Goal: Task Accomplishment & Management: Manage account settings

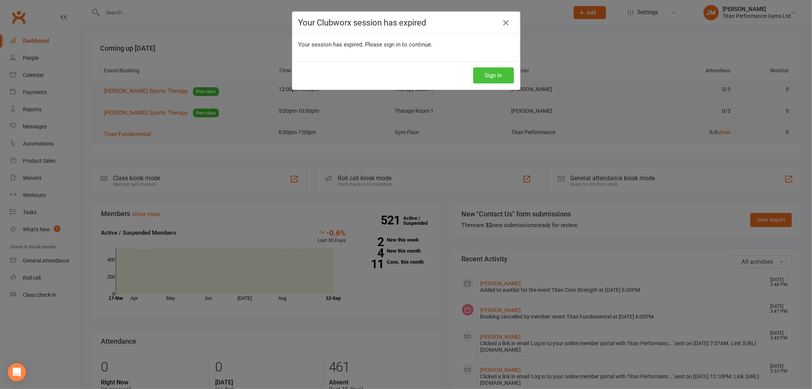
click at [488, 75] on button "Sign In" at bounding box center [493, 75] width 41 height 16
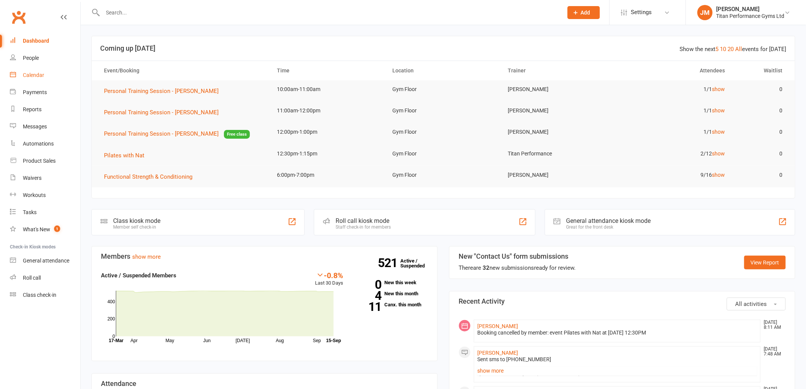
click at [48, 80] on link "Calendar" at bounding box center [45, 75] width 70 height 17
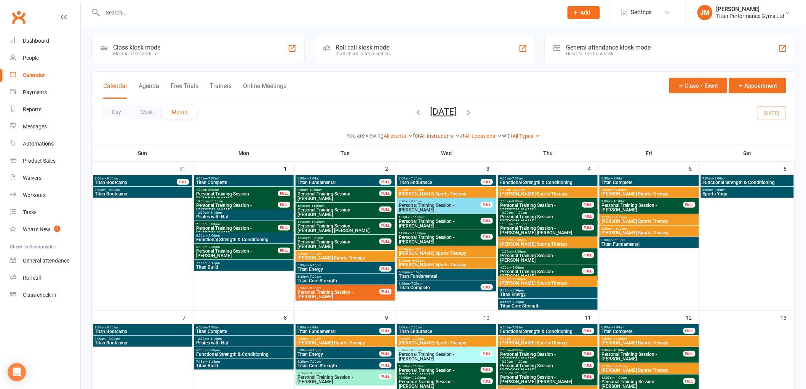
drag, startPoint x: 429, startPoint y: 143, endPoint x: 437, endPoint y: 133, distance: 12.7
click at [429, 143] on div "You are viewing All events All events Empty events Full events Non-empty events…" at bounding box center [443, 136] width 703 height 18
drag, startPoint x: 437, startPoint y: 133, endPoint x: 435, endPoint y: 150, distance: 16.5
click at [438, 135] on link "All Instructors" at bounding box center [440, 136] width 40 height 6
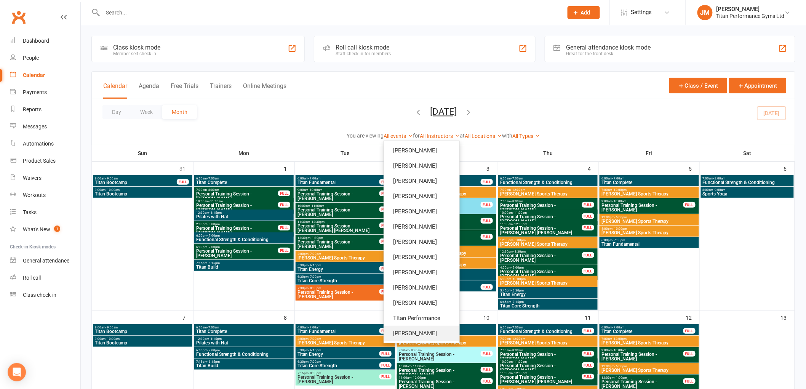
click at [422, 330] on link "[PERSON_NAME]" at bounding box center [421, 333] width 75 height 15
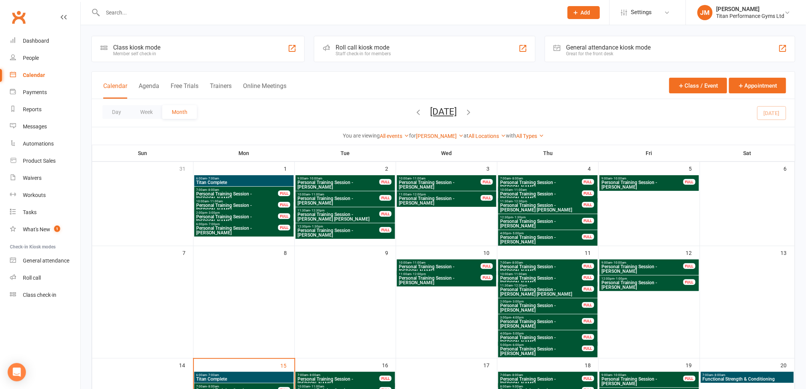
click at [443, 140] on div "You are viewing All events All events Empty events Full events Non-empty events…" at bounding box center [443, 136] width 703 height 18
click at [446, 134] on link "[PERSON_NAME]" at bounding box center [440, 136] width 48 height 6
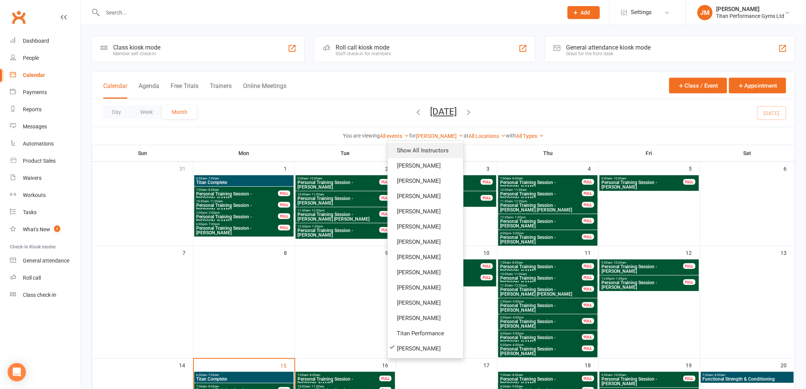
click at [445, 152] on link "Show All Instructors" at bounding box center [425, 150] width 75 height 15
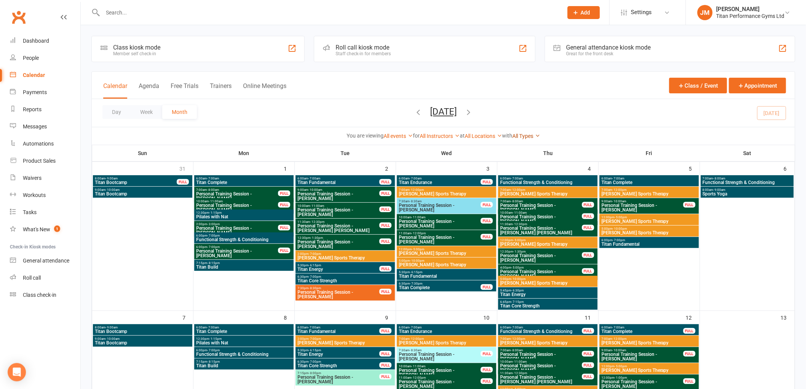
click at [520, 136] on link "All Types" at bounding box center [526, 136] width 28 height 6
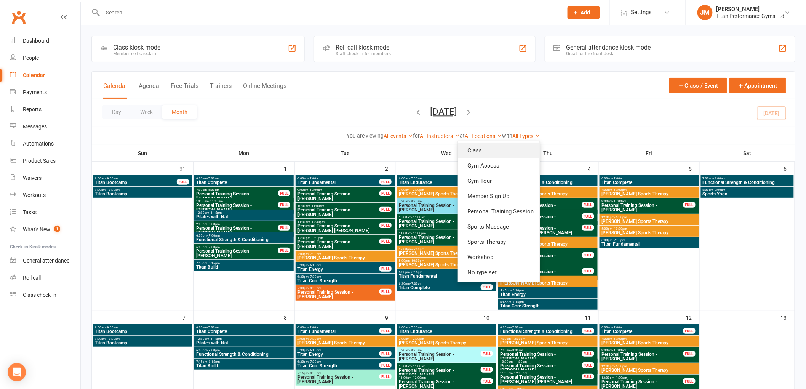
click at [517, 149] on link "Class" at bounding box center [499, 150] width 82 height 15
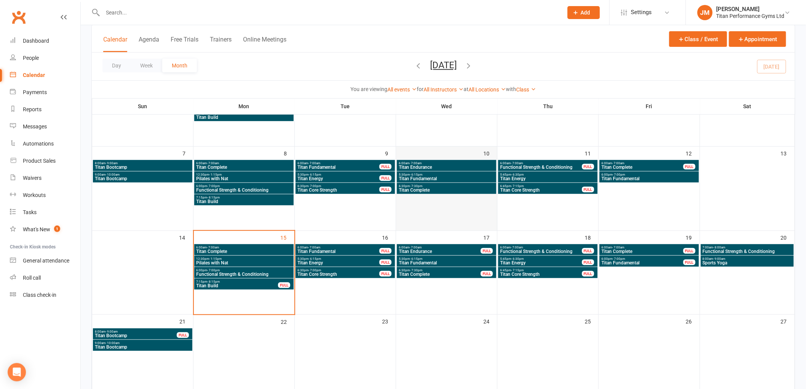
scroll to position [85, 0]
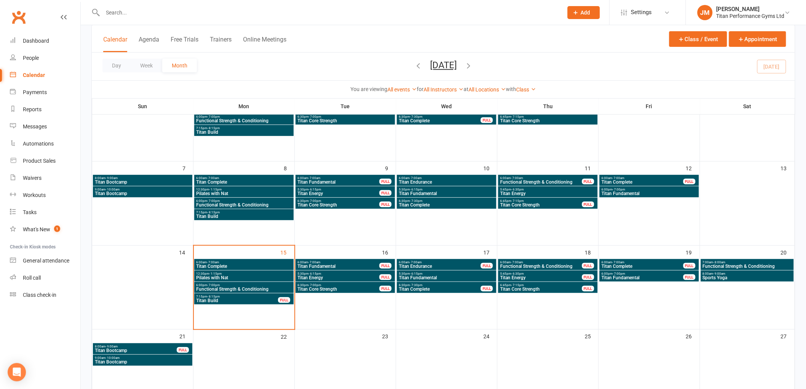
click at [720, 262] on span "- 8:00am" at bounding box center [719, 262] width 12 height 3
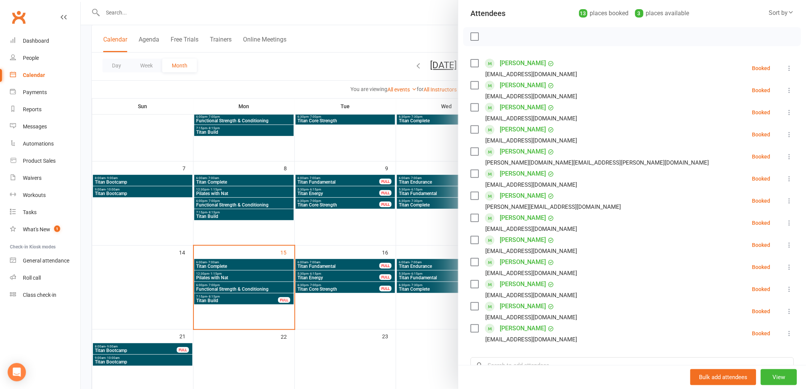
click at [422, 231] on div at bounding box center [443, 194] width 725 height 389
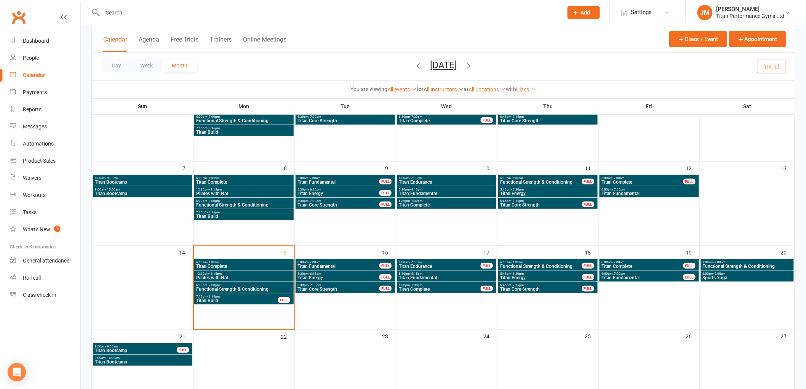
click at [743, 275] on span "Sports Yoga" at bounding box center [747, 277] width 90 height 5
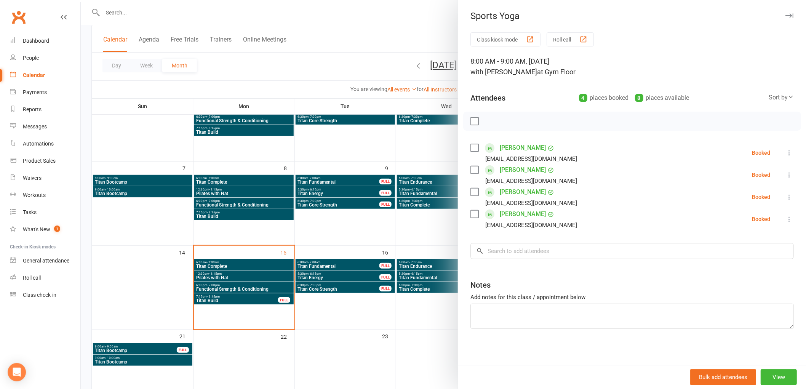
drag, startPoint x: 371, startPoint y: 237, endPoint x: 369, endPoint y: 241, distance: 4.8
click at [370, 237] on div at bounding box center [443, 194] width 725 height 389
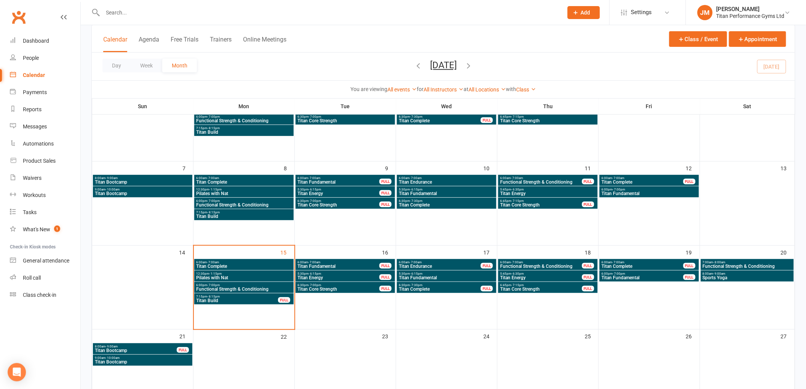
click at [267, 274] on span "12:30pm - 1:15pm" at bounding box center [244, 273] width 96 height 3
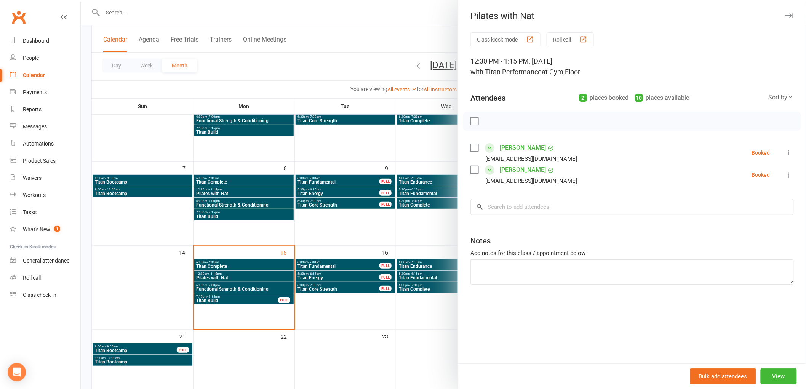
click at [269, 273] on div at bounding box center [443, 194] width 725 height 389
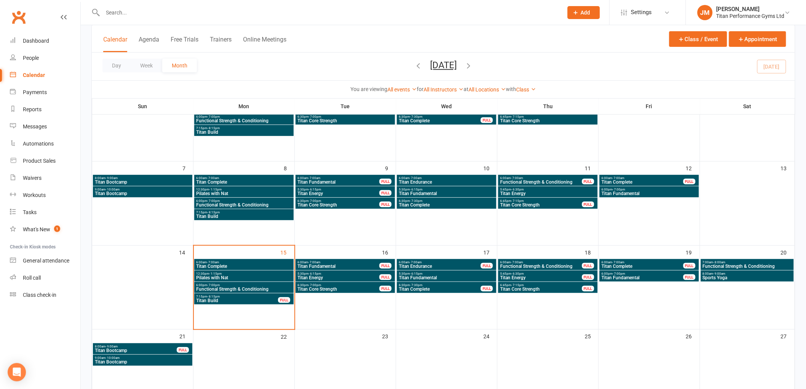
click at [315, 261] on span "- 7:00am" at bounding box center [314, 262] width 12 height 3
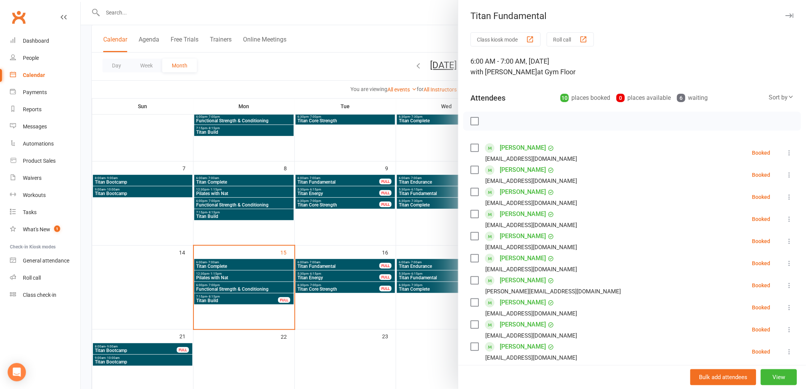
click at [420, 228] on div at bounding box center [443, 194] width 725 height 389
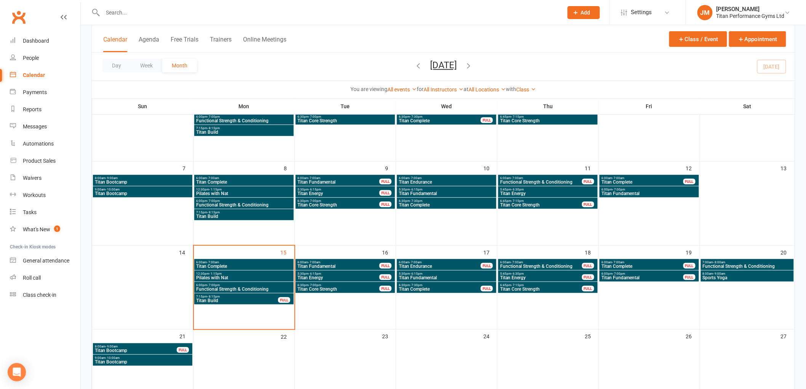
click at [310, 288] on span "Titan Core Strength" at bounding box center [338, 289] width 83 height 5
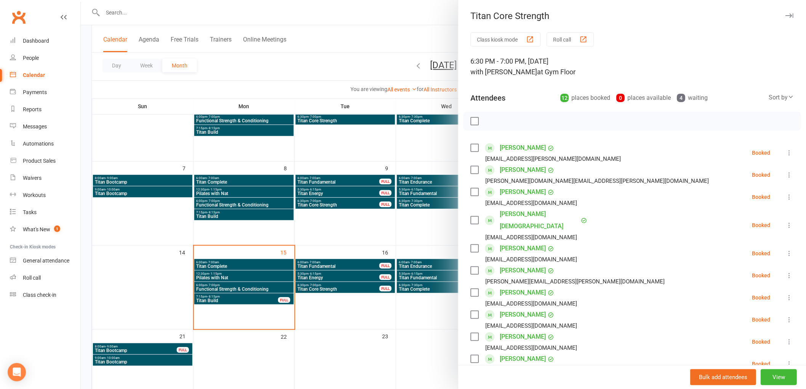
click at [343, 280] on div at bounding box center [443, 194] width 725 height 389
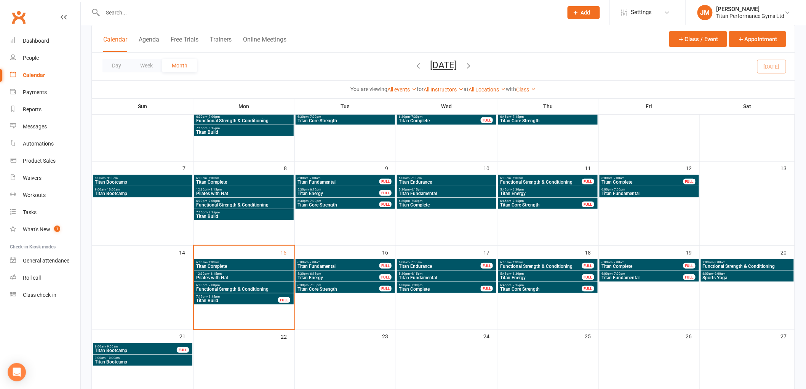
click at [340, 278] on span "Titan Energy" at bounding box center [338, 277] width 83 height 5
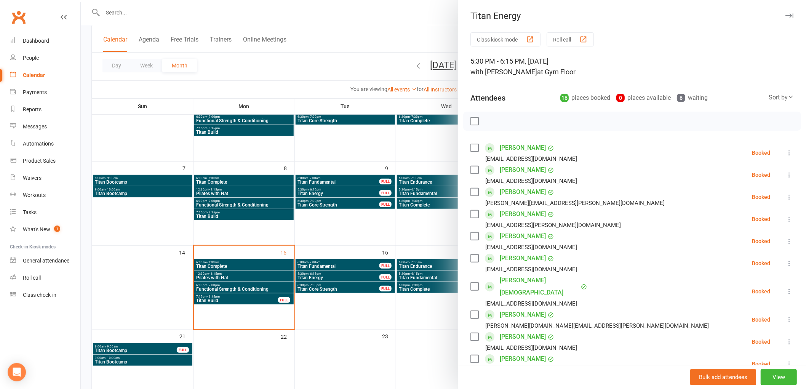
click at [339, 277] on div at bounding box center [443, 194] width 725 height 389
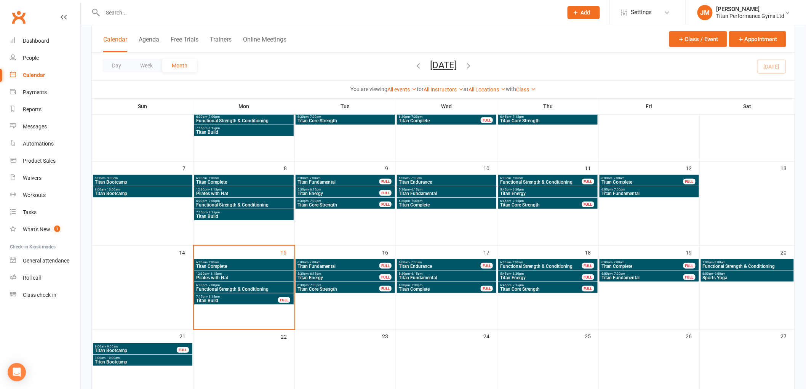
click at [550, 273] on span "5:45pm - 6:30pm" at bounding box center [541, 273] width 83 height 3
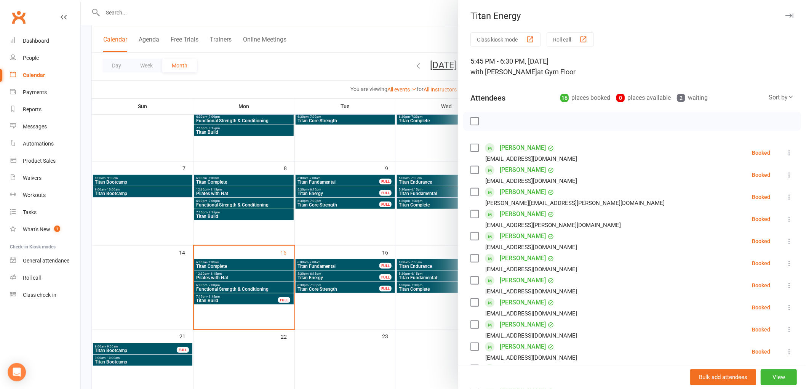
click at [348, 277] on div at bounding box center [443, 194] width 725 height 389
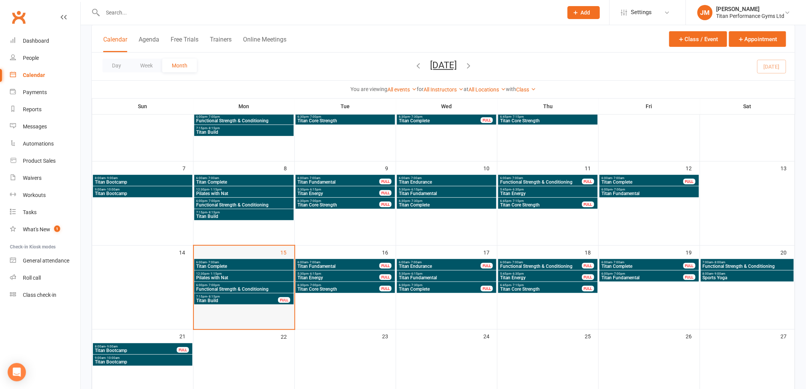
drag, startPoint x: 245, startPoint y: 296, endPoint x: 222, endPoint y: 309, distance: 25.8
click at [222, 309] on td "15" at bounding box center [244, 287] width 101 height 84
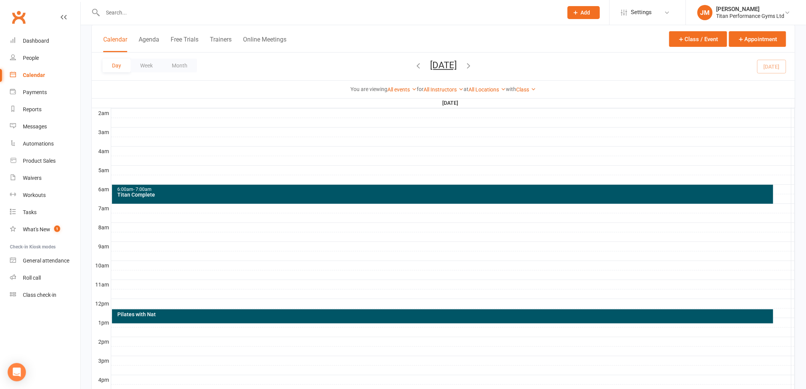
drag, startPoint x: 218, startPoint y: 310, endPoint x: 233, endPoint y: 320, distance: 17.9
click at [233, 320] on div "Pilates with Nat" at bounding box center [443, 316] width 662 height 14
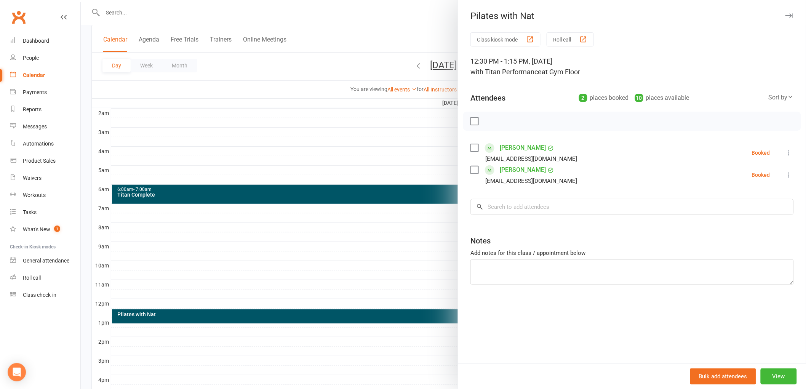
click at [177, 70] on div at bounding box center [443, 194] width 725 height 389
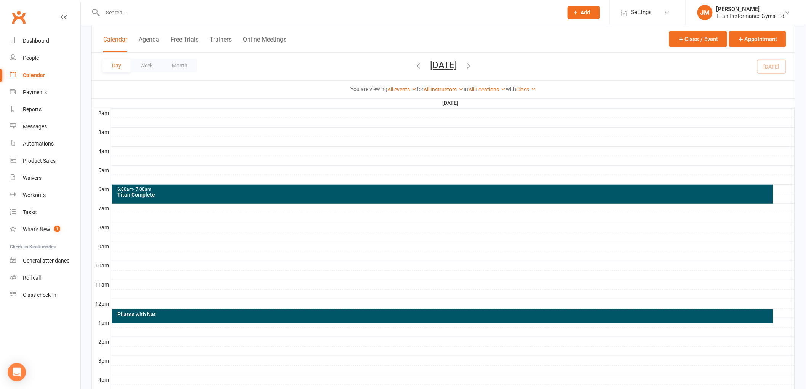
click at [177, 70] on button "Month" at bounding box center [179, 66] width 35 height 14
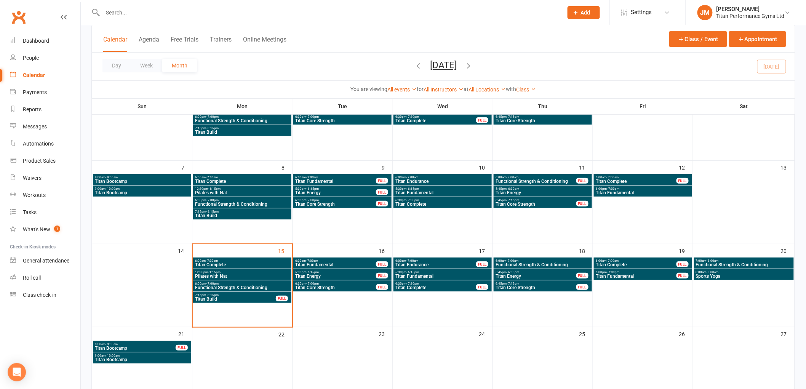
click at [242, 259] on span "6:00am - 7:00am" at bounding box center [242, 260] width 95 height 3
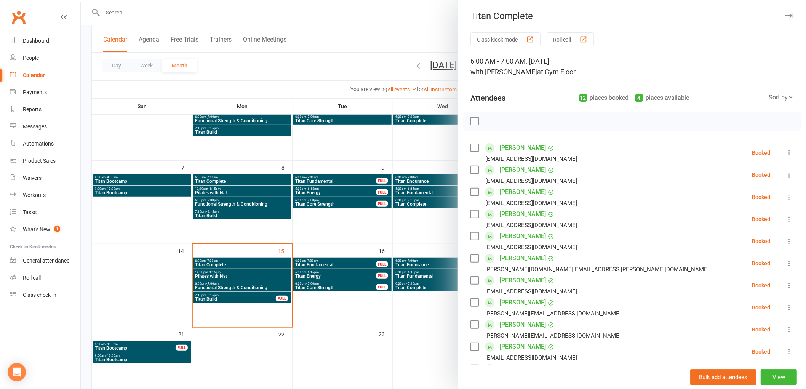
click at [472, 116] on div at bounding box center [632, 121] width 338 height 19
click at [472, 121] on label at bounding box center [474, 121] width 8 height 8
click at [486, 115] on button "button" at bounding box center [491, 121] width 13 height 13
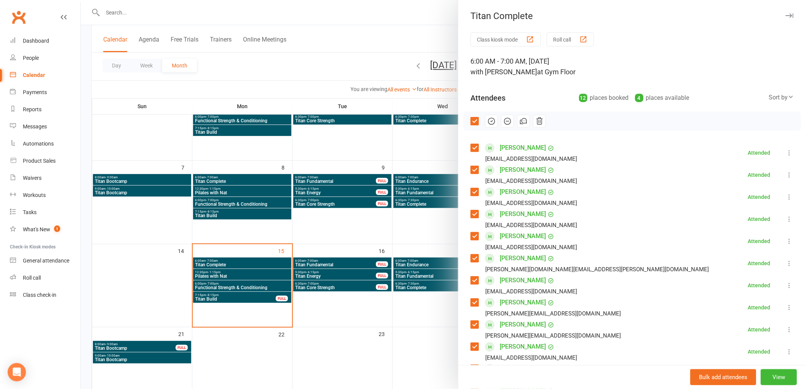
click at [470, 123] on label at bounding box center [474, 121] width 8 height 8
click at [771, 380] on button "View" at bounding box center [779, 377] width 36 height 16
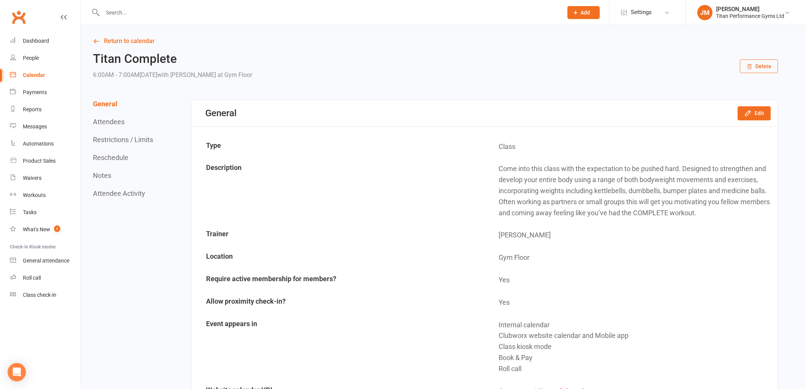
click at [120, 155] on button "Reschedule" at bounding box center [110, 158] width 35 height 8
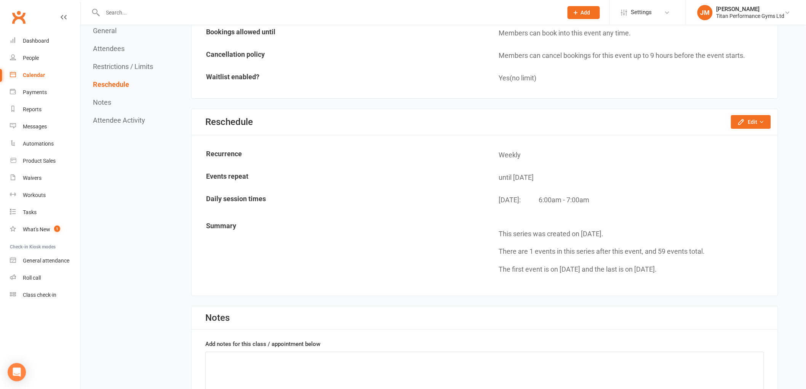
scroll to position [1016, 0]
click at [762, 118] on icon "button" at bounding box center [761, 120] width 5 height 5
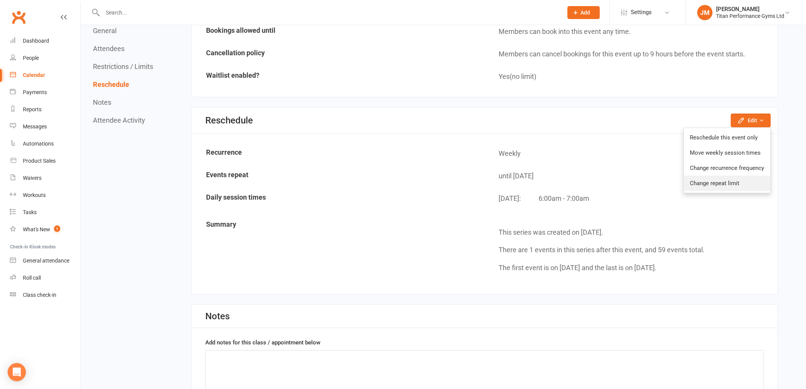
click at [718, 177] on link "Change repeat limit" at bounding box center [727, 183] width 86 height 15
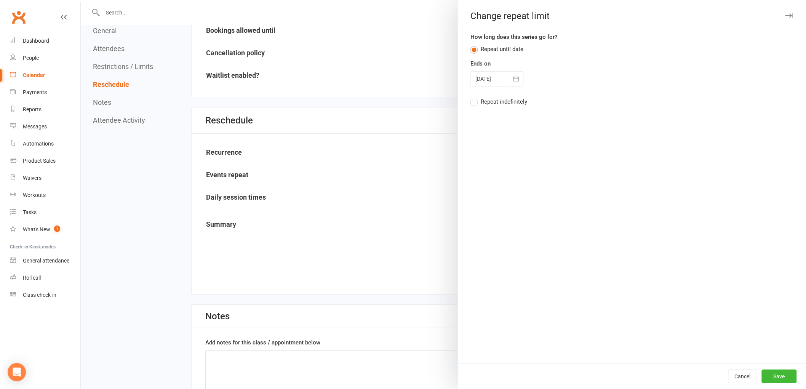
click at [509, 72] on button "button" at bounding box center [516, 78] width 15 height 15
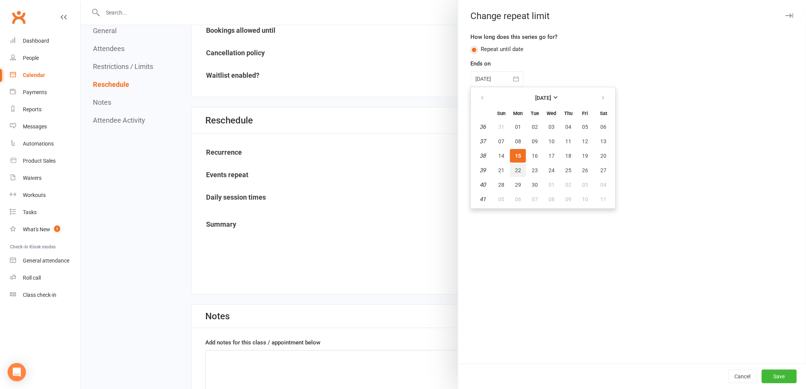
click at [516, 167] on span "22" at bounding box center [518, 170] width 6 height 6
type input "[DATE]"
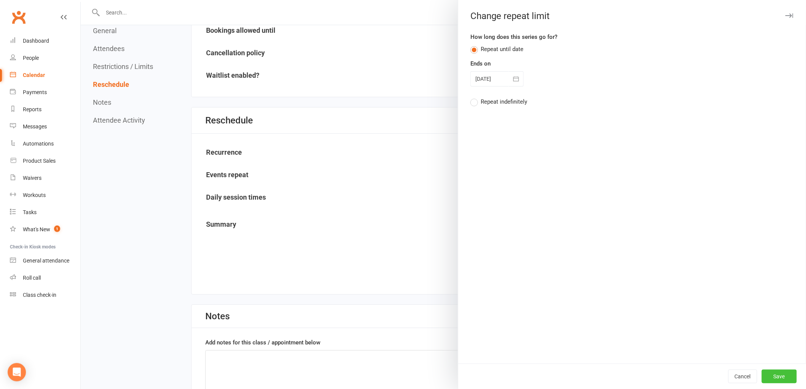
drag, startPoint x: 776, startPoint y: 376, endPoint x: 789, endPoint y: 375, distance: 13.0
click at [776, 376] on button "Save" at bounding box center [779, 376] width 35 height 14
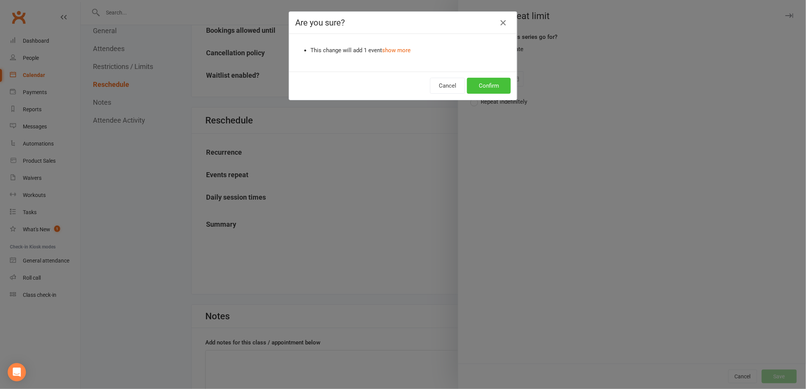
click at [499, 90] on button "Confirm" at bounding box center [489, 86] width 44 height 16
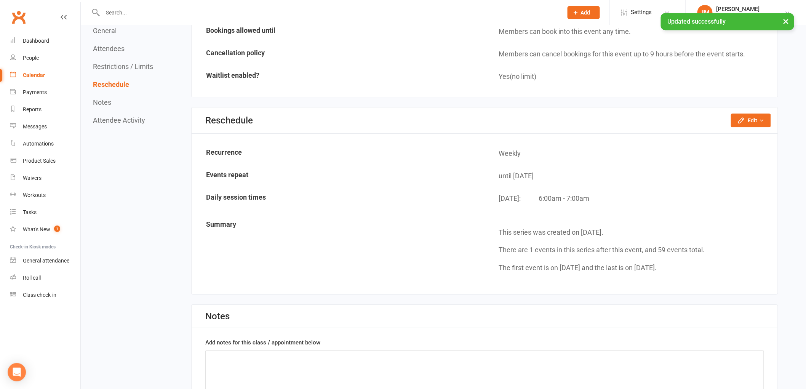
drag, startPoint x: 42, startPoint y: 70, endPoint x: 93, endPoint y: 99, distance: 58.7
click at [41, 70] on link "Calendar" at bounding box center [45, 75] width 70 height 17
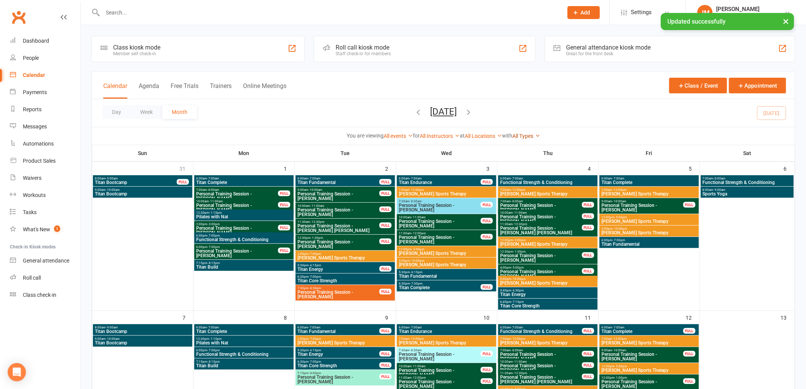
click at [536, 135] on link "All Types" at bounding box center [526, 136] width 28 height 6
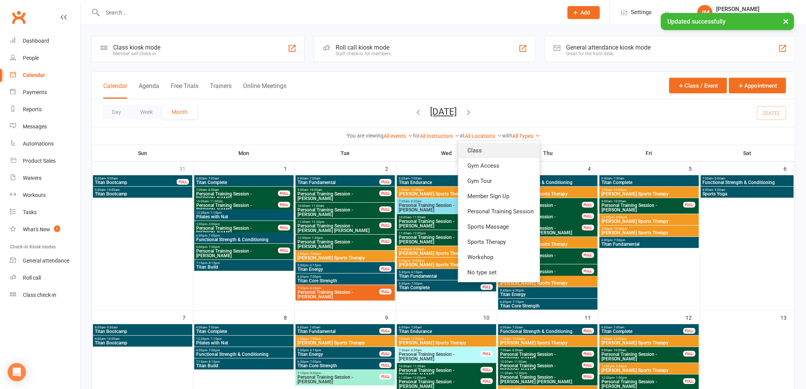
click at [493, 151] on link "Class" at bounding box center [499, 150] width 82 height 15
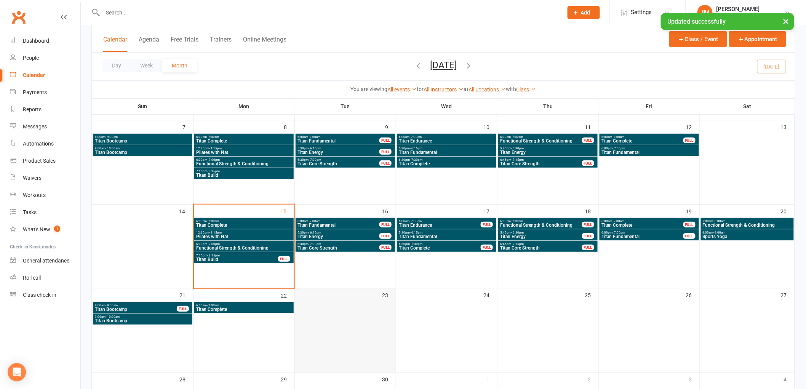
scroll to position [211, 0]
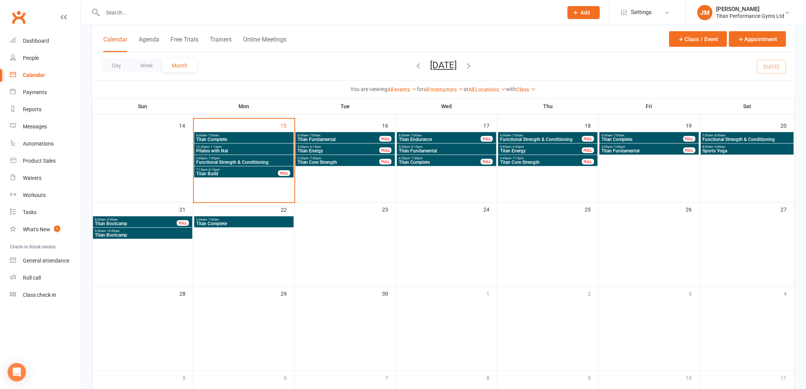
click at [258, 145] on div "12:30pm - 1:15pm Pilates with Nat" at bounding box center [243, 149] width 99 height 11
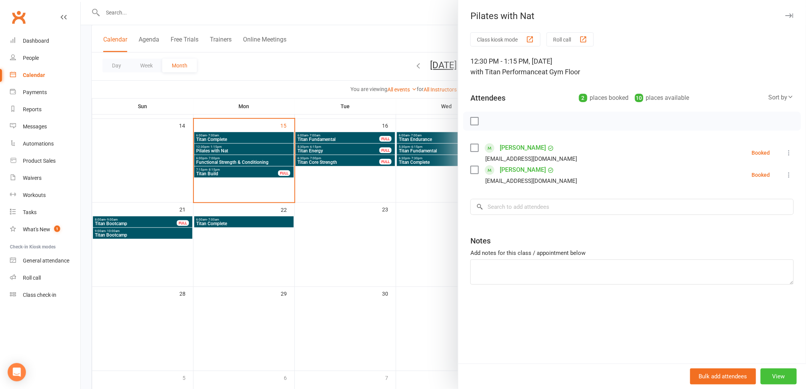
click at [770, 377] on button "View" at bounding box center [779, 376] width 36 height 16
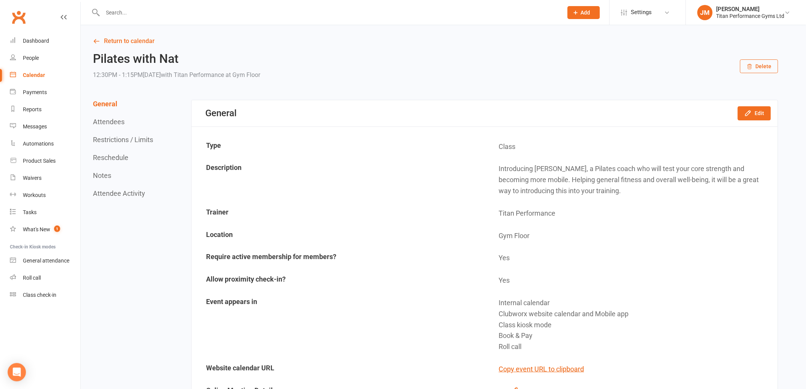
click at [115, 160] on button "Reschedule" at bounding box center [110, 158] width 35 height 8
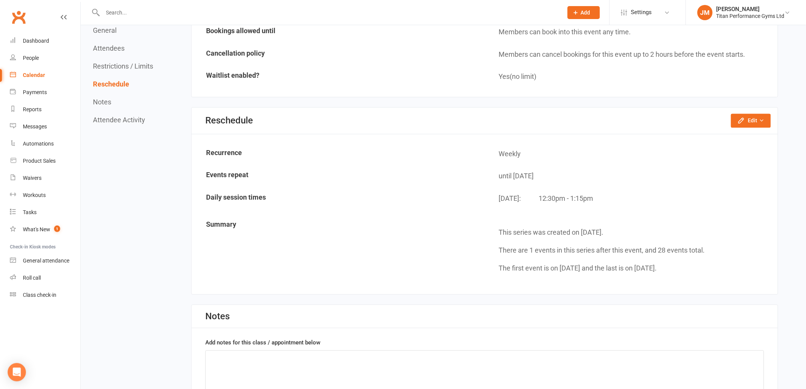
scroll to position [695, 0]
drag, startPoint x: 774, startPoint y: 112, endPoint x: 744, endPoint y: 122, distance: 31.1
click at [772, 113] on div "Reschedule Edit Reschedule this event only Move weekly session times Change rec…" at bounding box center [485, 120] width 586 height 26
click at [744, 122] on div "Reschedule Edit Reschedule this event only Move weekly session times Change rec…" at bounding box center [485, 120] width 586 height 26
click at [743, 120] on button "Edit" at bounding box center [751, 120] width 40 height 14
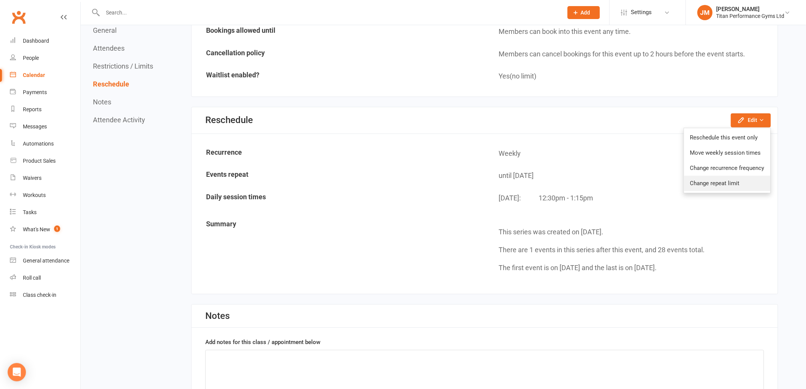
click at [719, 179] on link "Change repeat limit" at bounding box center [727, 183] width 86 height 15
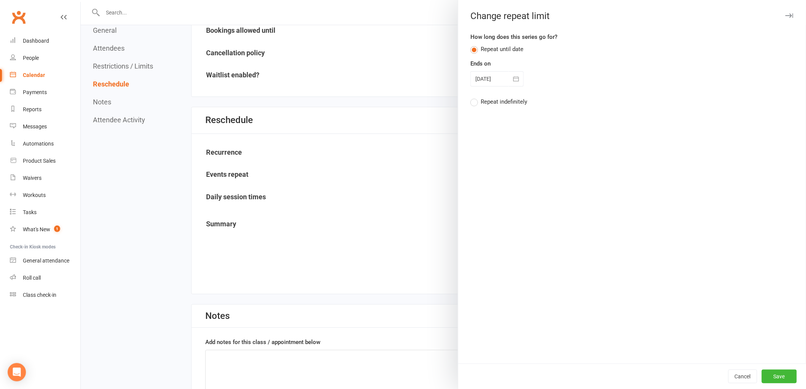
click at [501, 77] on div at bounding box center [496, 78] width 53 height 15
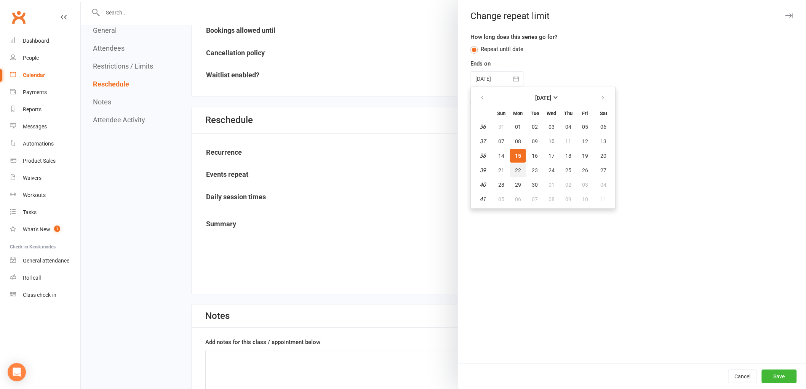
click at [513, 164] on button "22" at bounding box center [518, 170] width 16 height 14
type input "[DATE]"
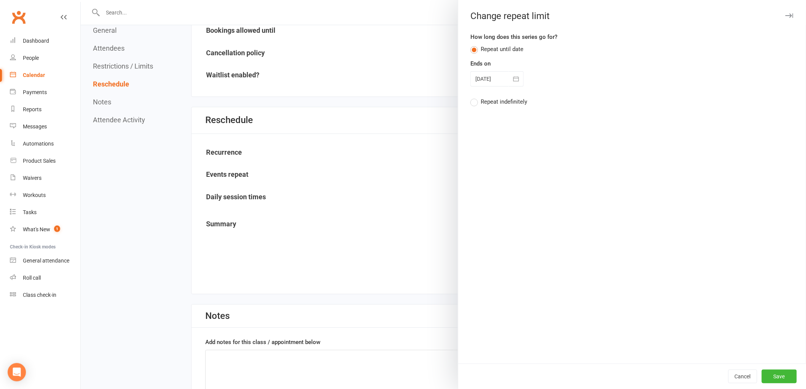
click at [763, 367] on div "Cancel Save" at bounding box center [632, 376] width 348 height 26
click at [769, 375] on button "Save" at bounding box center [779, 376] width 35 height 14
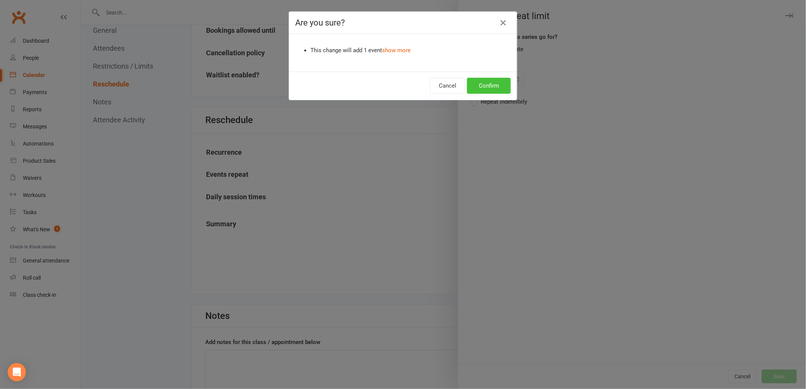
click at [498, 83] on button "Confirm" at bounding box center [489, 86] width 44 height 16
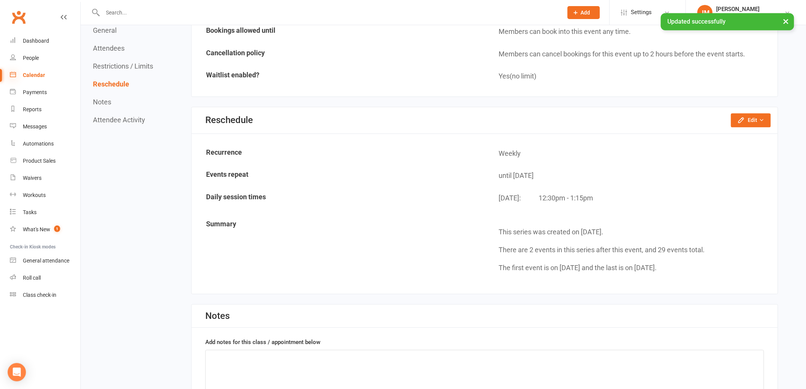
click at [13, 72] on icon at bounding box center [13, 74] width 6 height 6
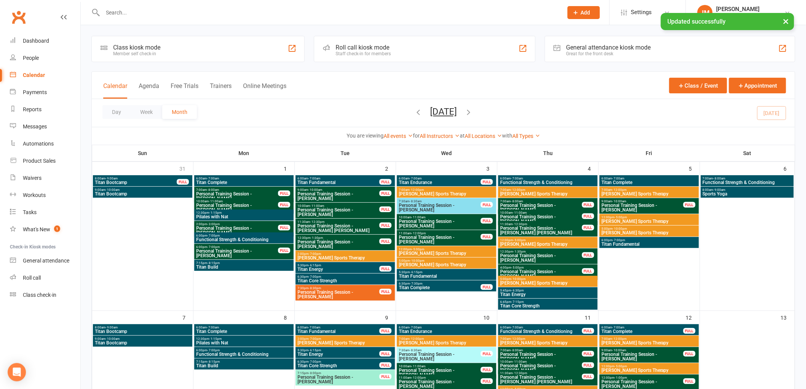
click at [530, 134] on link "All Types" at bounding box center [526, 136] width 28 height 6
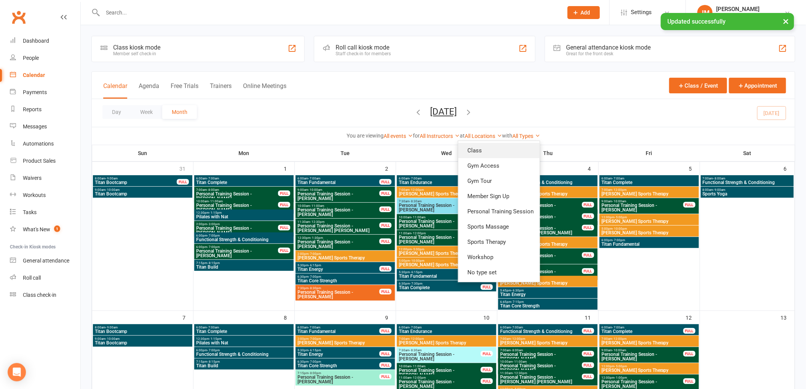
click at [517, 149] on link "Class" at bounding box center [499, 150] width 82 height 15
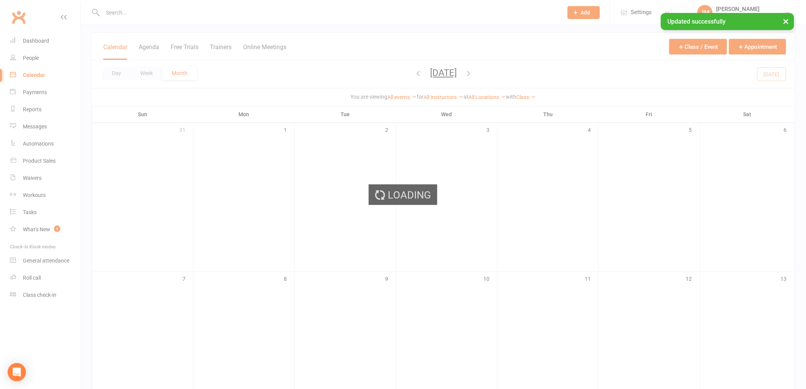
scroll to position [127, 0]
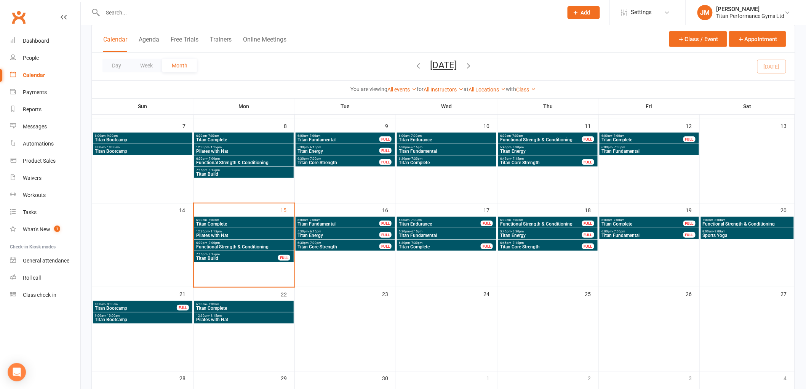
click at [275, 245] on span "Functional Strength & Conditioning" at bounding box center [244, 247] width 96 height 5
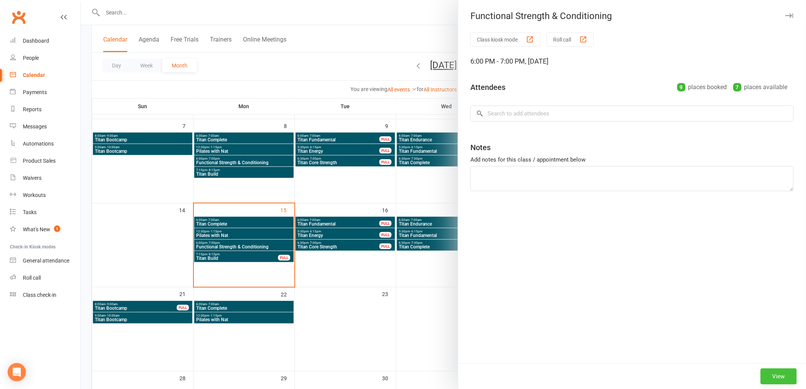
drag, startPoint x: 772, startPoint y: 369, endPoint x: 768, endPoint y: 373, distance: 5.1
click at [772, 371] on button "View" at bounding box center [779, 376] width 36 height 16
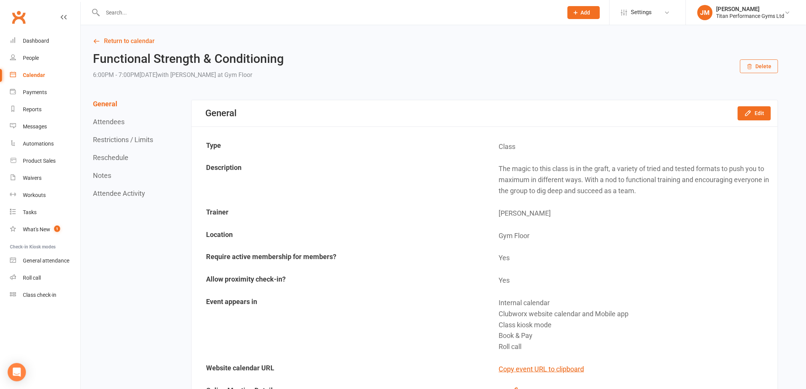
click at [122, 157] on button "Reschedule" at bounding box center [110, 158] width 35 height 8
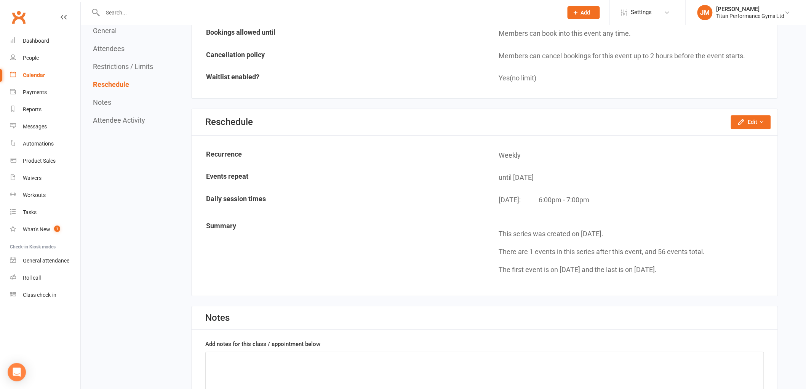
scroll to position [868, 0]
click at [745, 116] on icon "button" at bounding box center [741, 120] width 8 height 8
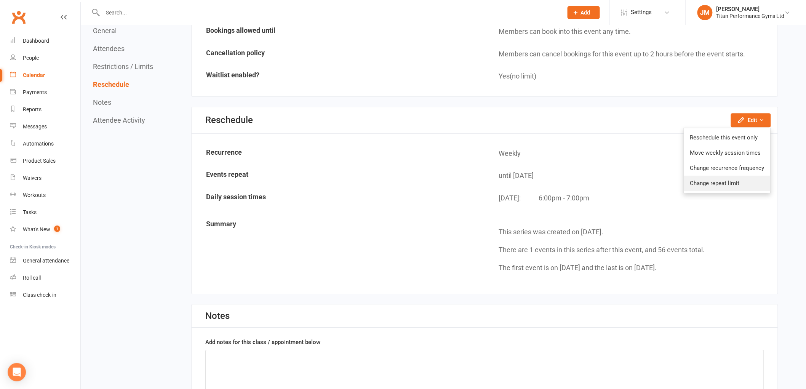
click at [723, 176] on link "Change repeat limit" at bounding box center [727, 183] width 86 height 15
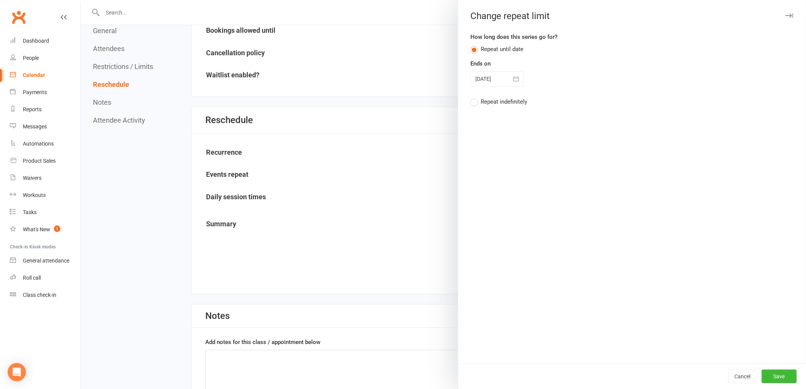
click at [494, 81] on div at bounding box center [496, 78] width 53 height 15
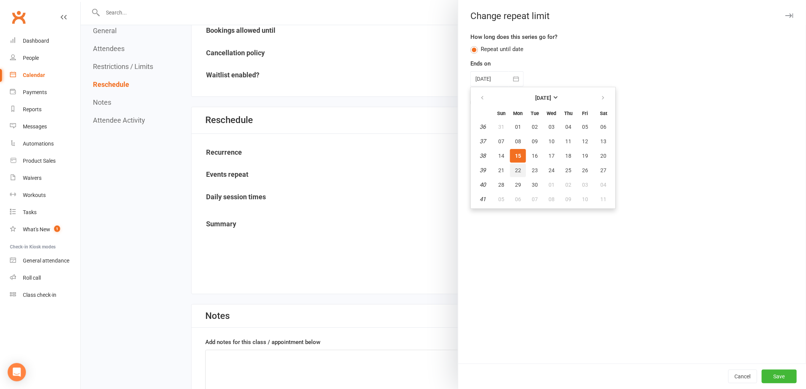
click at [513, 173] on button "22" at bounding box center [518, 170] width 16 height 14
type input "[DATE]"
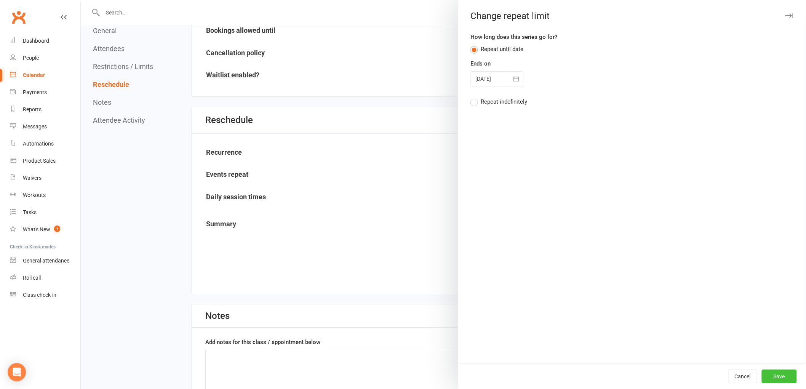
click at [764, 377] on button "Save" at bounding box center [779, 376] width 35 height 14
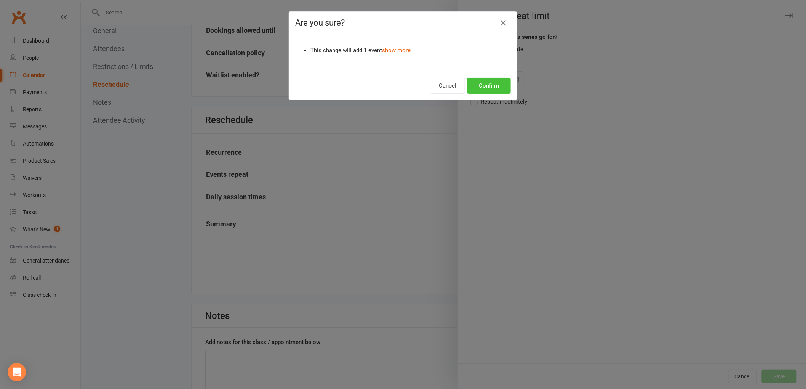
click at [490, 86] on button "Confirm" at bounding box center [489, 86] width 44 height 16
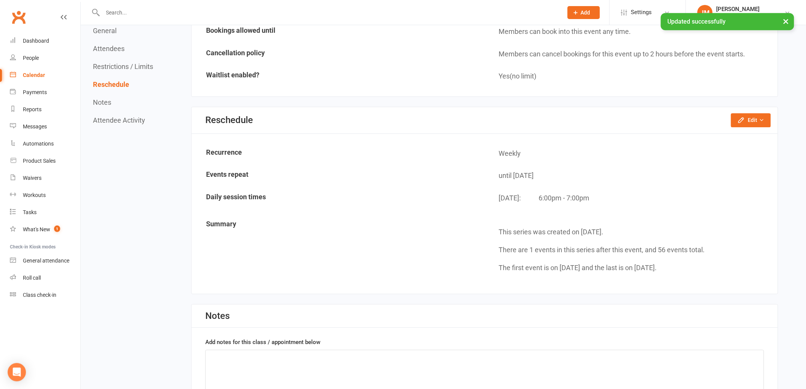
click at [35, 73] on div "Calendar" at bounding box center [34, 75] width 22 height 6
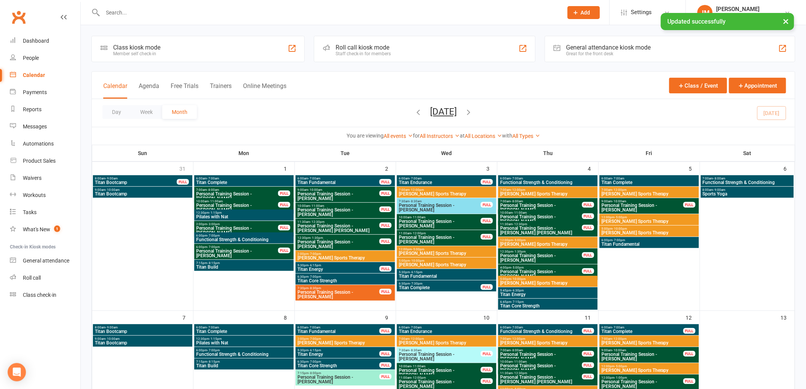
click at [529, 136] on link "All Types" at bounding box center [526, 136] width 28 height 6
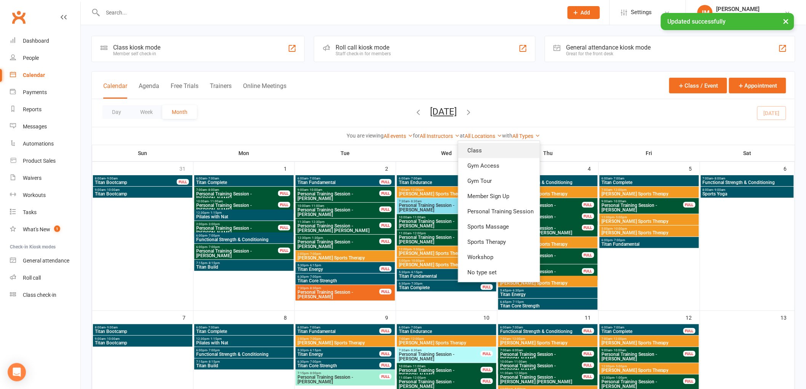
click at [505, 153] on link "Class" at bounding box center [499, 150] width 82 height 15
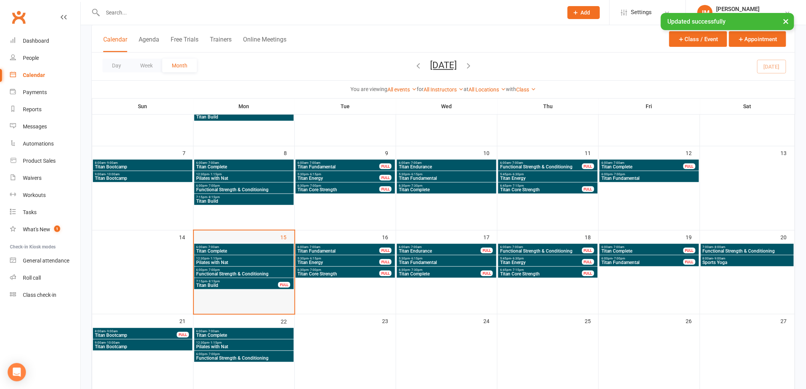
scroll to position [127, 0]
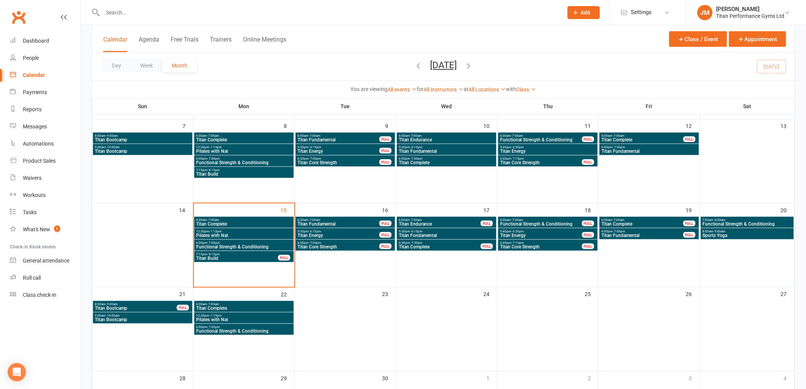
click at [249, 253] on span "7:15pm - 8:15pm" at bounding box center [237, 254] width 83 height 3
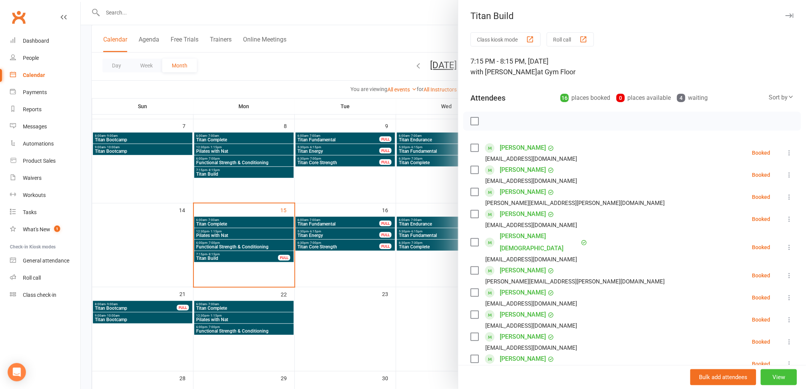
click at [774, 379] on button "View" at bounding box center [779, 377] width 36 height 16
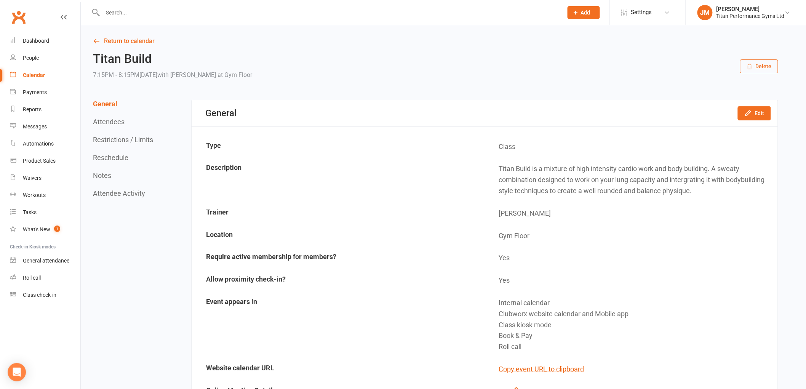
click at [117, 159] on button "Reschedule" at bounding box center [110, 158] width 35 height 8
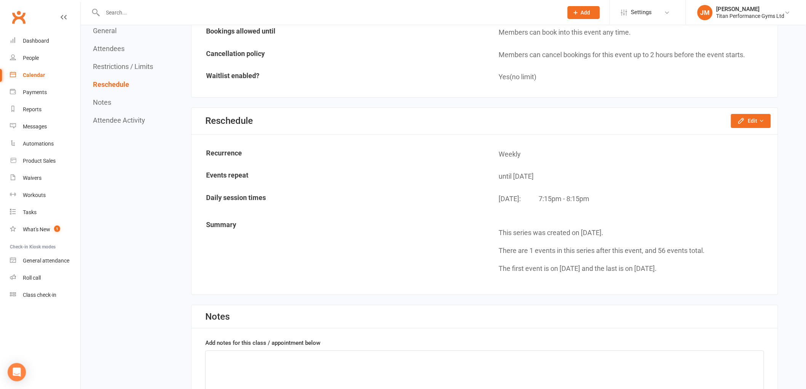
scroll to position [1137, 0]
click at [745, 118] on icon "button" at bounding box center [741, 121] width 8 height 8
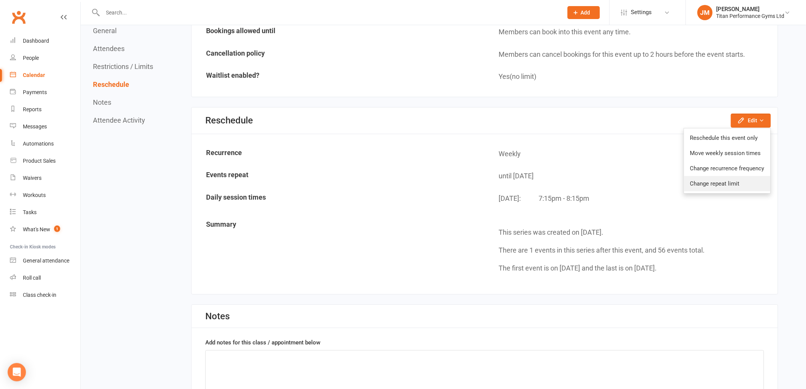
click at [717, 176] on link "Change repeat limit" at bounding box center [727, 183] width 86 height 15
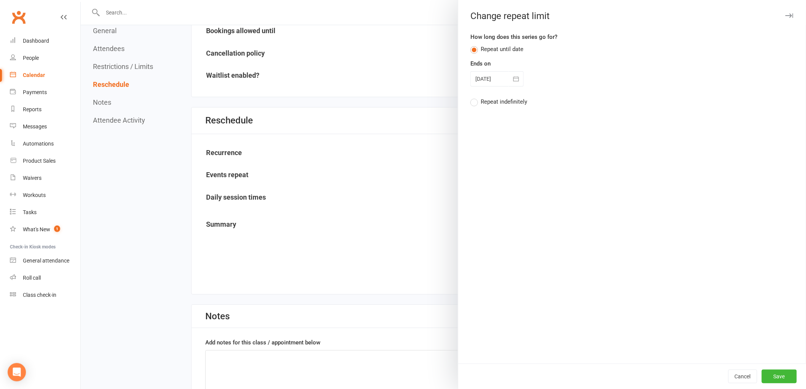
drag, startPoint x: 513, startPoint y: 77, endPoint x: 497, endPoint y: 112, distance: 37.8
click at [512, 77] on icon "button" at bounding box center [516, 79] width 8 height 8
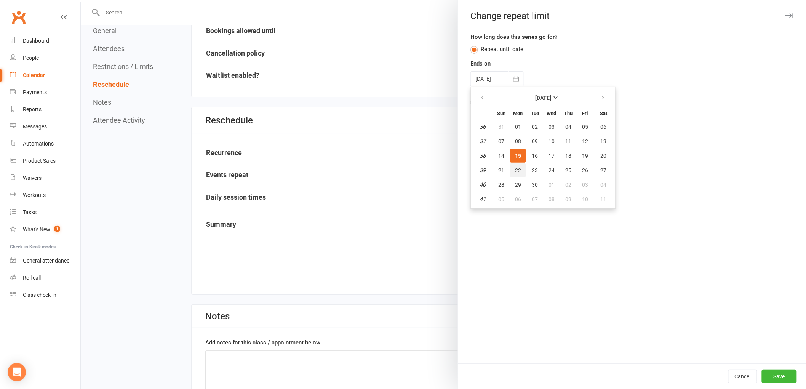
click at [514, 163] on button "22" at bounding box center [518, 170] width 16 height 14
type input "[DATE]"
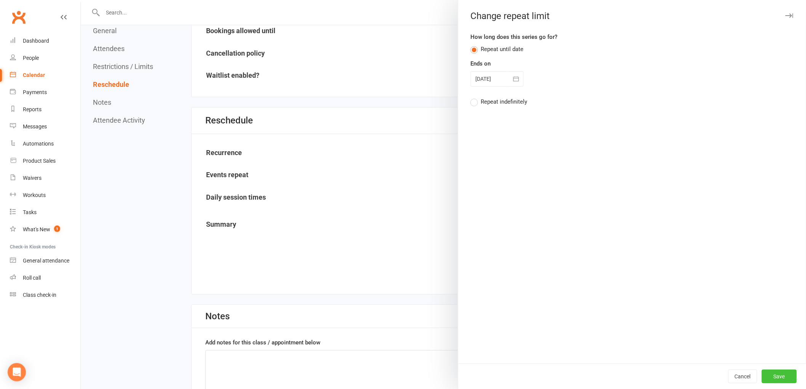
click at [767, 369] on div "Cancel Save" at bounding box center [632, 376] width 348 height 26
click at [779, 379] on button "Save" at bounding box center [779, 376] width 35 height 14
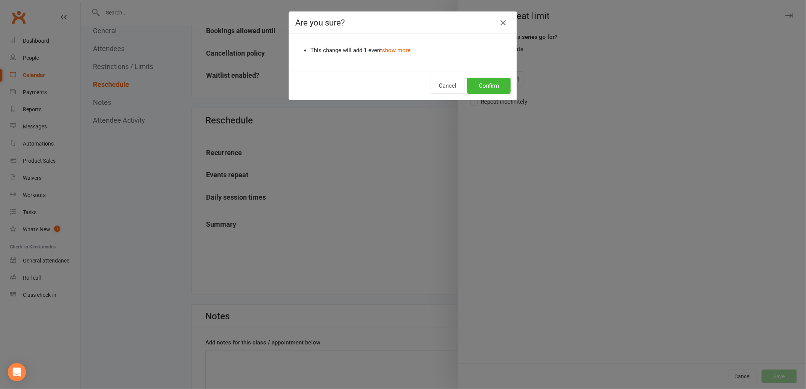
click at [474, 72] on div "Cancel Confirm" at bounding box center [403, 86] width 228 height 28
click at [480, 85] on button "Confirm" at bounding box center [489, 86] width 44 height 16
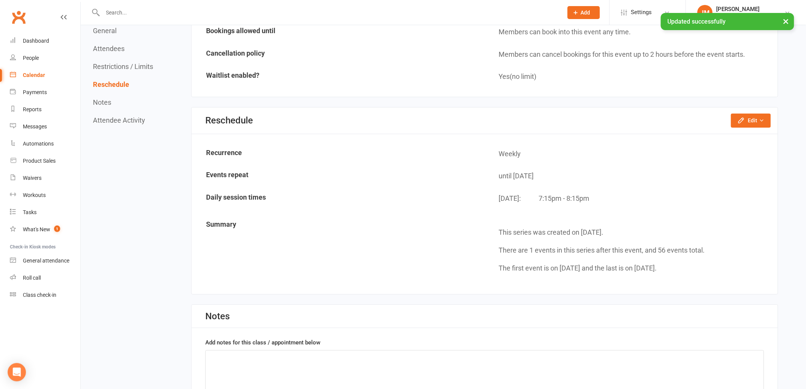
click at [38, 75] on div "Calendar" at bounding box center [34, 75] width 22 height 6
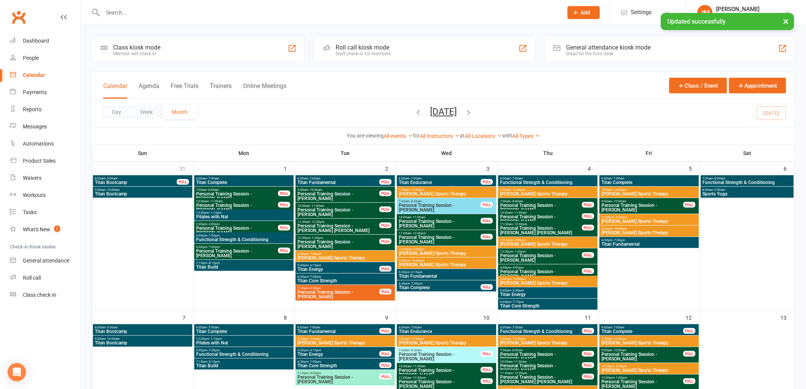
drag, startPoint x: 525, startPoint y: 138, endPoint x: 520, endPoint y: 145, distance: 8.6
click at [524, 138] on link "All Types" at bounding box center [526, 136] width 28 height 6
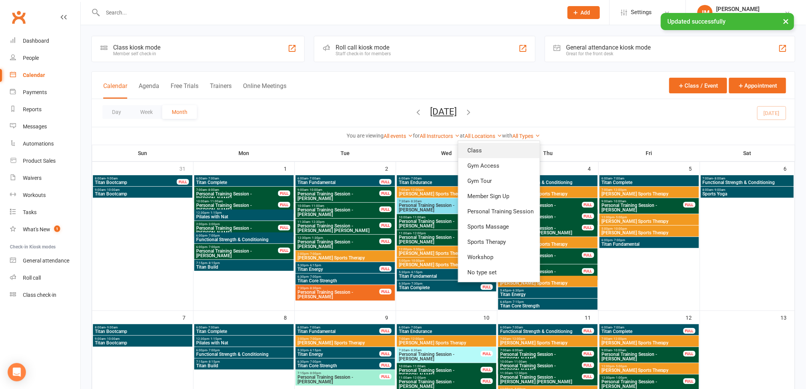
click at [520, 146] on link "Class" at bounding box center [499, 150] width 82 height 15
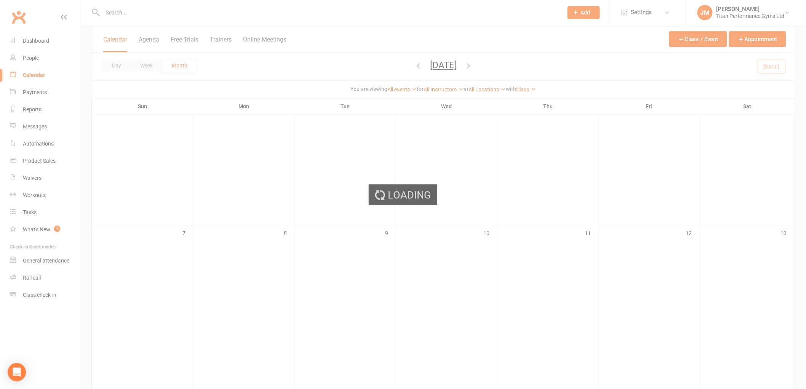
scroll to position [211, 0]
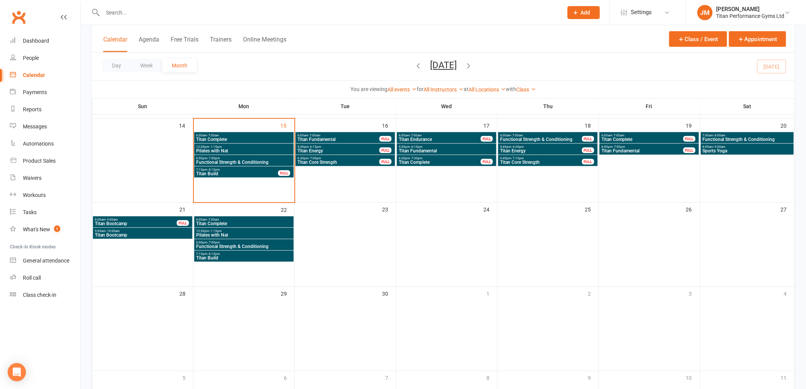
click at [328, 133] on div "6:00am - 7:00am Titan Fundamental FULL" at bounding box center [345, 137] width 99 height 11
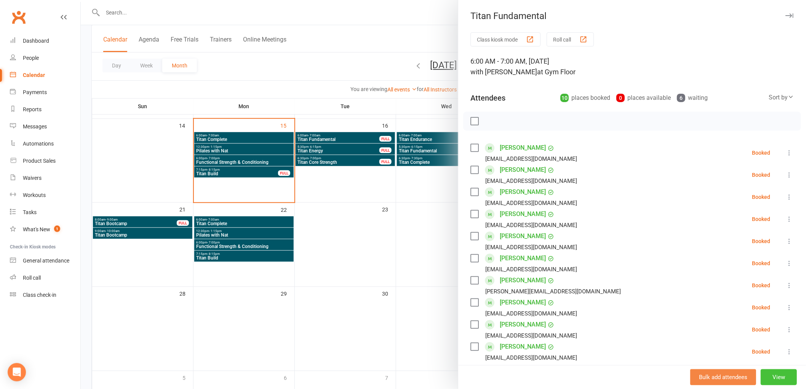
drag, startPoint x: 774, startPoint y: 374, endPoint x: 766, endPoint y: 371, distance: 8.0
click at [772, 374] on button "View" at bounding box center [779, 377] width 36 height 16
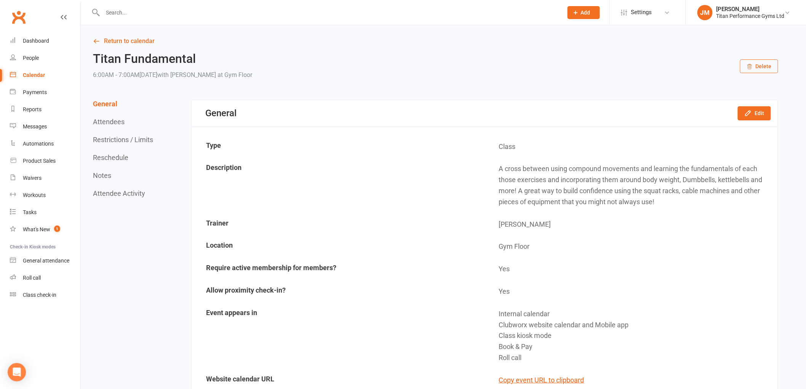
click at [122, 159] on button "Reschedule" at bounding box center [110, 158] width 35 height 8
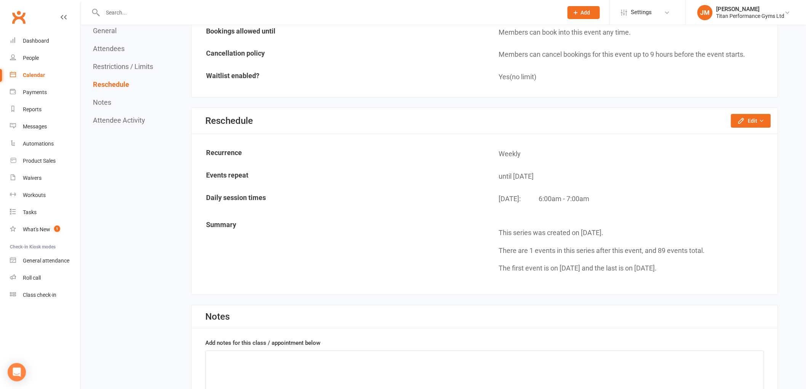
scroll to position [1049, 0]
drag, startPoint x: 732, startPoint y: 105, endPoint x: 743, endPoint y: 115, distance: 14.8
click at [740, 114] on div "Reschedule Edit Reschedule this event only Move weekly session times Change rec…" at bounding box center [485, 120] width 586 height 26
click at [743, 117] on icon "button" at bounding box center [741, 119] width 5 height 5
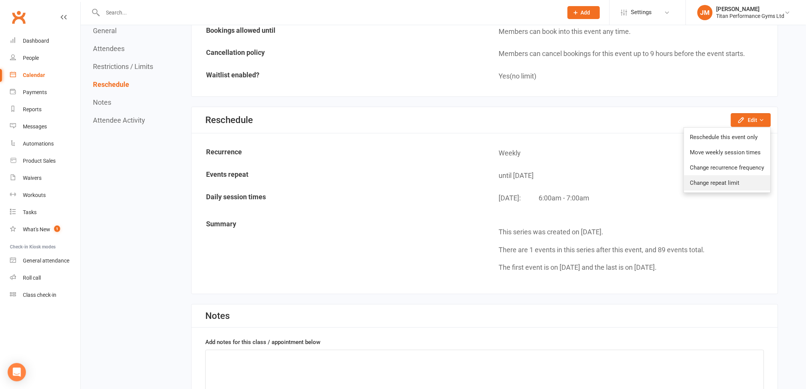
click at [736, 184] on link "Change repeat limit" at bounding box center [727, 182] width 86 height 15
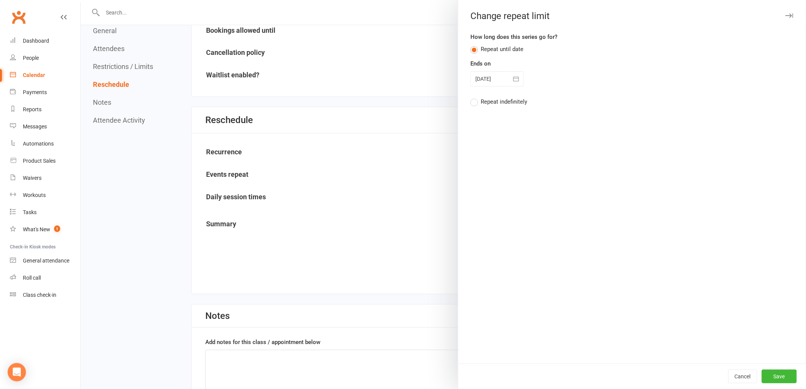
click at [517, 75] on button "button" at bounding box center [516, 78] width 15 height 15
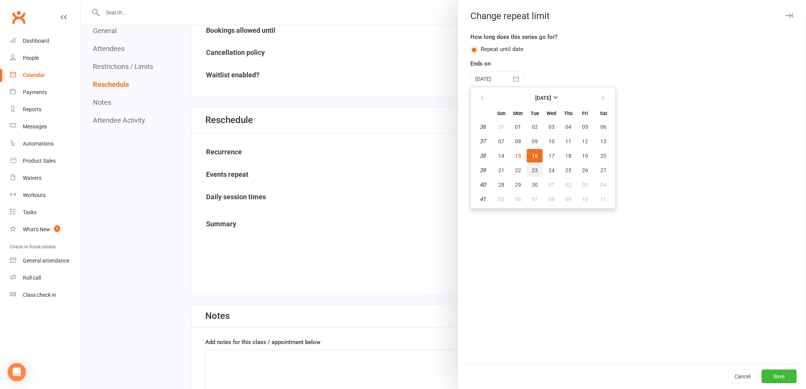
click at [532, 167] on span "23" at bounding box center [535, 170] width 6 height 6
type input "[DATE]"
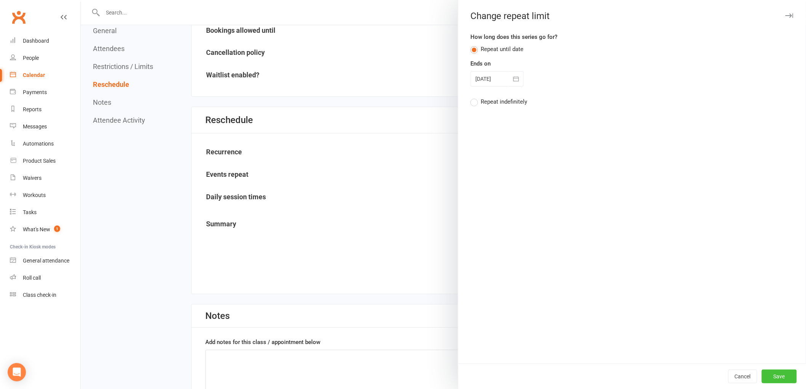
click at [776, 375] on button "Save" at bounding box center [779, 376] width 35 height 14
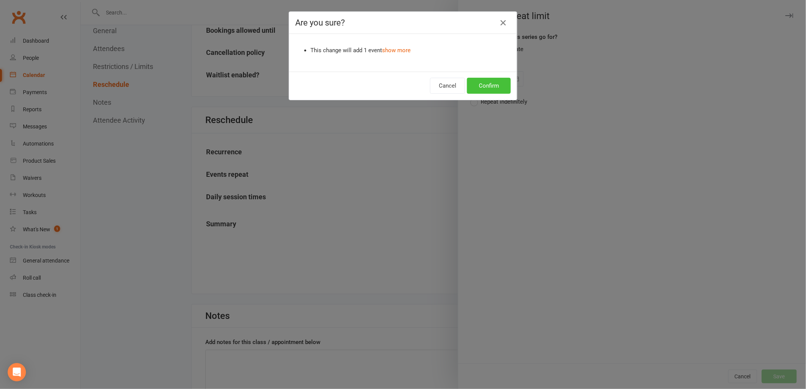
click at [495, 85] on button "Confirm" at bounding box center [489, 86] width 44 height 16
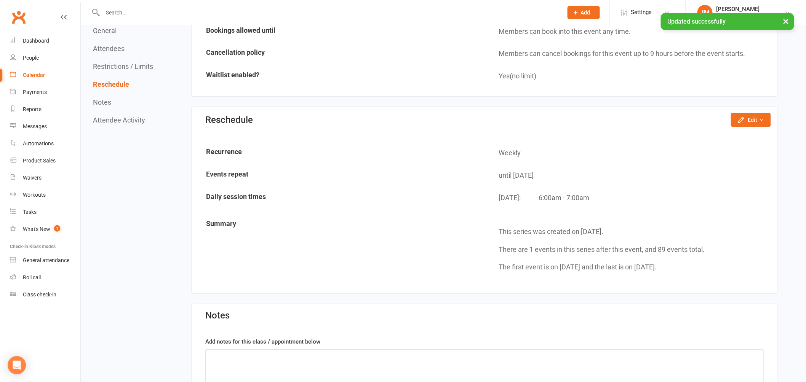
click at [40, 77] on div "Calendar" at bounding box center [34, 75] width 22 height 6
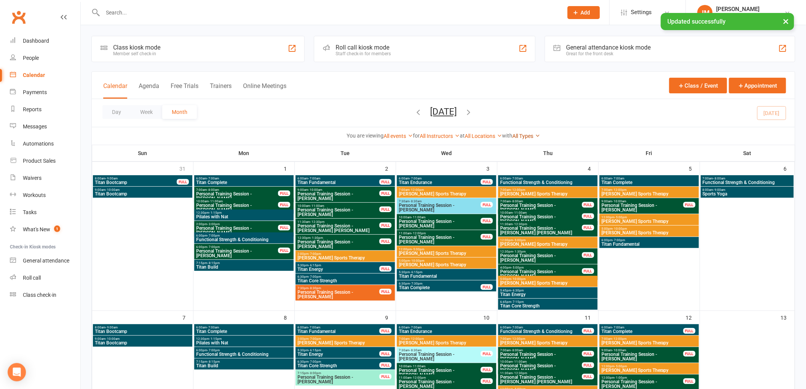
click at [528, 135] on link "All Types" at bounding box center [526, 136] width 28 height 6
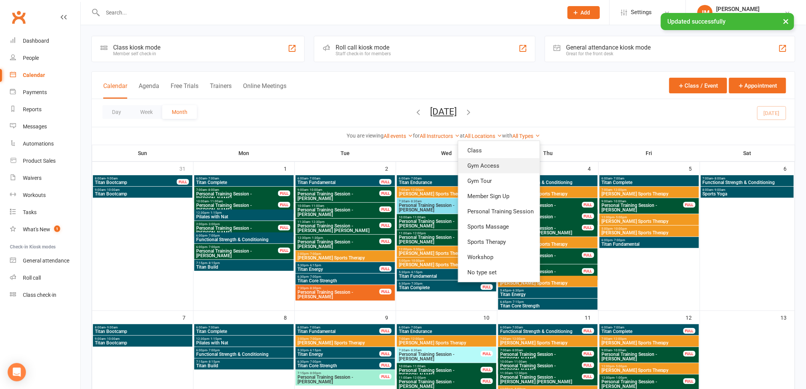
click at [512, 159] on link "Gym Access" at bounding box center [499, 165] width 82 height 15
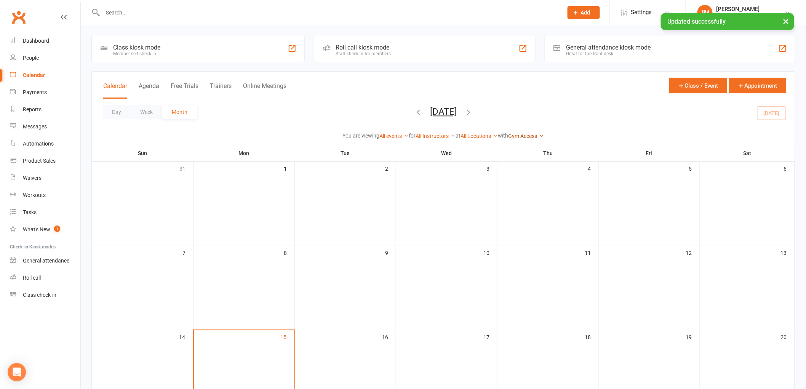
click at [531, 134] on link "Gym Access" at bounding box center [527, 136] width 36 height 6
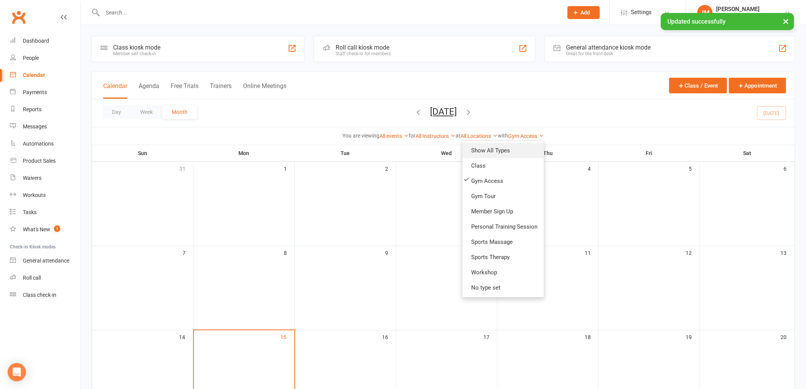
click at [512, 146] on link "Show All Types" at bounding box center [503, 150] width 82 height 15
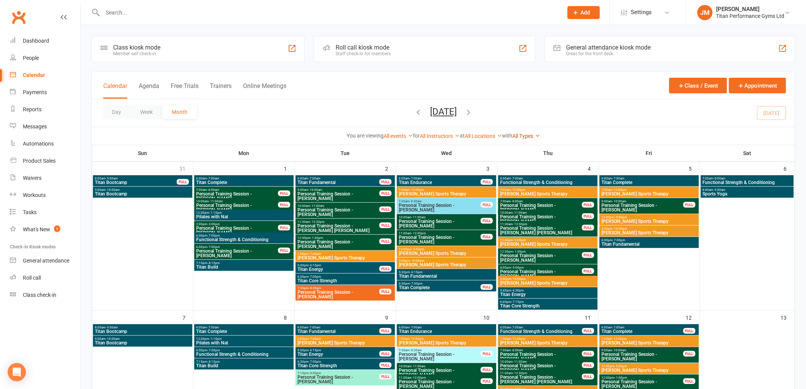
click at [538, 138] on link "All Types" at bounding box center [526, 136] width 28 height 6
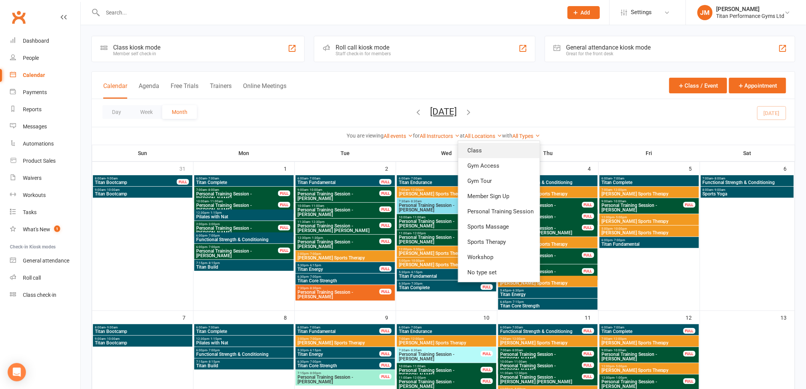
click at [515, 155] on link "Class" at bounding box center [499, 150] width 82 height 15
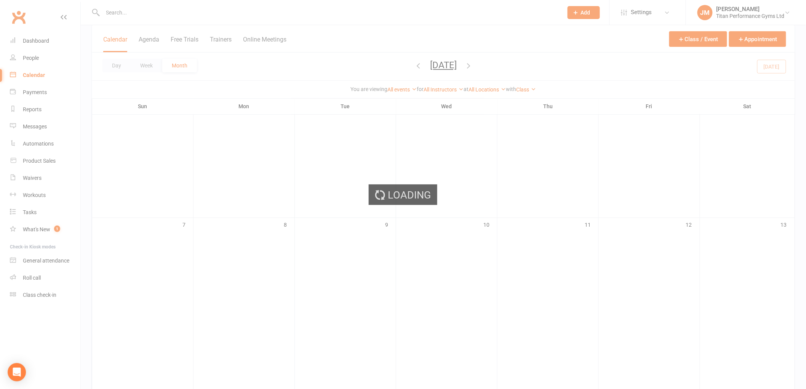
scroll to position [211, 0]
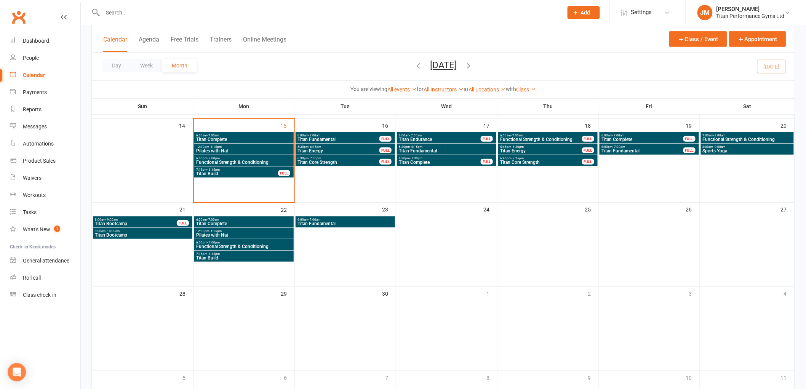
click at [343, 149] on span "Titan Energy" at bounding box center [338, 151] width 83 height 5
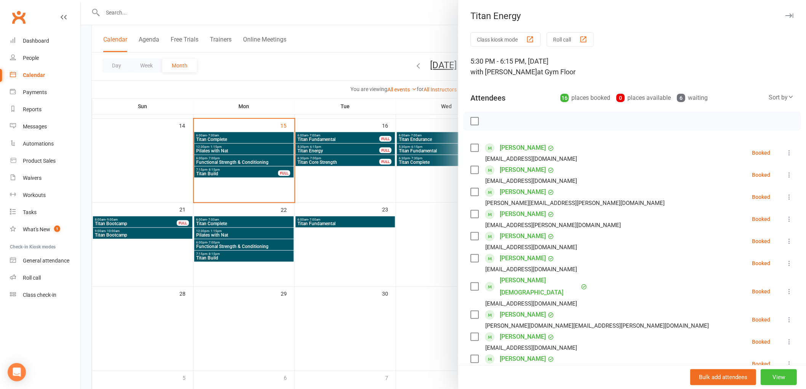
click at [776, 385] on button "View" at bounding box center [779, 377] width 36 height 16
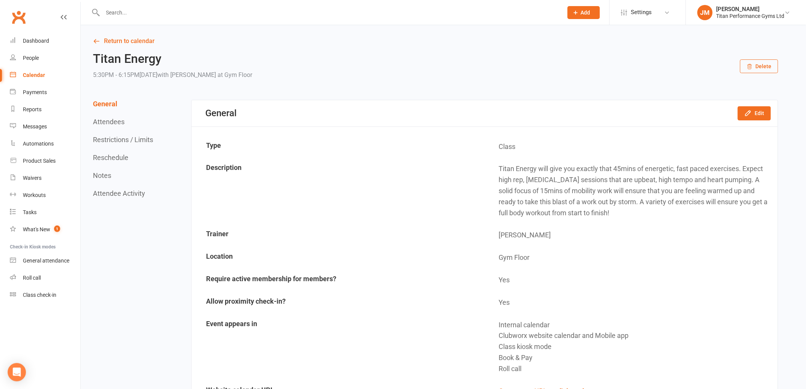
click at [119, 158] on button "Reschedule" at bounding box center [110, 158] width 35 height 8
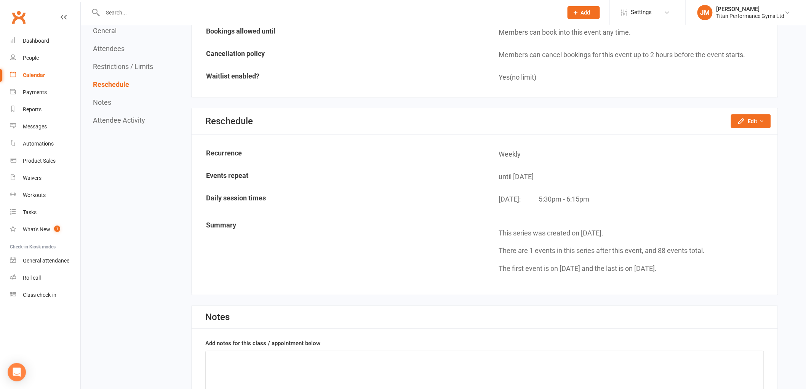
scroll to position [1209, 0]
click at [755, 116] on button "Edit" at bounding box center [751, 121] width 40 height 14
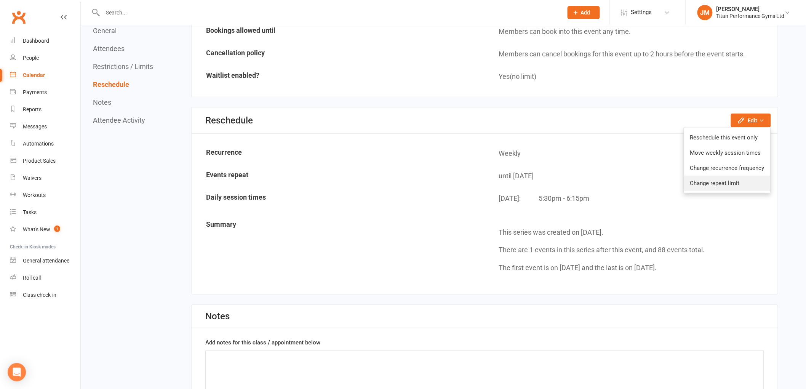
click at [691, 176] on link "Change repeat limit" at bounding box center [727, 183] width 86 height 15
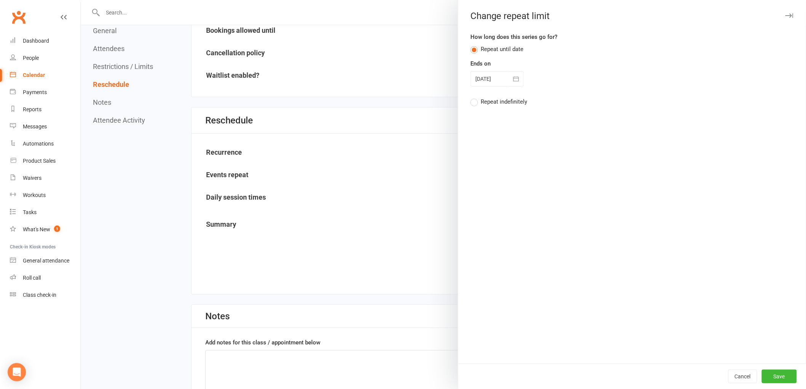
click at [516, 81] on icon "button" at bounding box center [516, 79] width 8 height 8
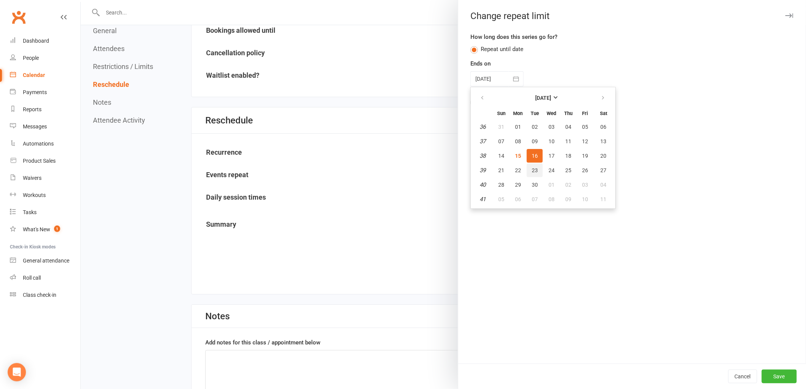
click at [533, 170] on button "23" at bounding box center [535, 170] width 16 height 14
type input "[DATE]"
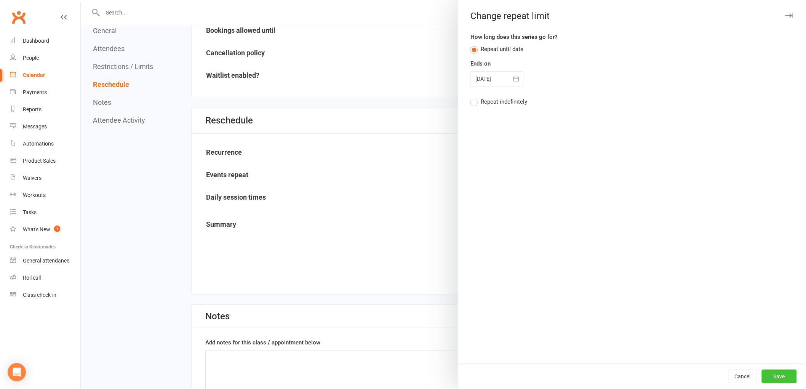
click at [768, 375] on button "Save" at bounding box center [779, 376] width 35 height 14
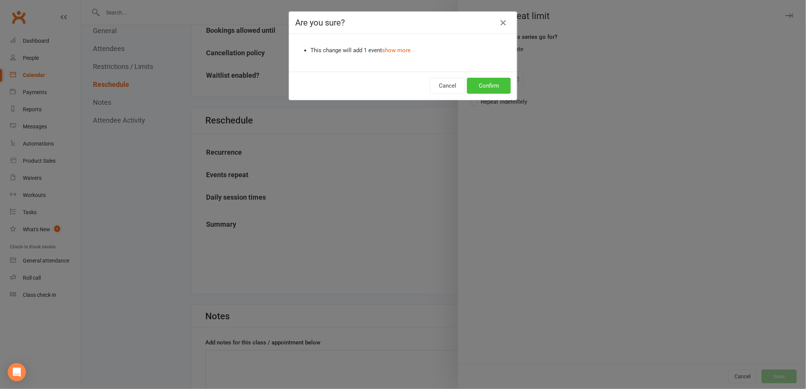
click at [496, 90] on button "Confirm" at bounding box center [489, 86] width 44 height 16
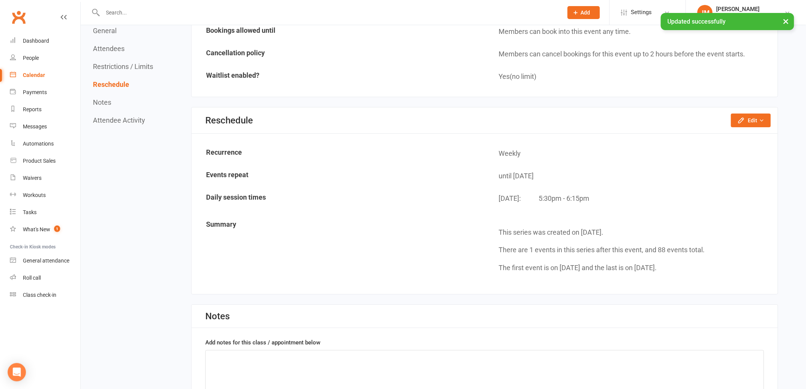
click at [43, 74] on div "Calendar" at bounding box center [34, 75] width 22 height 6
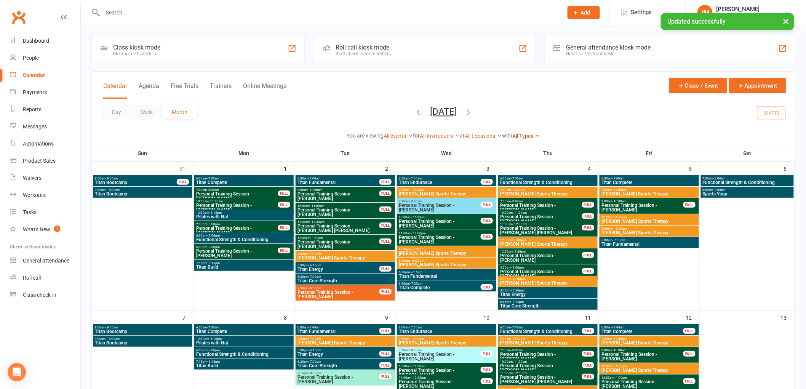
click at [520, 136] on link "All Types" at bounding box center [526, 136] width 28 height 6
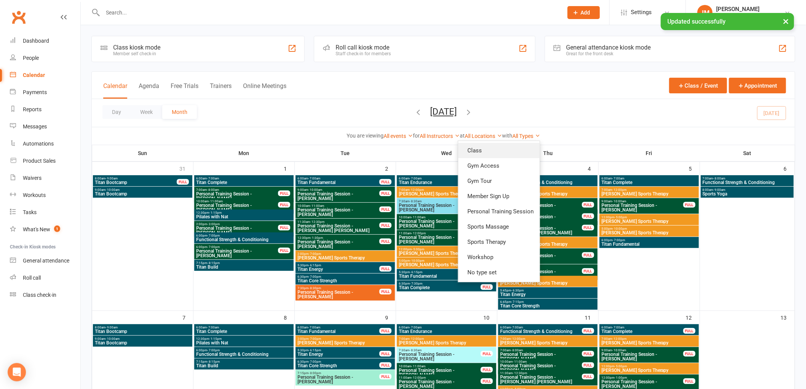
click at [514, 143] on link "Class" at bounding box center [499, 150] width 82 height 15
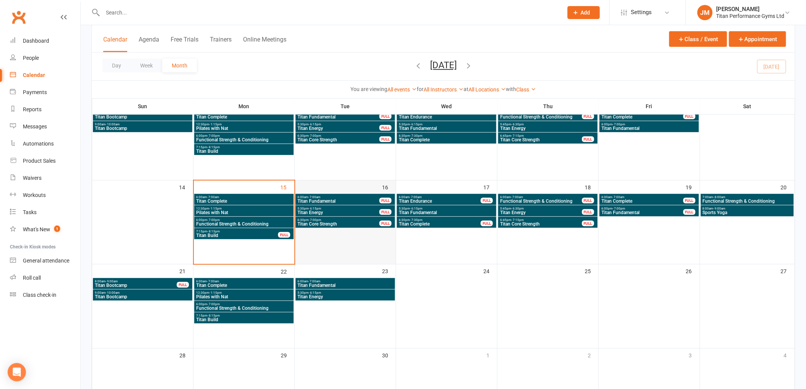
scroll to position [127, 0]
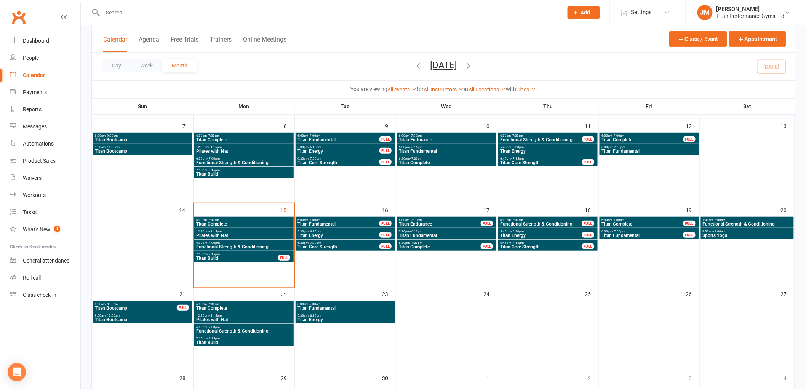
click at [334, 243] on span "6:30pm - 7:00pm" at bounding box center [338, 242] width 83 height 3
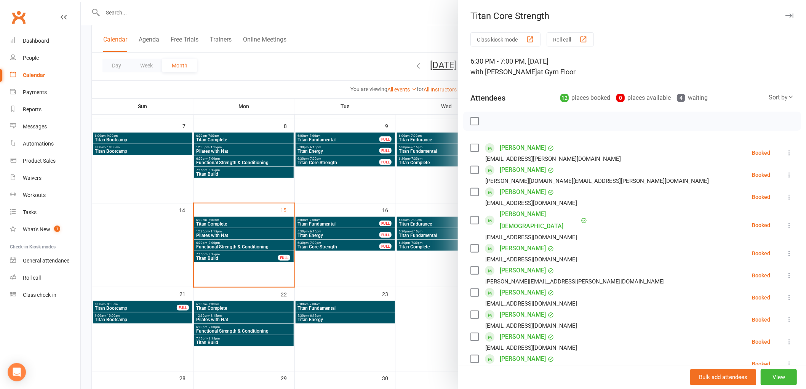
click at [769, 366] on div "Bulk add attendees View" at bounding box center [632, 377] width 348 height 24
drag, startPoint x: 763, startPoint y: 371, endPoint x: 760, endPoint y: 383, distance: 12.2
click at [763, 375] on button "View" at bounding box center [779, 377] width 36 height 16
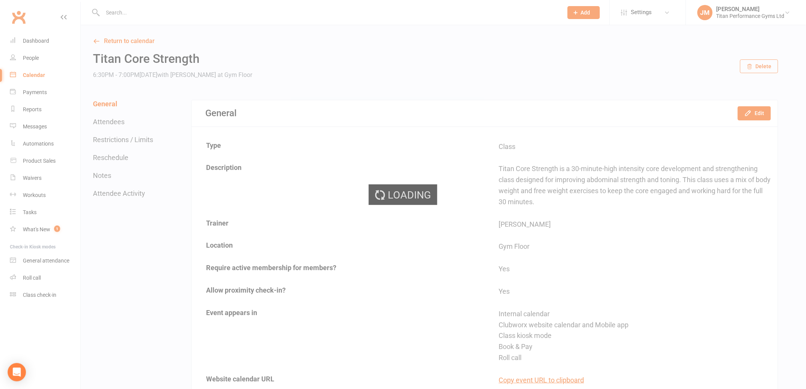
click at [125, 157] on button "Reschedule" at bounding box center [110, 158] width 35 height 8
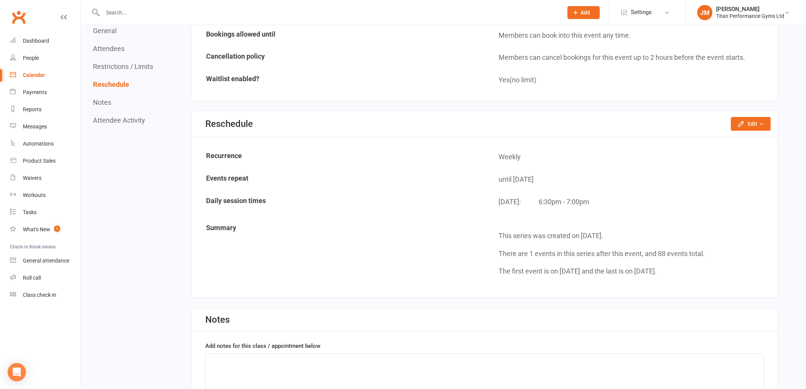
scroll to position [1049, 0]
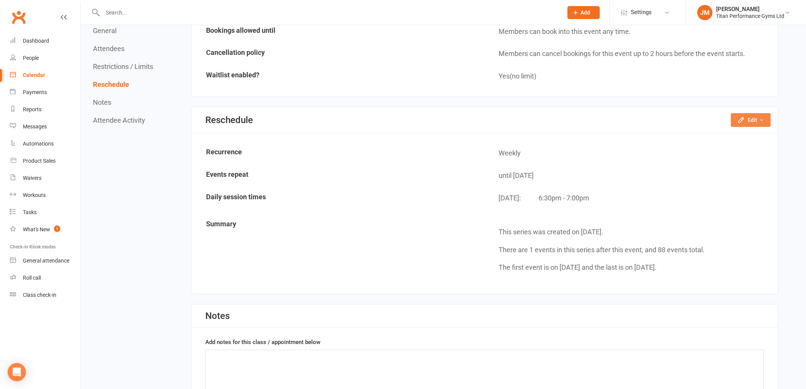
drag, startPoint x: 740, startPoint y: 120, endPoint x: 728, endPoint y: 139, distance: 22.6
click at [740, 120] on button "Edit" at bounding box center [751, 120] width 40 height 14
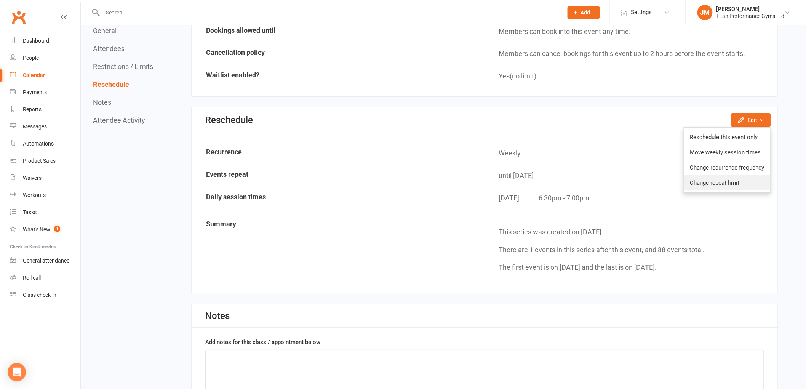
click at [713, 176] on link "Change repeat limit" at bounding box center [727, 182] width 86 height 15
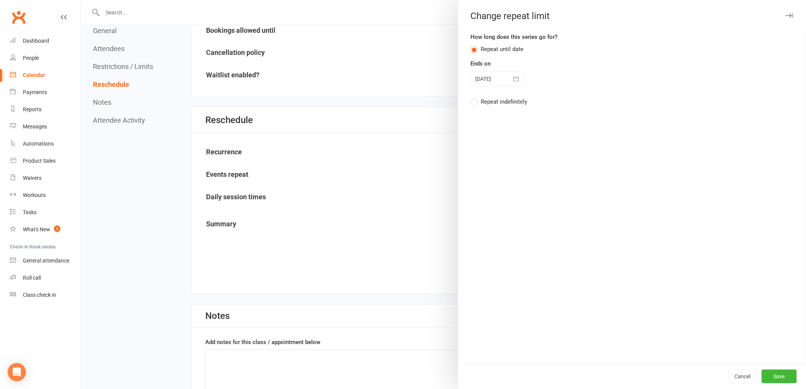
click at [486, 75] on div at bounding box center [496, 78] width 53 height 15
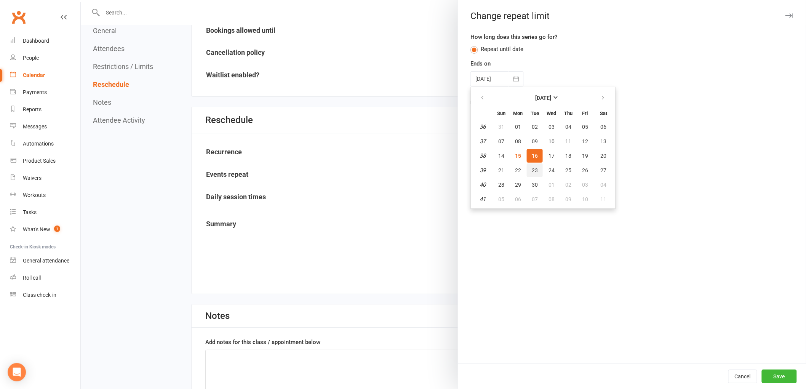
click at [527, 168] on button "23" at bounding box center [535, 170] width 16 height 14
type input "[DATE]"
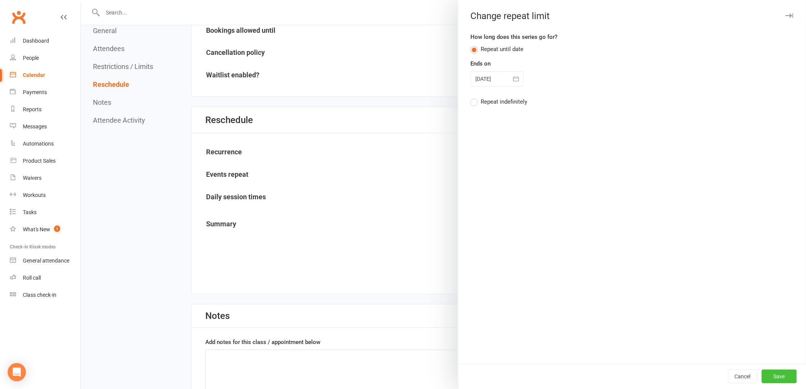
click at [785, 379] on button "Save" at bounding box center [779, 376] width 35 height 14
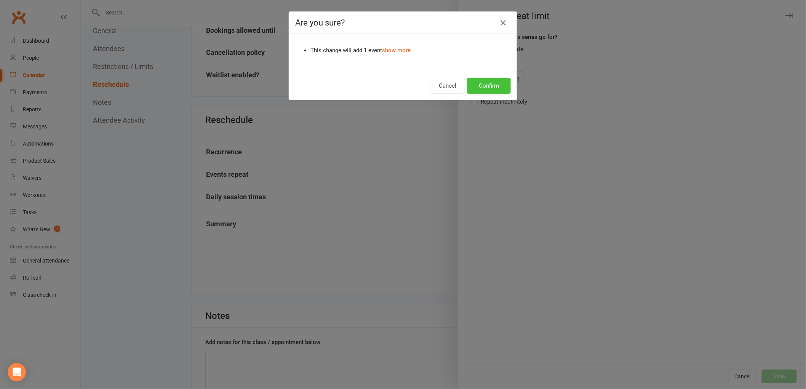
click at [480, 84] on button "Confirm" at bounding box center [489, 86] width 44 height 16
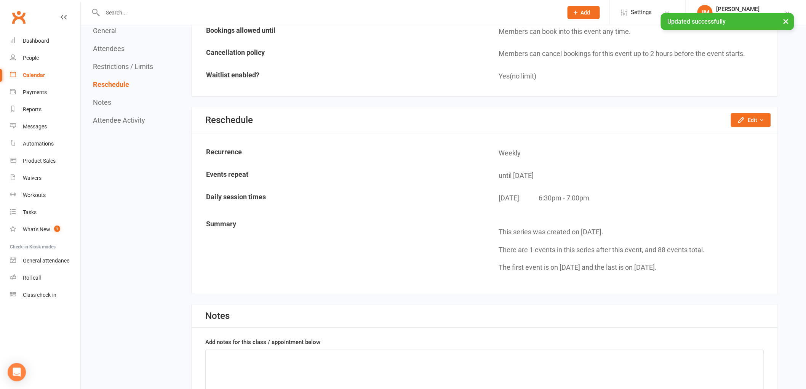
click at [41, 77] on div "Calendar" at bounding box center [34, 75] width 22 height 6
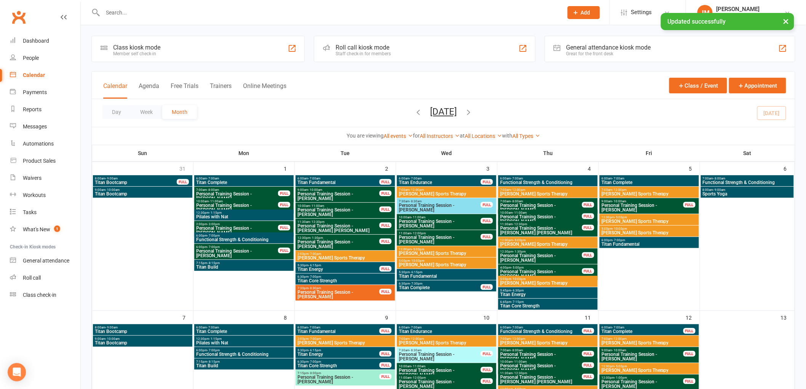
click at [529, 142] on div "You are viewing All events All events Empty events Full events Non-empty events…" at bounding box center [443, 136] width 703 height 18
click at [528, 138] on link "All Types" at bounding box center [526, 136] width 28 height 6
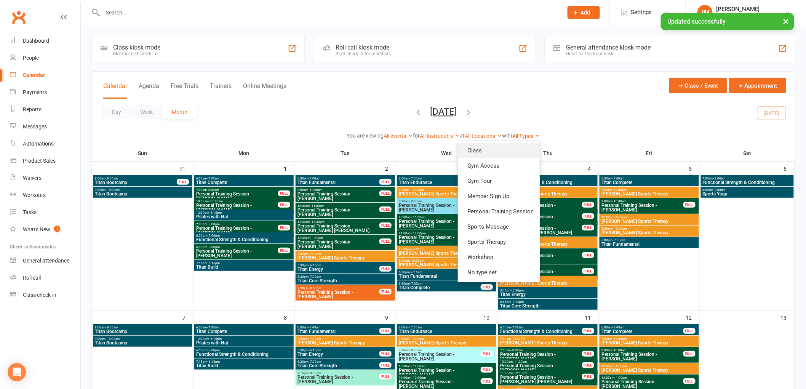
click at [513, 150] on link "Class" at bounding box center [499, 150] width 82 height 15
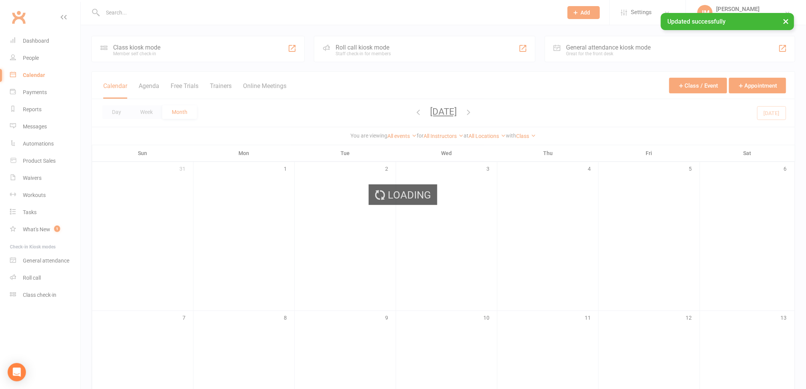
scroll to position [169, 0]
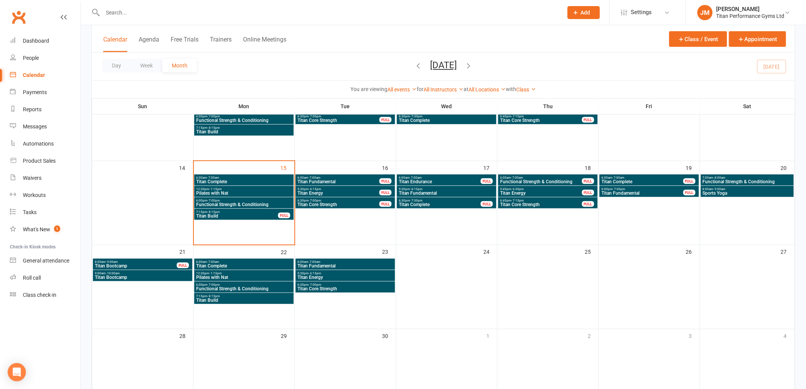
click at [433, 182] on span "Titan Endurance" at bounding box center [439, 181] width 83 height 5
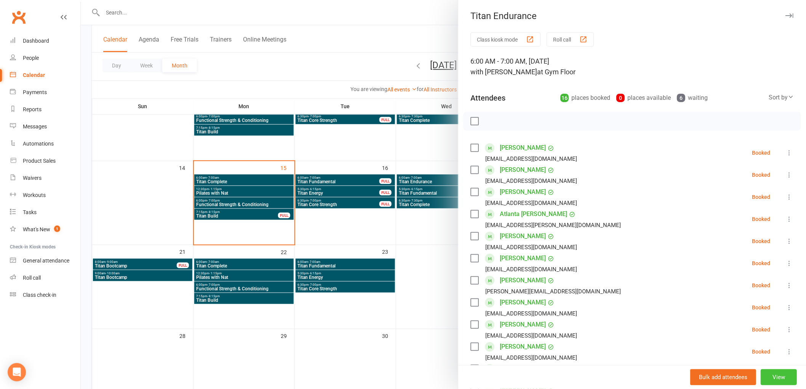
drag, startPoint x: 779, startPoint y: 371, endPoint x: 775, endPoint y: 375, distance: 5.1
click at [778, 371] on button "View" at bounding box center [779, 377] width 36 height 16
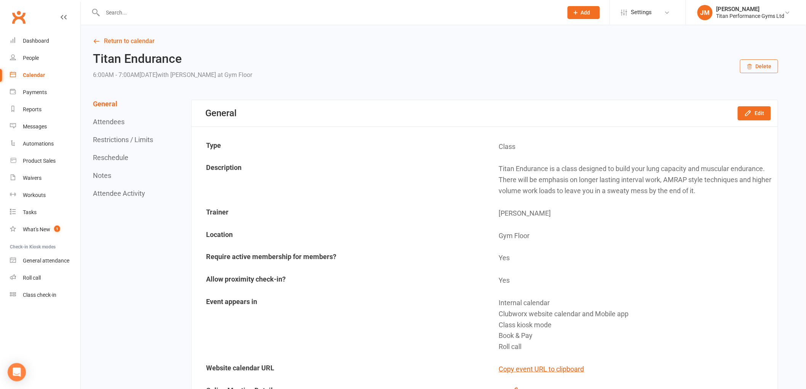
click at [112, 154] on button "Reschedule" at bounding box center [110, 158] width 35 height 8
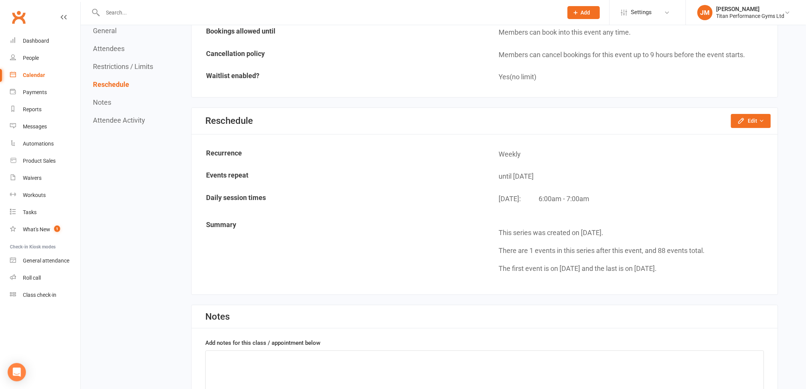
scroll to position [1187, 0]
click at [762, 117] on button "Edit" at bounding box center [751, 121] width 40 height 14
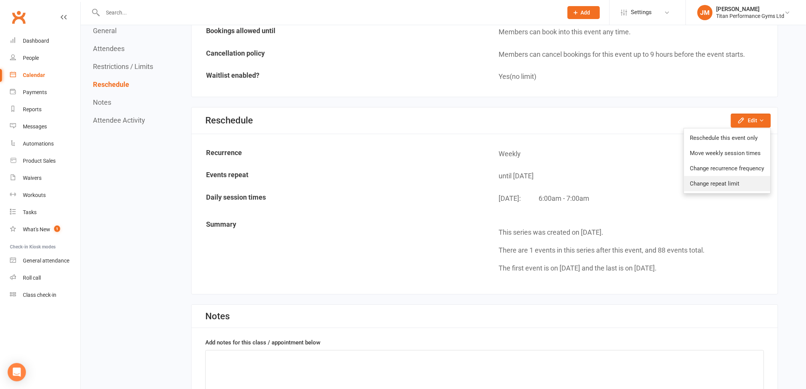
click at [723, 181] on link "Change repeat limit" at bounding box center [727, 183] width 86 height 15
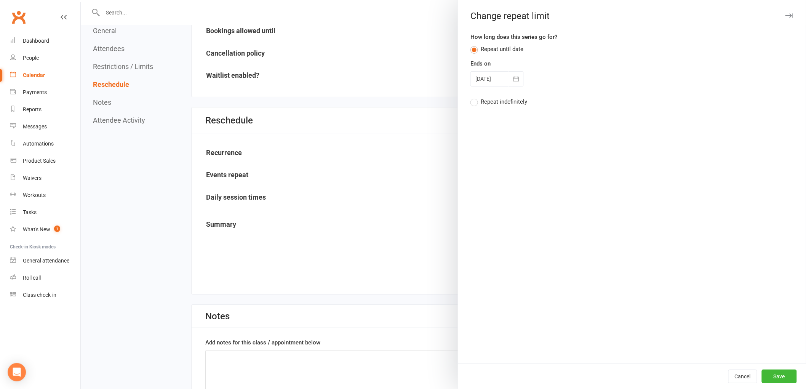
click at [512, 78] on icon "button" at bounding box center [516, 79] width 8 height 8
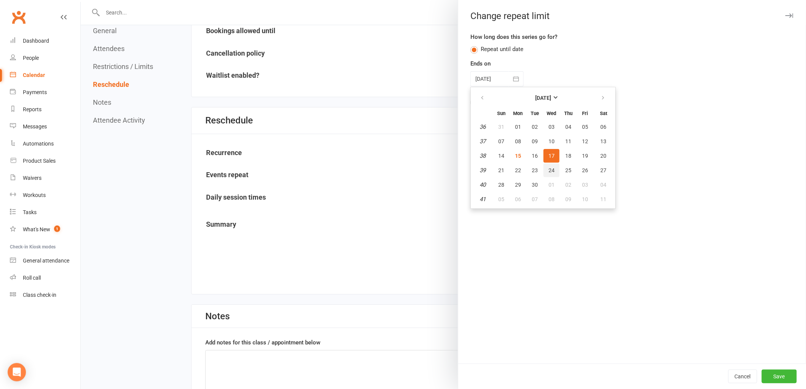
click at [549, 167] on span "24" at bounding box center [552, 170] width 6 height 6
type input "[DATE]"
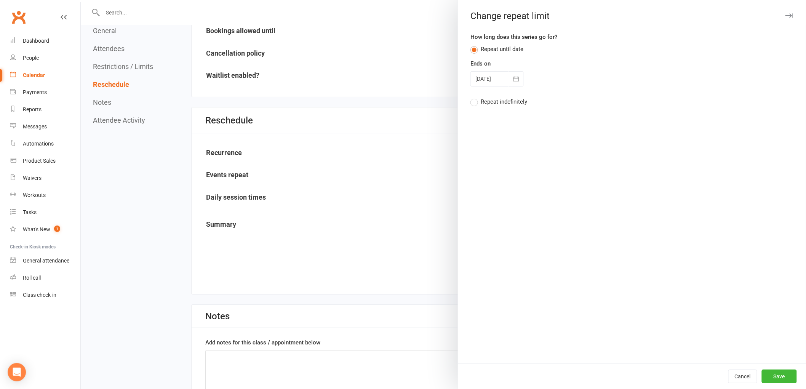
click at [774, 386] on div "Cancel Save" at bounding box center [632, 376] width 348 height 26
click at [776, 381] on button "Save" at bounding box center [779, 376] width 35 height 14
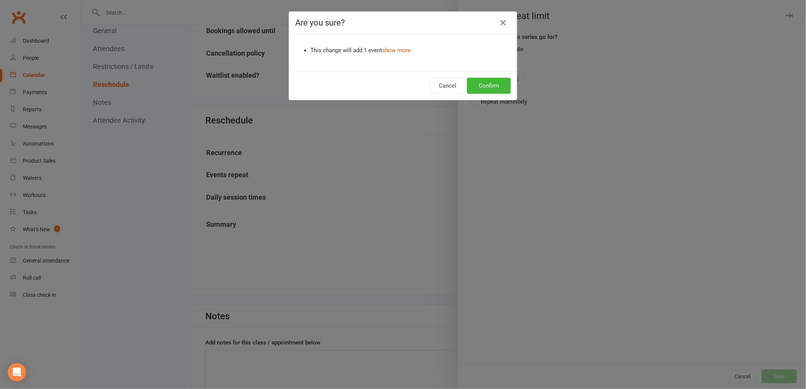
click at [493, 75] on div "Cancel Confirm" at bounding box center [403, 86] width 228 height 28
click at [509, 96] on div "Cancel Confirm" at bounding box center [403, 86] width 228 height 28
click at [491, 85] on button "Confirm" at bounding box center [489, 86] width 44 height 16
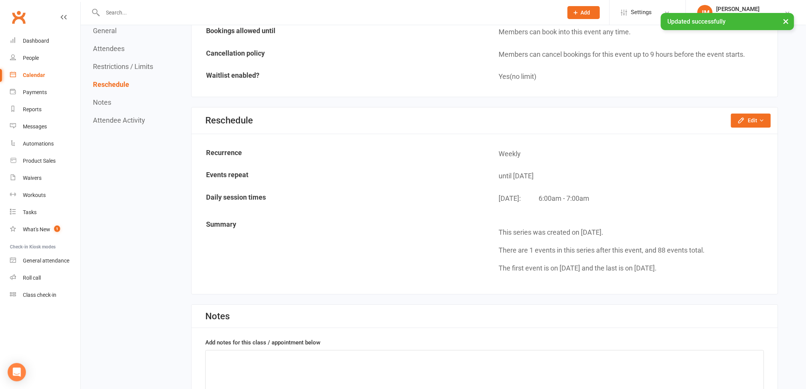
click at [46, 78] on link "Calendar" at bounding box center [45, 75] width 70 height 17
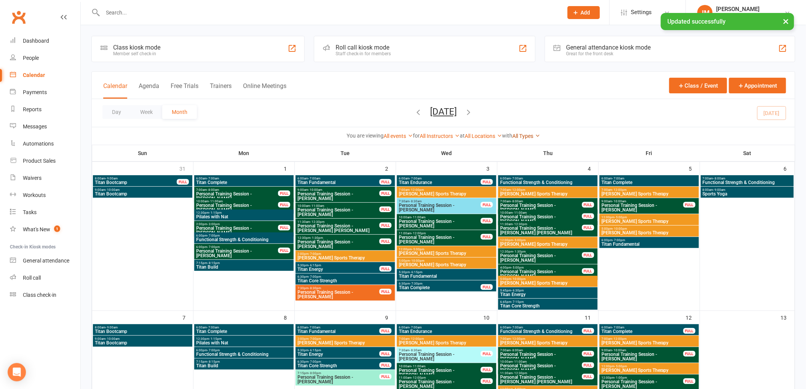
click at [537, 134] on link "All Types" at bounding box center [526, 136] width 28 height 6
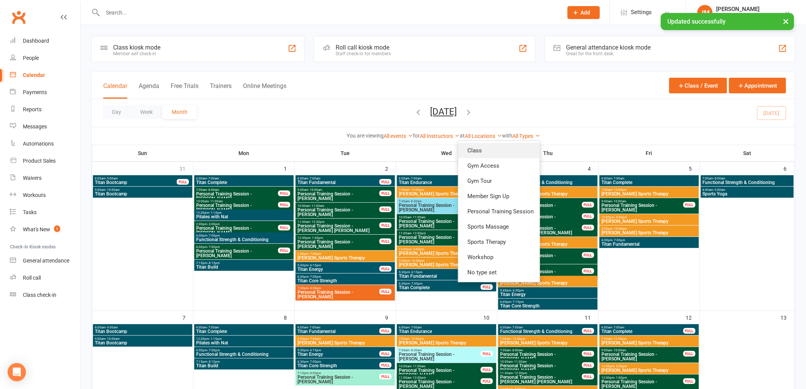
click at [524, 152] on link "Class" at bounding box center [499, 150] width 82 height 15
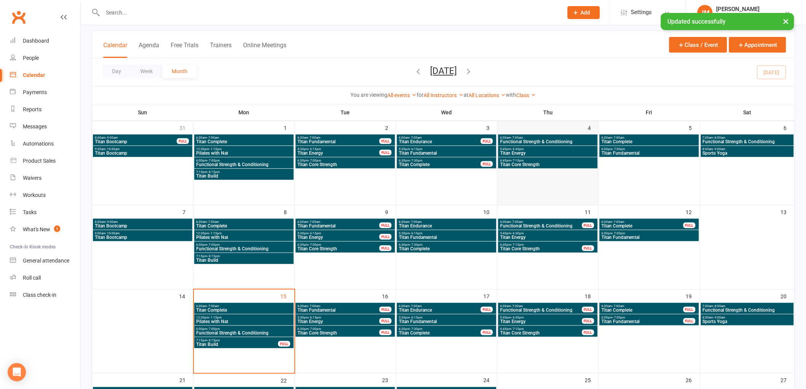
scroll to position [169, 0]
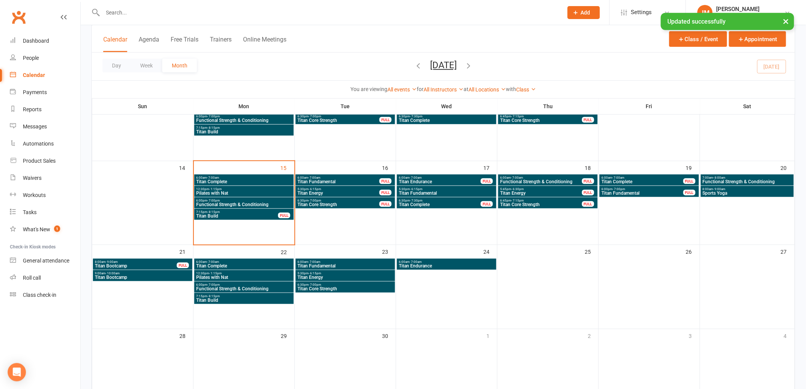
click at [426, 188] on span "5:30pm - 6:15pm" at bounding box center [446, 188] width 96 height 3
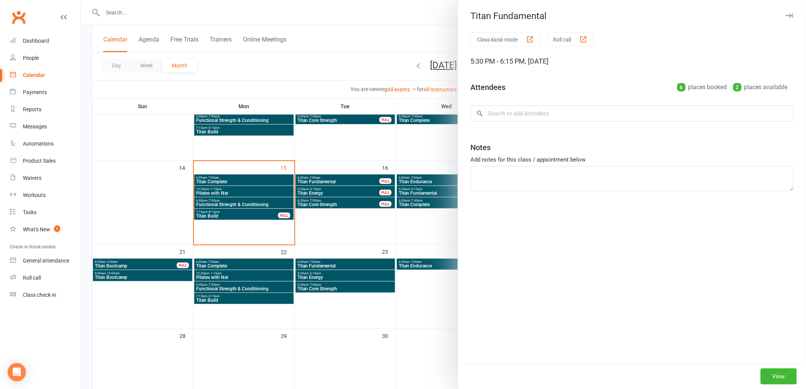
click at [774, 368] on div "View" at bounding box center [632, 376] width 348 height 26
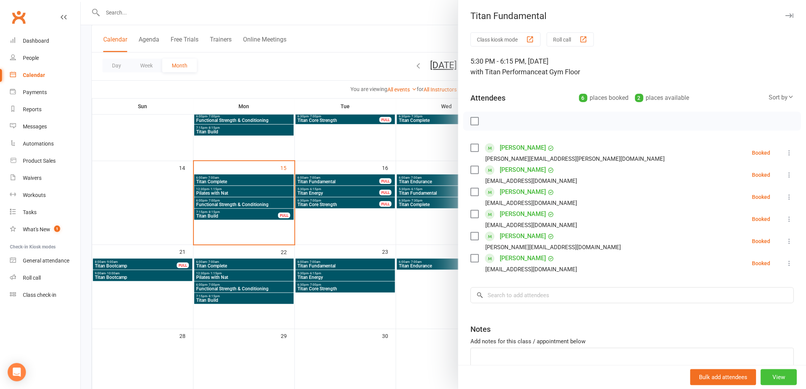
click at [761, 375] on button "View" at bounding box center [779, 377] width 36 height 16
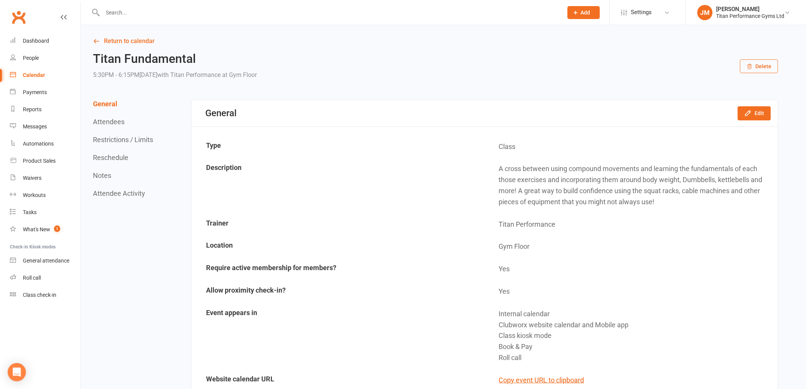
click at [120, 155] on button "Reschedule" at bounding box center [110, 158] width 35 height 8
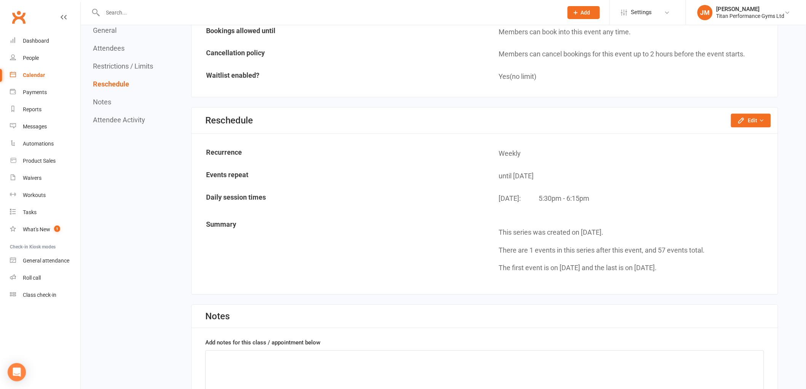
scroll to position [805, 0]
click at [733, 113] on button "Edit" at bounding box center [751, 120] width 40 height 14
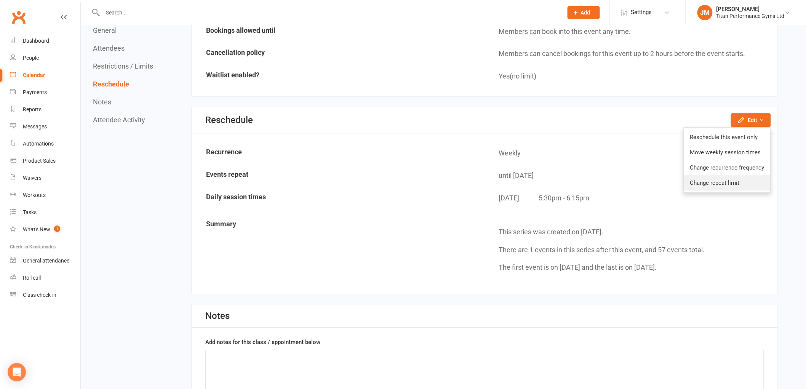
click at [716, 177] on link "Change repeat limit" at bounding box center [727, 182] width 86 height 15
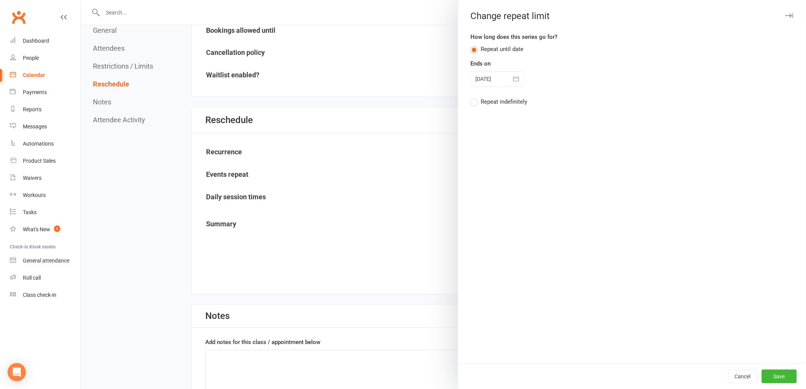
click at [516, 78] on icon "button" at bounding box center [516, 79] width 8 height 8
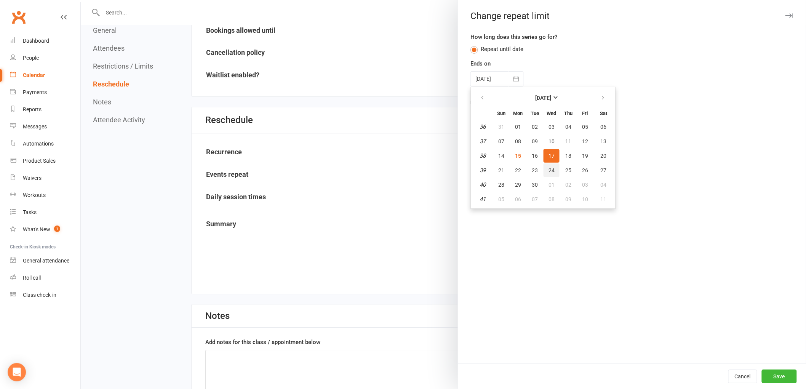
click at [549, 167] on span "24" at bounding box center [552, 170] width 6 height 6
type input "[DATE]"
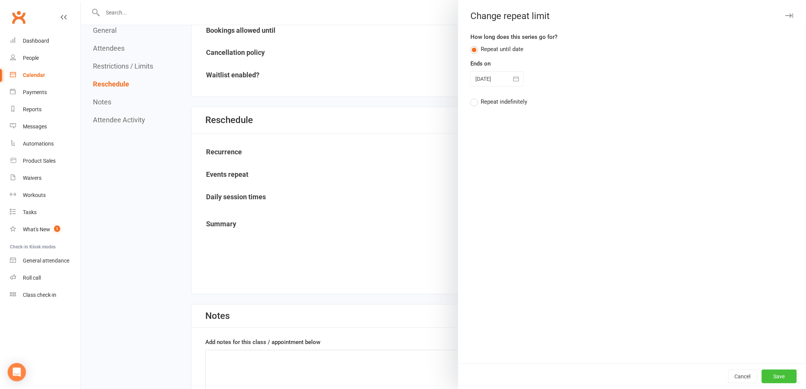
click at [777, 376] on button "Save" at bounding box center [779, 376] width 35 height 14
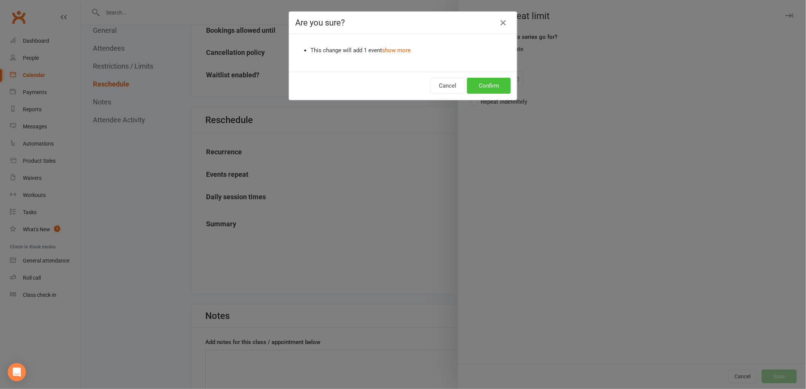
drag, startPoint x: 486, startPoint y: 79, endPoint x: 480, endPoint y: 88, distance: 11.5
click at [485, 79] on button "Confirm" at bounding box center [489, 86] width 44 height 16
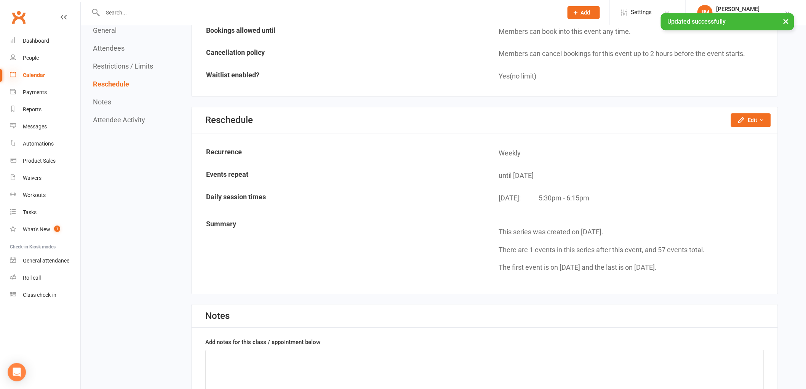
click at [15, 73] on icon at bounding box center [13, 74] width 6 height 6
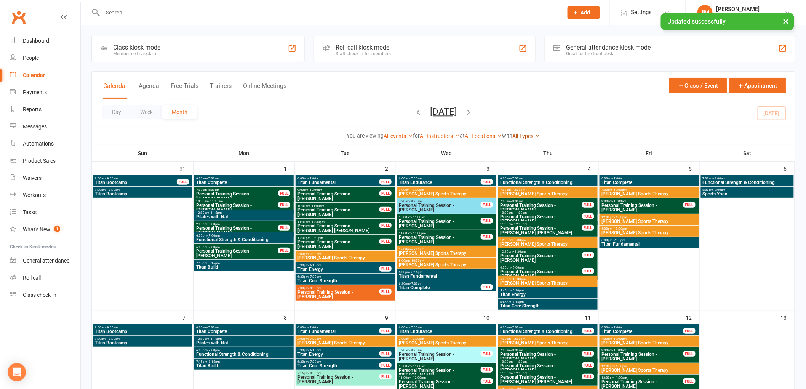
click at [518, 133] on link "All Types" at bounding box center [526, 136] width 28 height 6
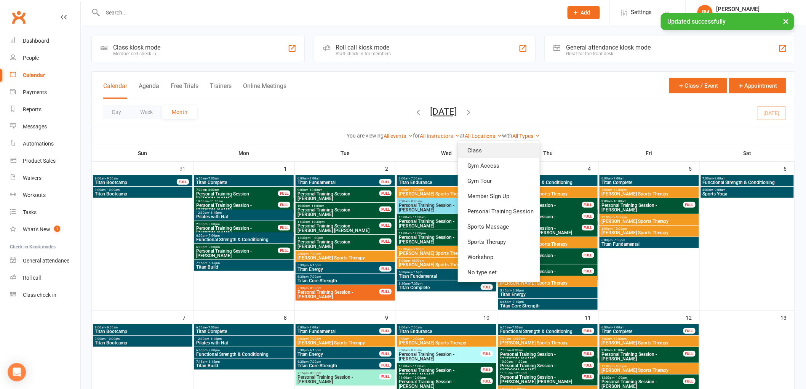
drag, startPoint x: 521, startPoint y: 148, endPoint x: 513, endPoint y: 161, distance: 15.4
click at [522, 149] on link "Class" at bounding box center [499, 150] width 82 height 15
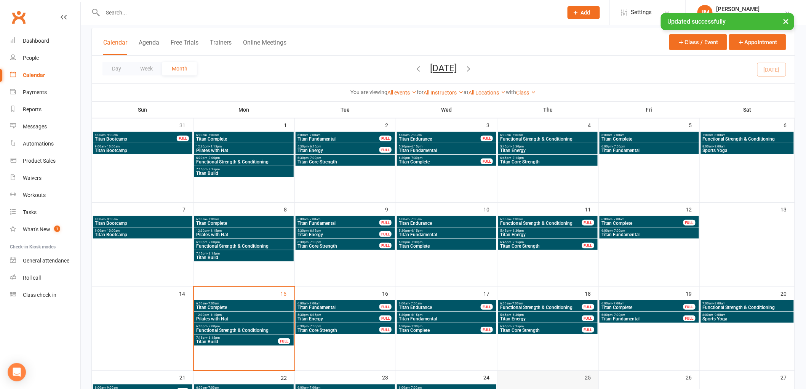
scroll to position [211, 0]
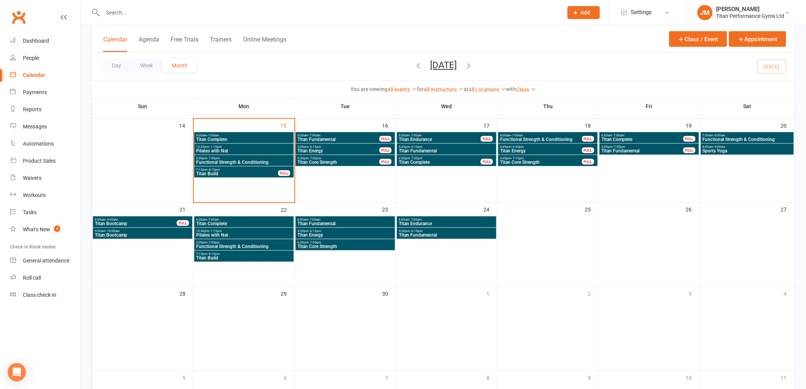
click at [445, 161] on span "Titan Complete" at bounding box center [439, 162] width 83 height 5
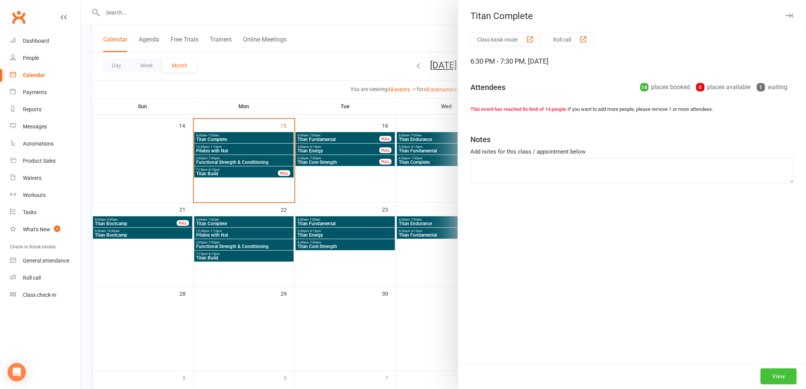
drag, startPoint x: 776, startPoint y: 371, endPoint x: 769, endPoint y: 372, distance: 7.3
click at [775, 371] on button "View" at bounding box center [779, 376] width 36 height 16
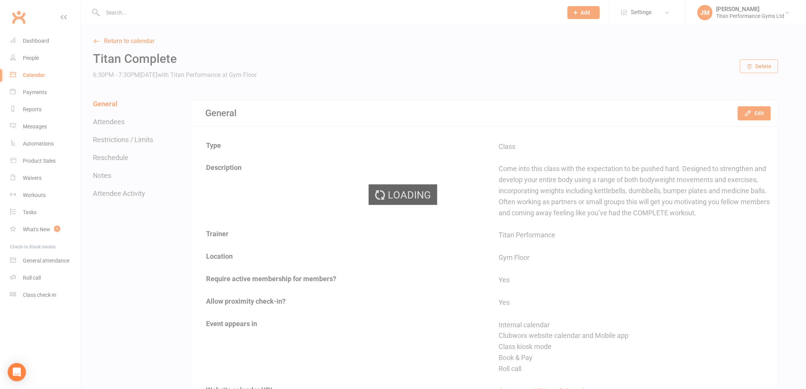
drag, startPoint x: 697, startPoint y: 352, endPoint x: 143, endPoint y: 165, distance: 585.3
click at [144, 166] on div "Loading" at bounding box center [403, 194] width 806 height 389
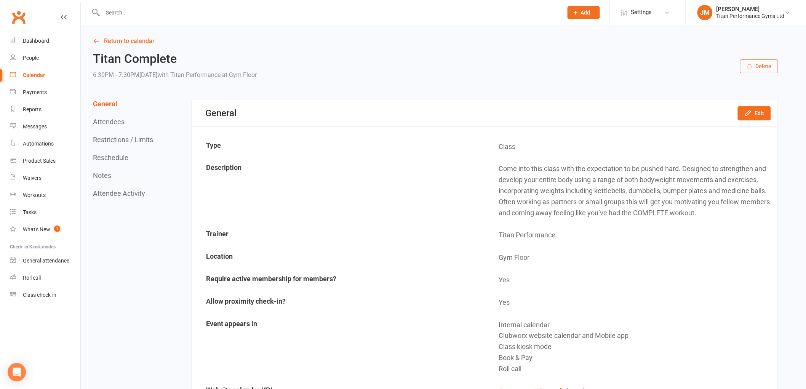
click at [107, 155] on button "Reschedule" at bounding box center [110, 158] width 35 height 8
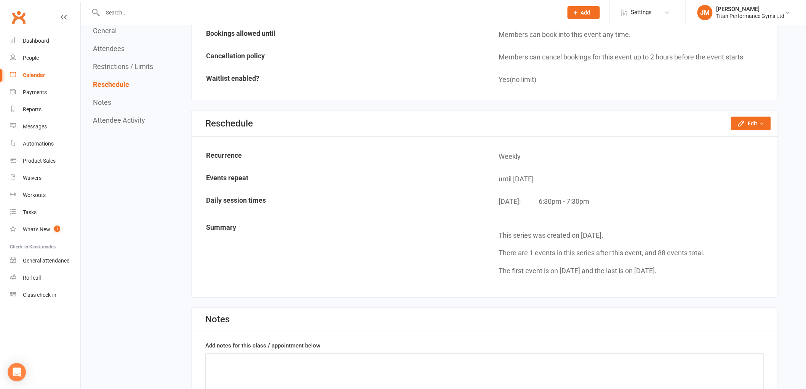
scroll to position [1035, 0]
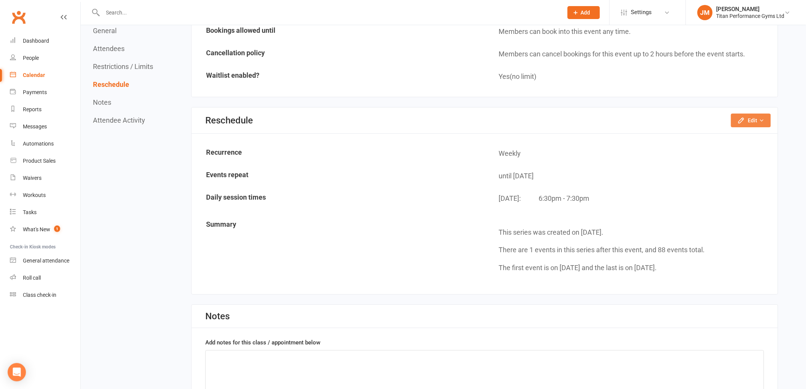
click at [737, 114] on button "Edit" at bounding box center [751, 121] width 40 height 14
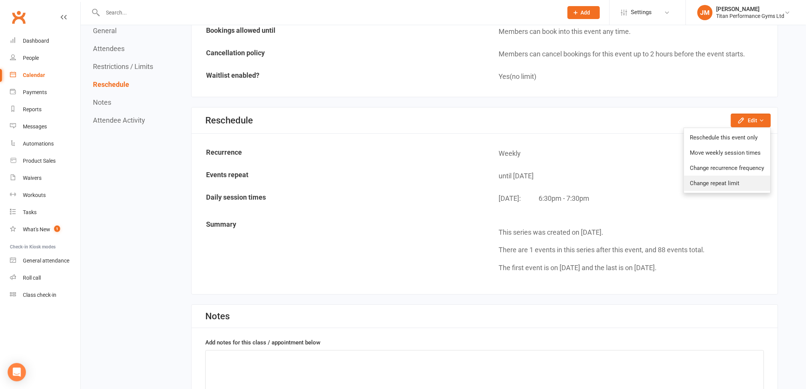
click at [719, 176] on link "Change repeat limit" at bounding box center [727, 183] width 86 height 15
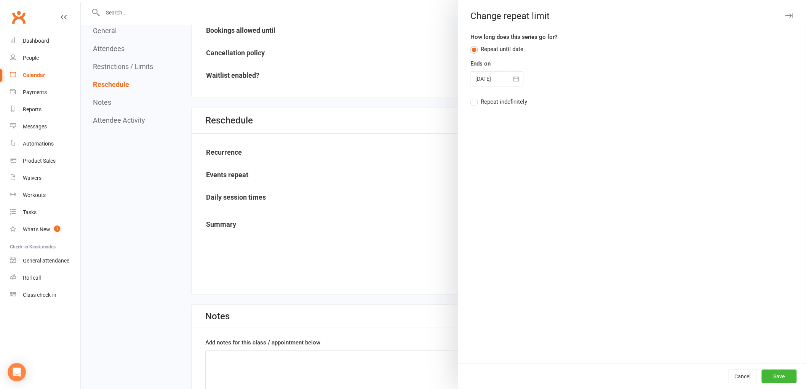
click at [481, 80] on div at bounding box center [496, 78] width 53 height 15
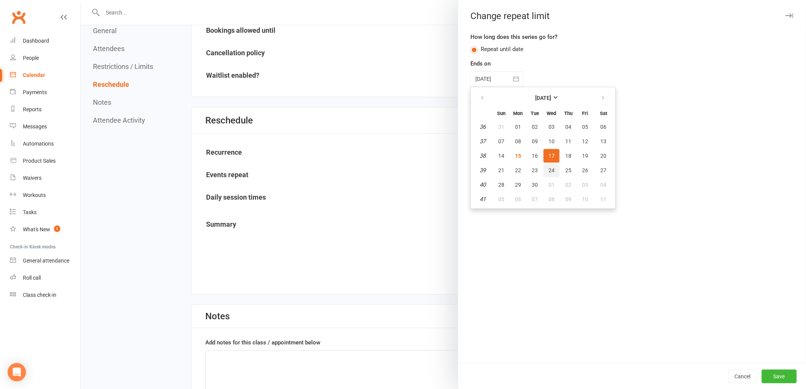
click at [544, 164] on button "24" at bounding box center [552, 170] width 16 height 14
type input "[DATE]"
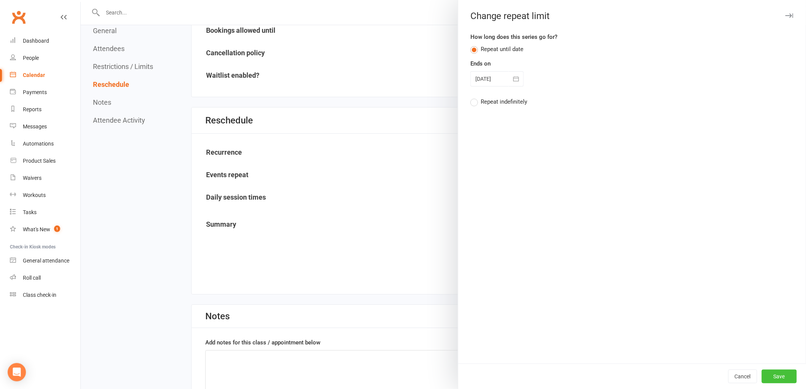
click at [762, 369] on div "Cancel Save" at bounding box center [632, 376] width 348 height 26
click at [763, 370] on button "Save" at bounding box center [779, 376] width 35 height 14
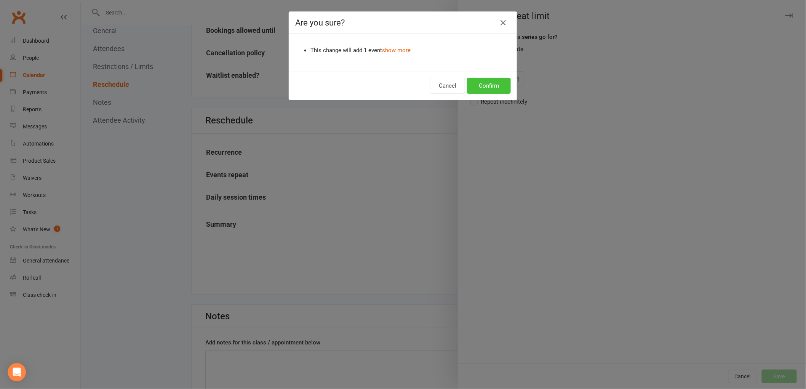
click at [475, 93] on button "Confirm" at bounding box center [489, 86] width 44 height 16
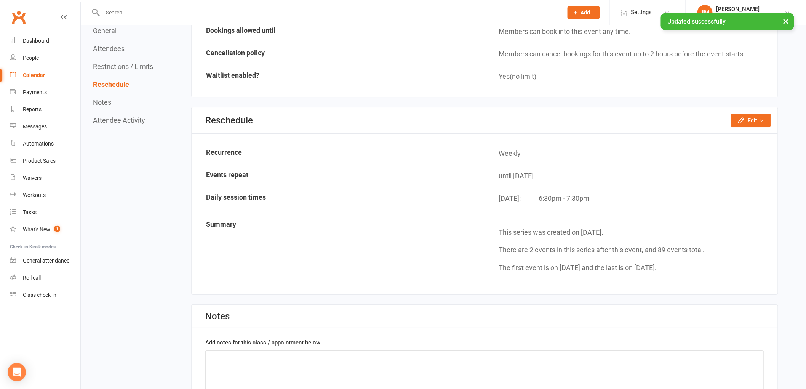
click at [40, 79] on link "Calendar" at bounding box center [45, 75] width 70 height 17
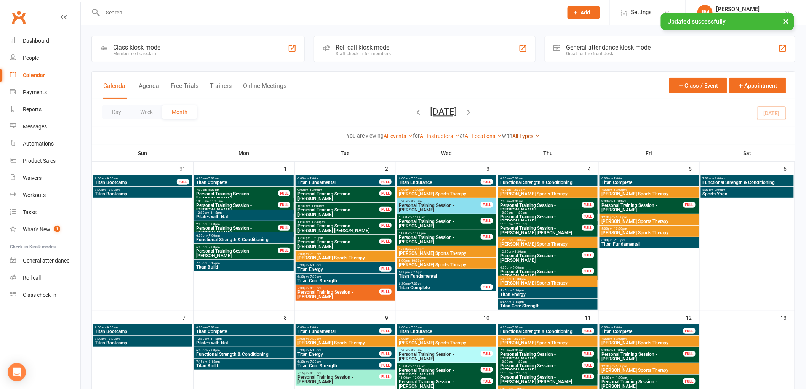
click at [520, 137] on link "All Types" at bounding box center [526, 136] width 28 height 6
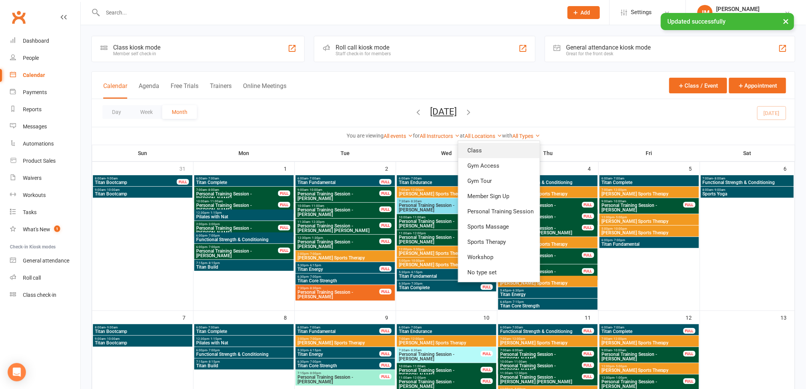
click at [516, 149] on link "Class" at bounding box center [499, 150] width 82 height 15
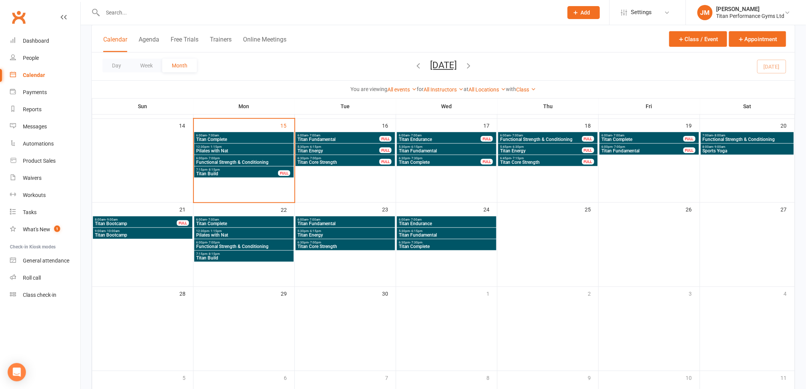
scroll to position [169, 0]
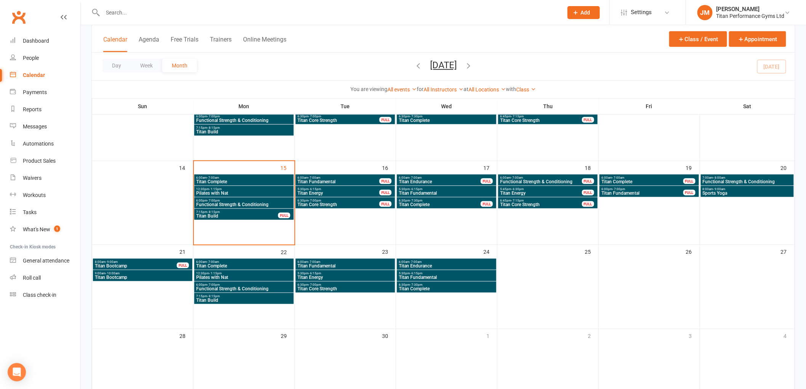
click at [536, 179] on span "Functional Strength & Conditioning" at bounding box center [541, 181] width 83 height 5
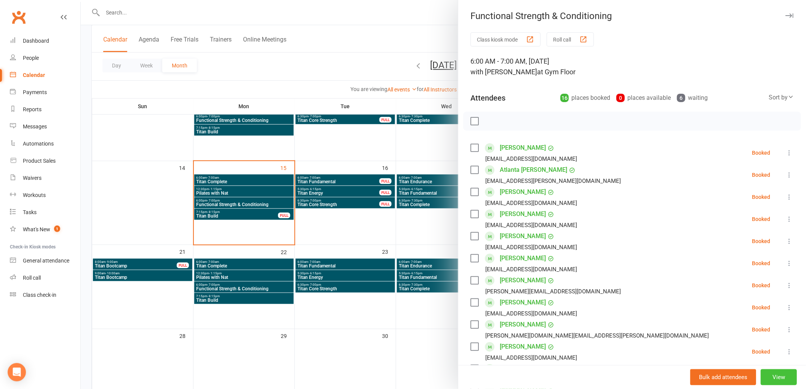
click at [774, 380] on button "View" at bounding box center [779, 377] width 36 height 16
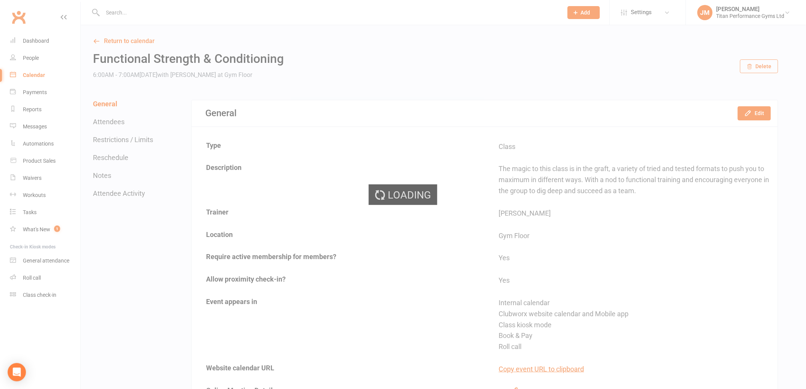
drag, startPoint x: 643, startPoint y: 258, endPoint x: 128, endPoint y: 156, distance: 524.6
click at [128, 156] on button "Reschedule" at bounding box center [110, 158] width 35 height 8
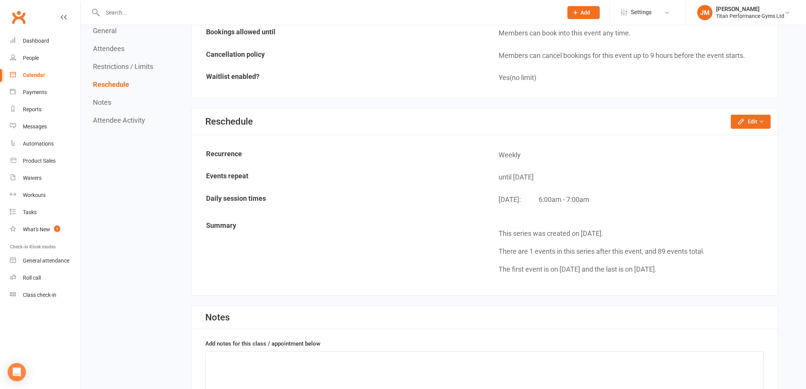
scroll to position [1187, 0]
click at [747, 116] on button "Edit" at bounding box center [751, 121] width 40 height 14
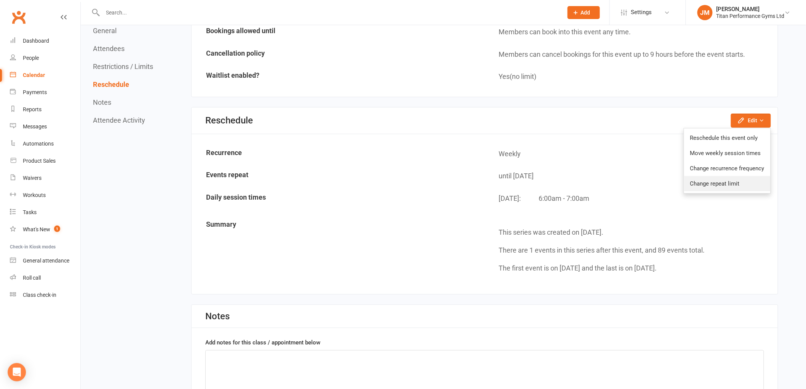
click at [733, 178] on link "Change repeat limit" at bounding box center [727, 183] width 86 height 15
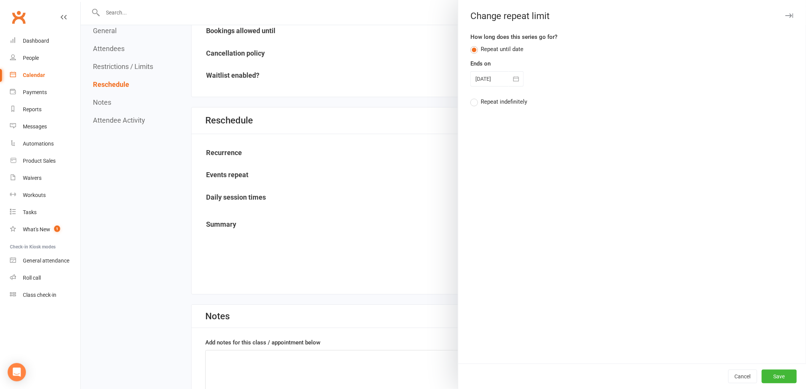
click at [512, 82] on icon "button" at bounding box center [516, 79] width 8 height 8
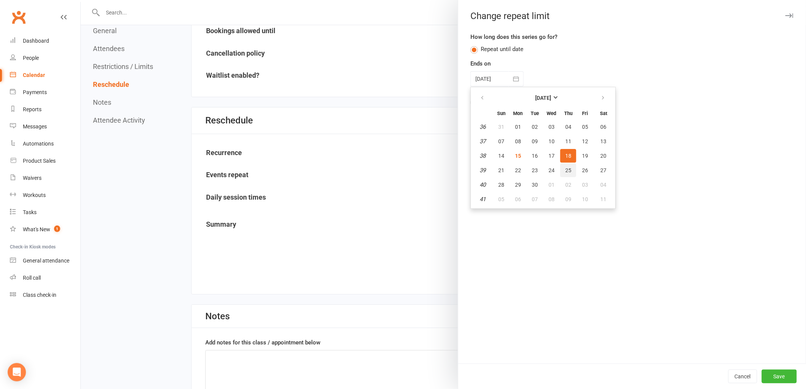
click at [565, 170] on span "25" at bounding box center [568, 170] width 6 height 6
type input "[DATE]"
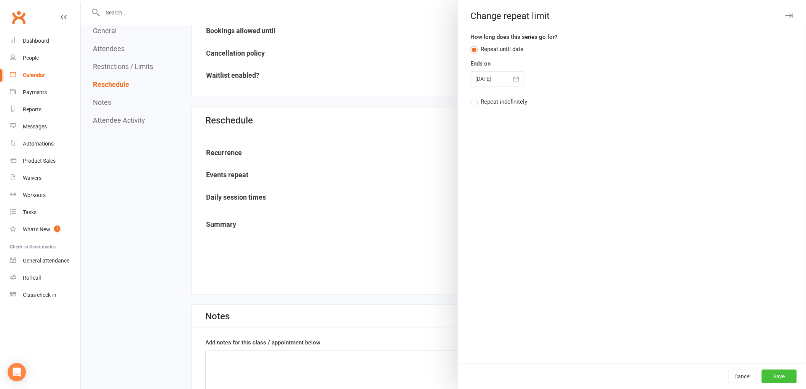
click at [768, 377] on button "Save" at bounding box center [779, 376] width 35 height 14
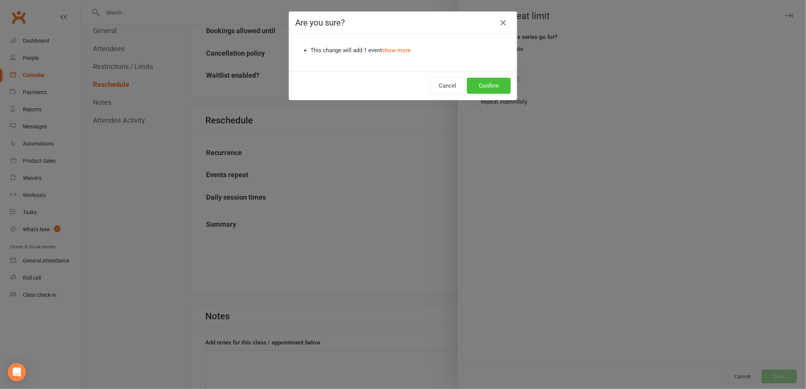
drag, startPoint x: 501, startPoint y: 86, endPoint x: 498, endPoint y: 90, distance: 4.0
click at [500, 86] on button "Confirm" at bounding box center [489, 86] width 44 height 16
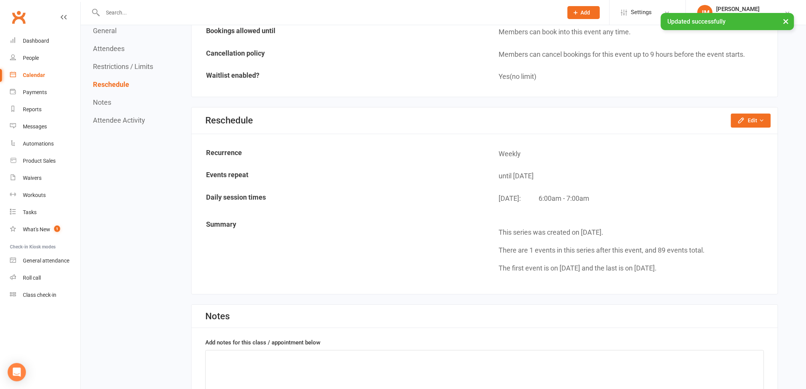
click at [41, 77] on div "Calendar" at bounding box center [34, 75] width 22 height 6
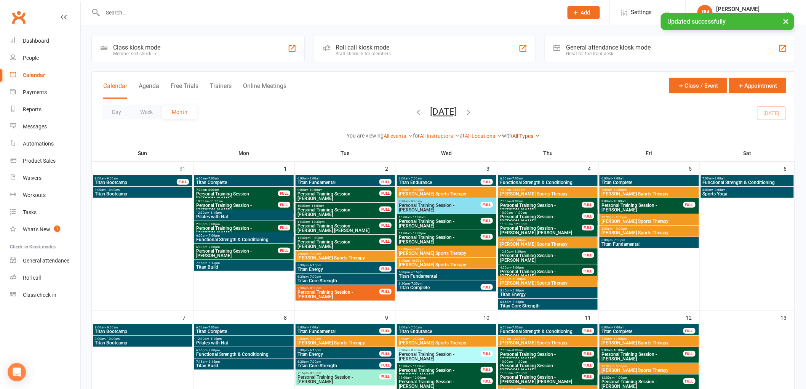
click at [533, 136] on link "All Types" at bounding box center [526, 136] width 28 height 6
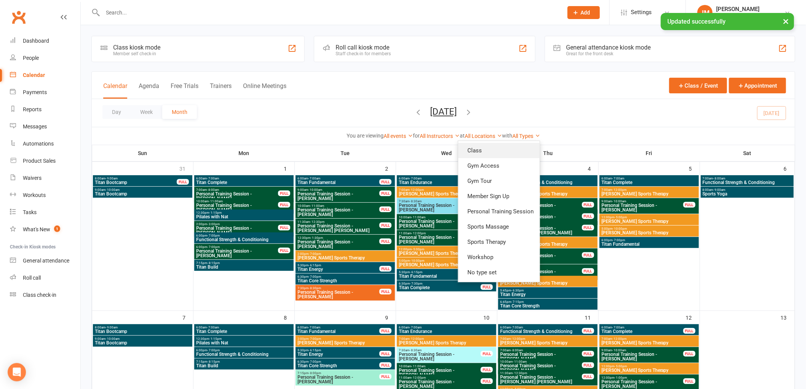
click at [521, 154] on link "Class" at bounding box center [499, 150] width 82 height 15
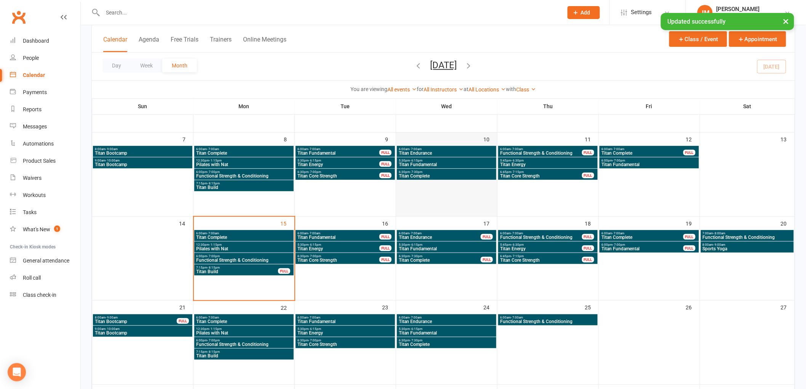
scroll to position [169, 0]
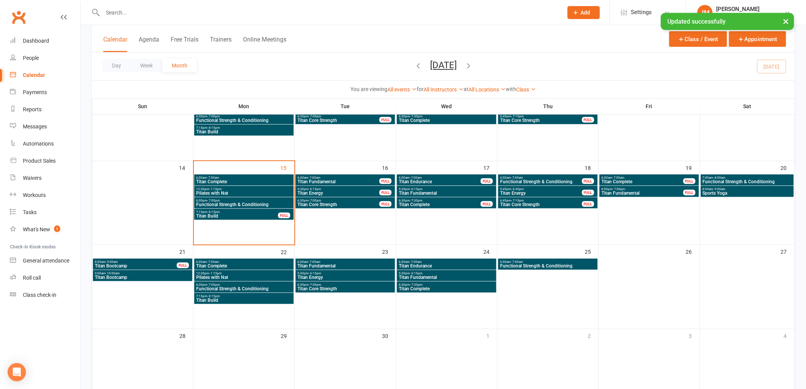
click at [513, 192] on span "Titan Energy" at bounding box center [541, 193] width 83 height 5
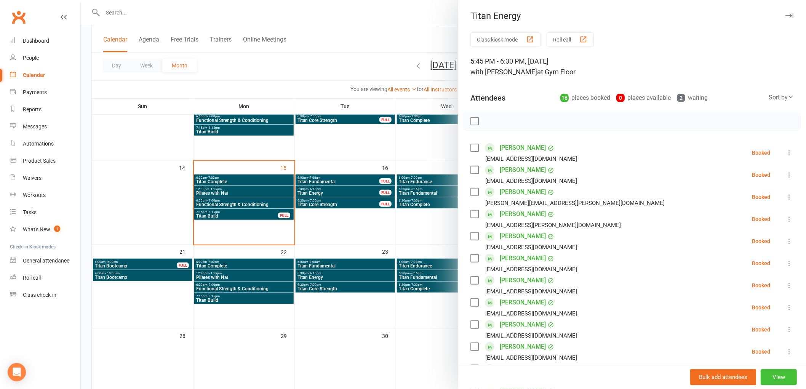
click at [768, 377] on button "View" at bounding box center [779, 377] width 36 height 16
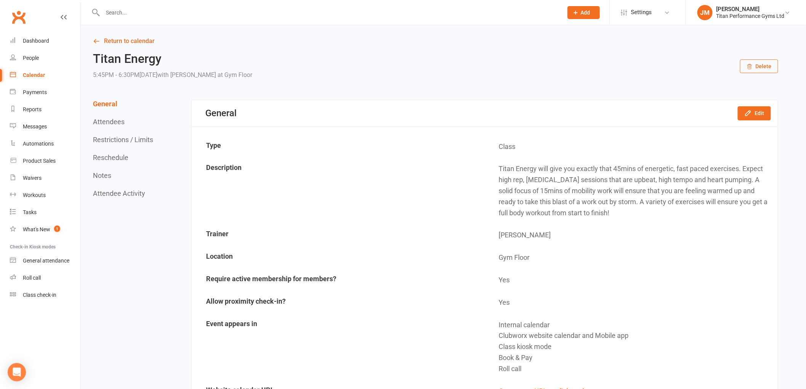
click at [101, 156] on button "Reschedule" at bounding box center [110, 158] width 35 height 8
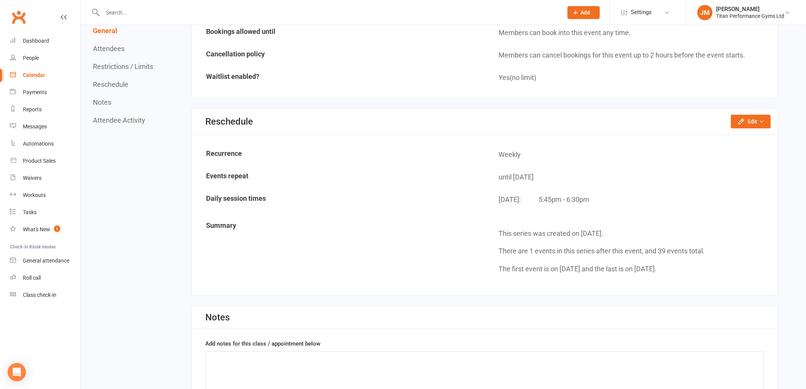
scroll to position [1110, 0]
click at [735, 115] on button "Edit" at bounding box center [751, 120] width 40 height 14
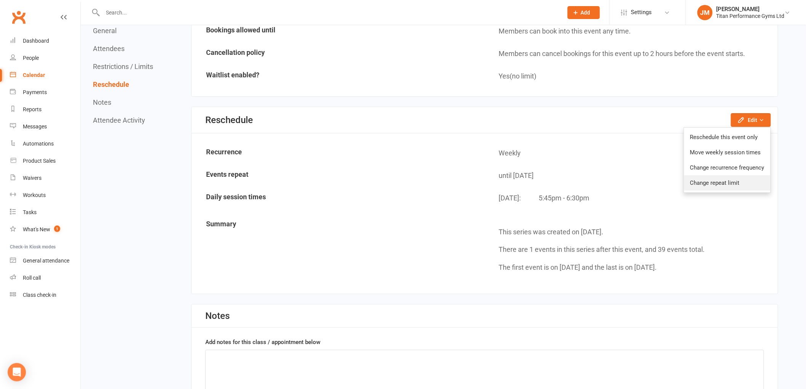
click at [722, 175] on link "Change repeat limit" at bounding box center [727, 182] width 86 height 15
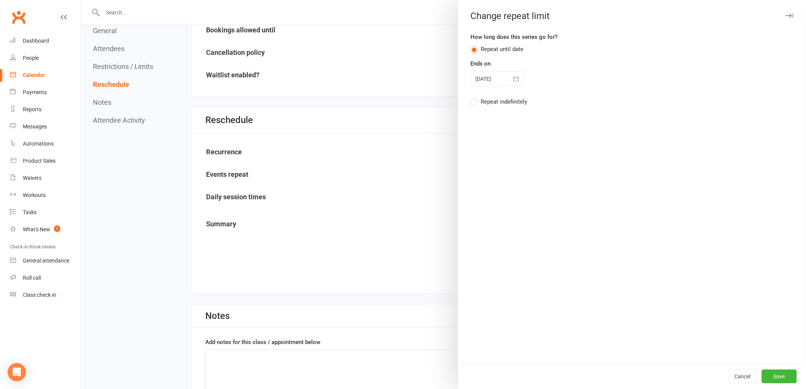
click at [489, 79] on div at bounding box center [496, 78] width 53 height 15
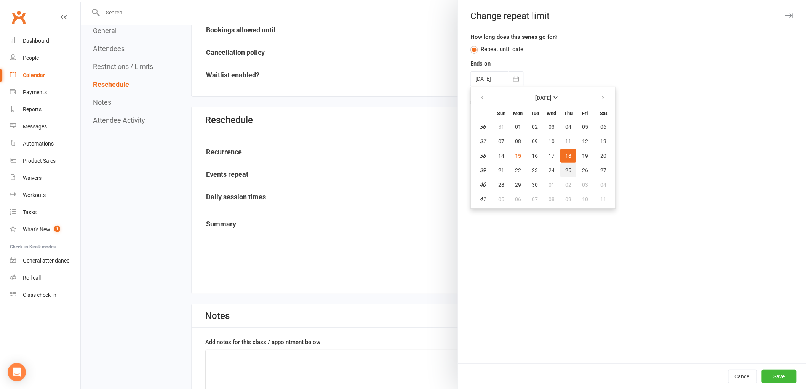
click at [565, 169] on span "25" at bounding box center [568, 170] width 6 height 6
type input "[DATE]"
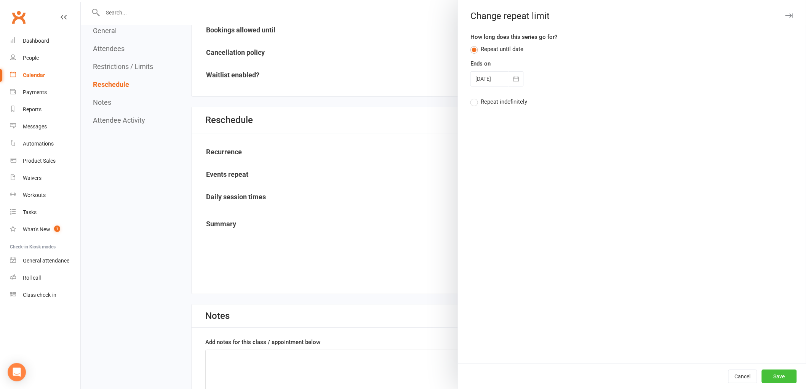
drag, startPoint x: 774, startPoint y: 375, endPoint x: 776, endPoint y: 367, distance: 8.0
click at [774, 374] on button "Save" at bounding box center [779, 376] width 35 height 14
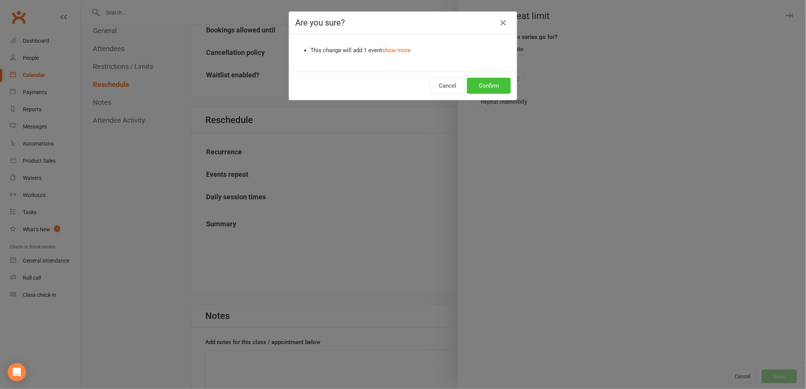
click at [492, 91] on button "Confirm" at bounding box center [489, 86] width 44 height 16
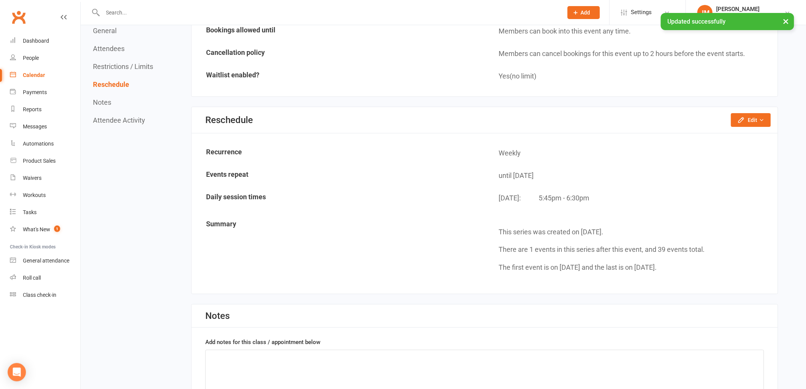
click at [30, 72] on div "Calendar" at bounding box center [34, 75] width 22 height 6
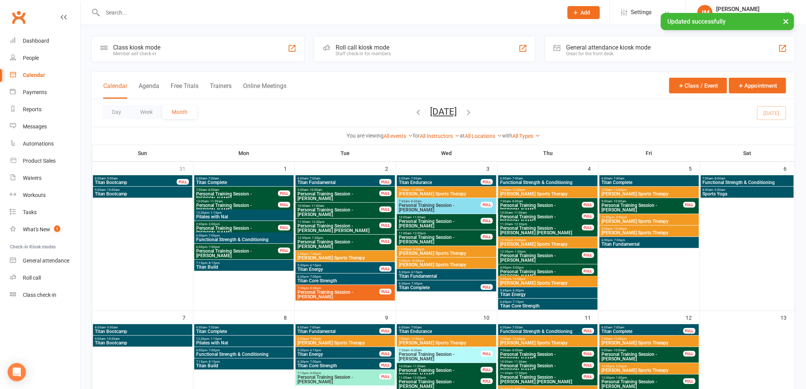
click at [526, 139] on div "All Types Class Gym Access Gym Tour Member Sign Up Personal Training Session Sp…" at bounding box center [526, 136] width 28 height 8
click at [525, 135] on link "All Types" at bounding box center [526, 136] width 28 height 6
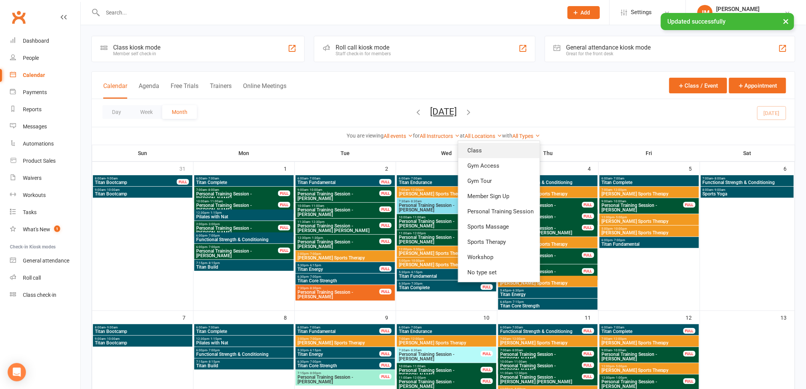
click at [486, 153] on link "Class" at bounding box center [499, 150] width 82 height 15
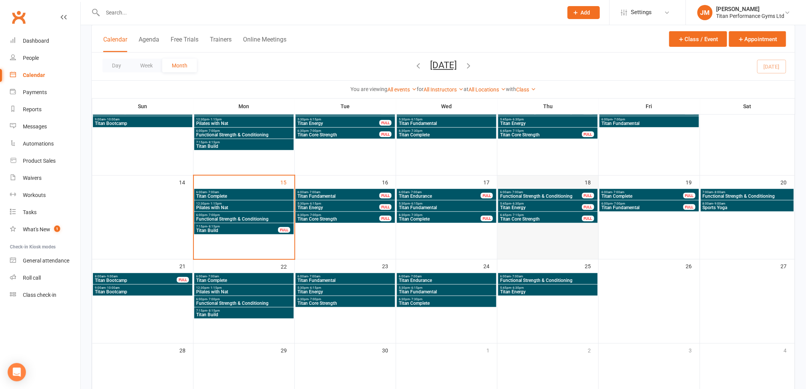
scroll to position [169, 0]
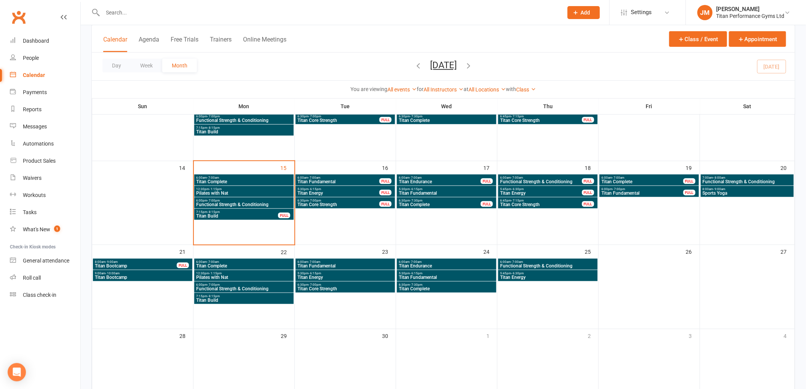
click at [518, 200] on span "- 7:15pm" at bounding box center [517, 200] width 13 height 3
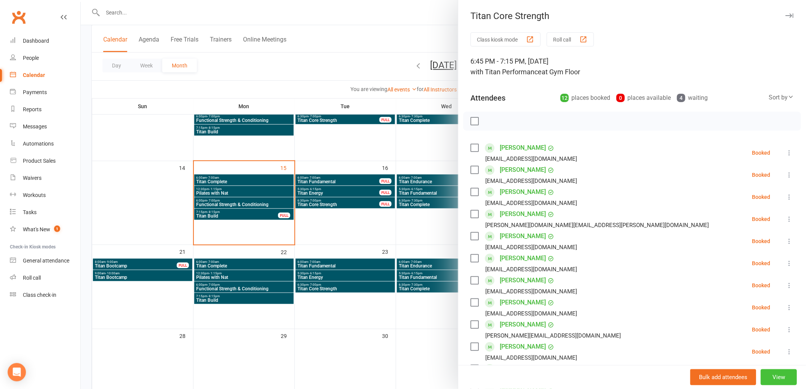
click at [776, 375] on button "View" at bounding box center [779, 377] width 36 height 16
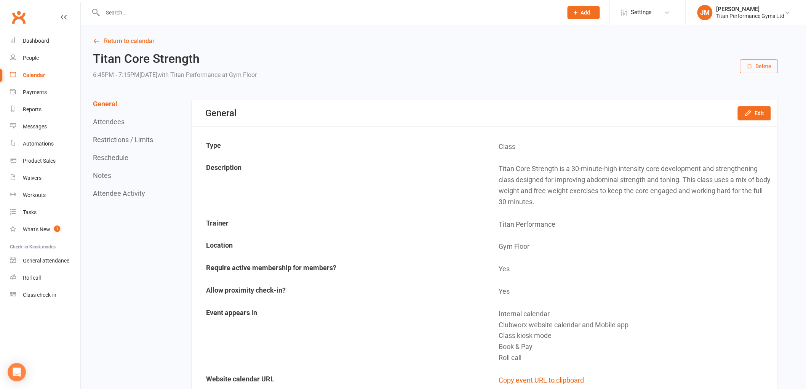
click at [107, 154] on button "Reschedule" at bounding box center [110, 158] width 35 height 8
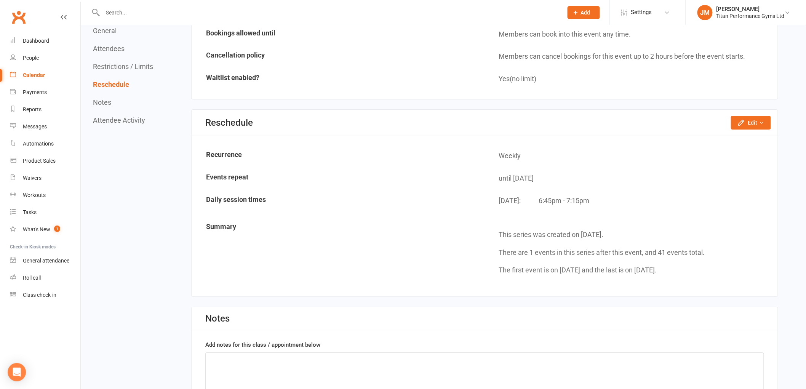
scroll to position [1049, 0]
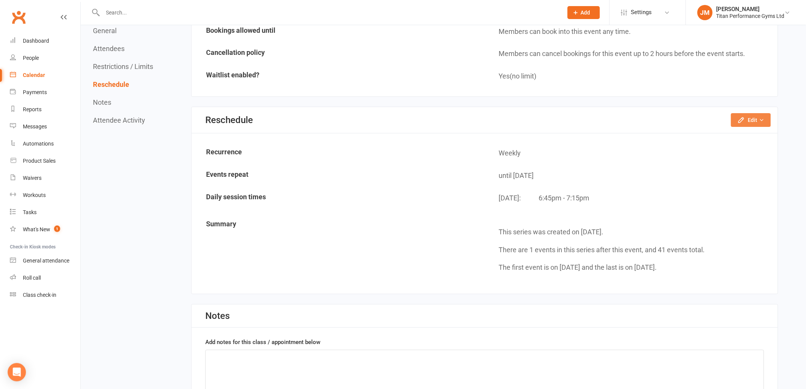
click at [748, 118] on button "Edit" at bounding box center [751, 120] width 40 height 14
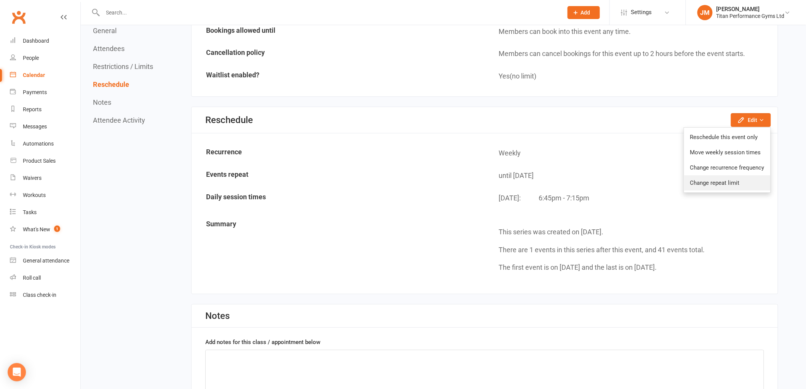
click at [716, 176] on link "Change repeat limit" at bounding box center [727, 182] width 86 height 15
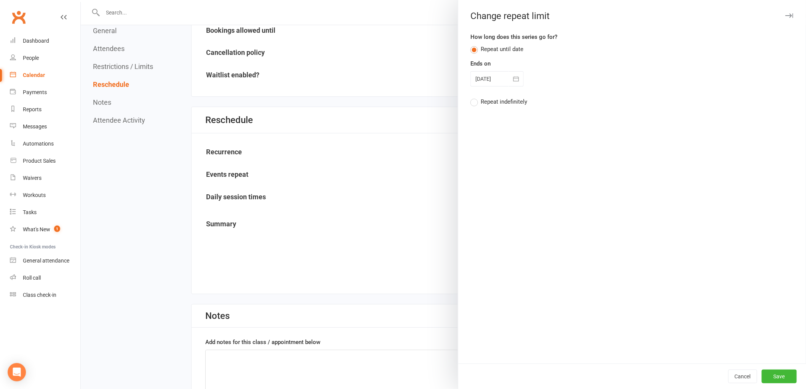
click at [509, 85] on button "button" at bounding box center [516, 78] width 15 height 15
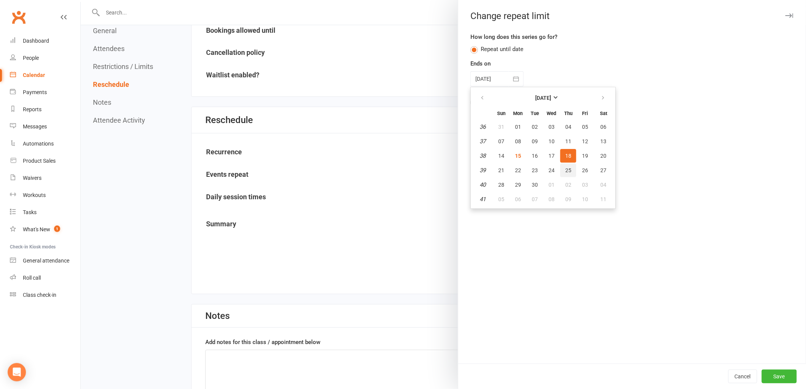
click at [570, 167] on button "25" at bounding box center [568, 170] width 16 height 14
type input "[DATE]"
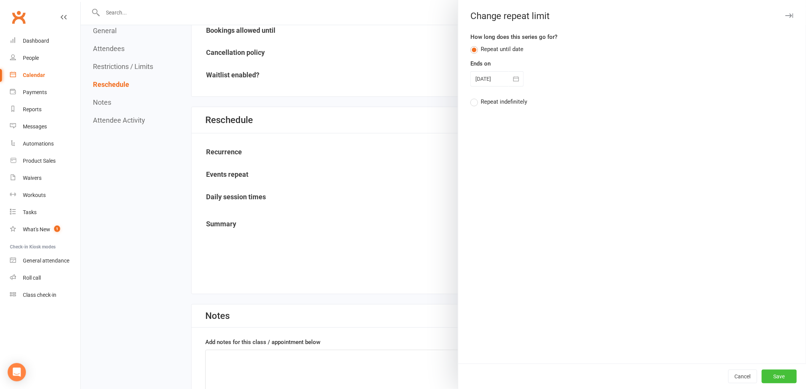
drag, startPoint x: 764, startPoint y: 371, endPoint x: 758, endPoint y: 369, distance: 6.7
click at [764, 372] on button "Save" at bounding box center [779, 376] width 35 height 14
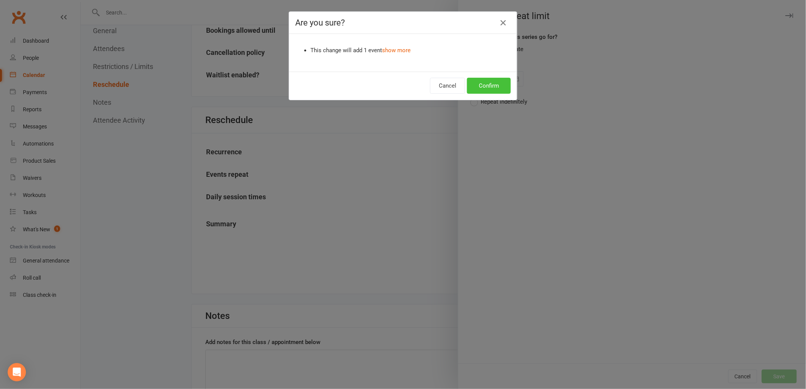
click at [492, 86] on button "Confirm" at bounding box center [489, 86] width 44 height 16
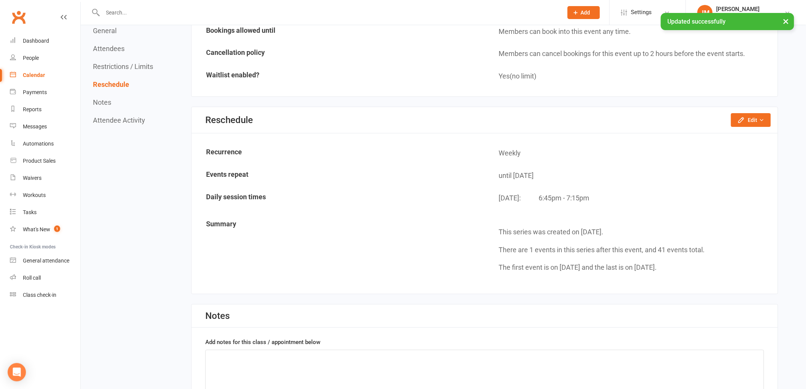
click at [53, 75] on link "Calendar" at bounding box center [45, 75] width 70 height 17
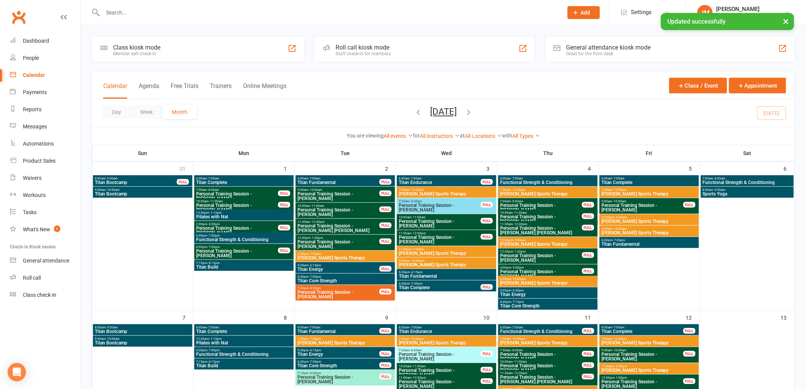
click at [534, 135] on link "All Types" at bounding box center [526, 136] width 28 height 6
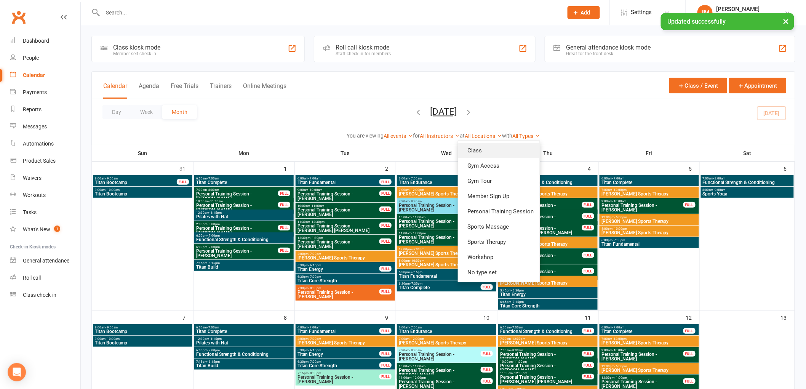
click at [514, 152] on link "Class" at bounding box center [499, 150] width 82 height 15
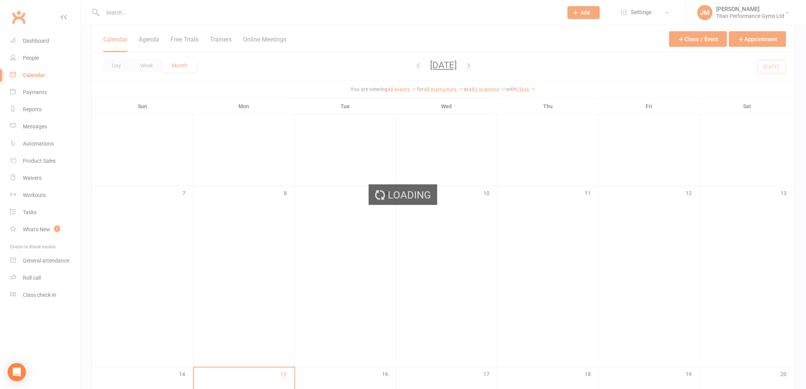
scroll to position [127, 0]
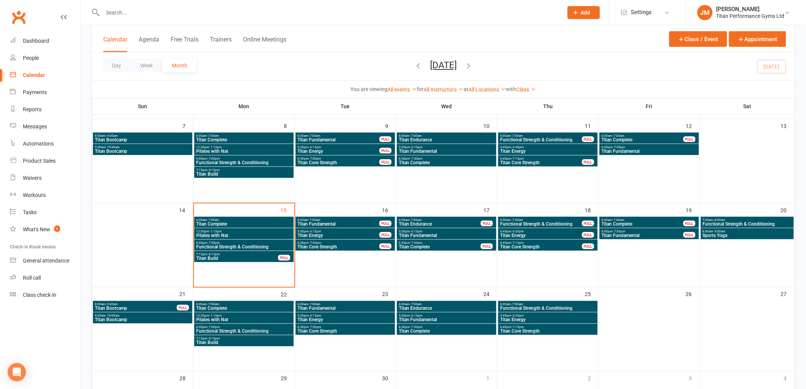
click at [610, 219] on span "6:00am - 7:00am" at bounding box center [642, 219] width 83 height 3
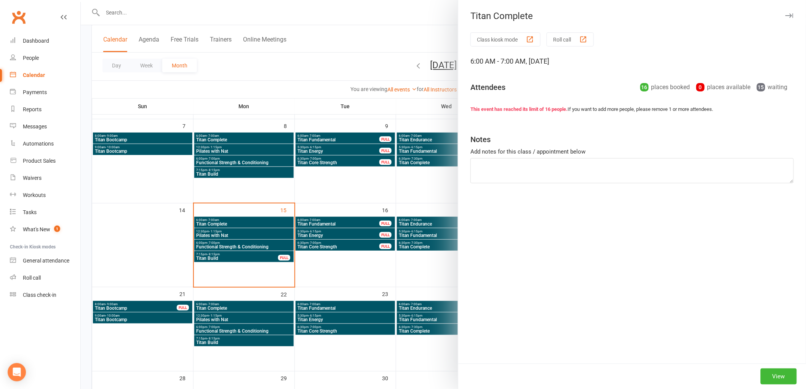
click at [761, 363] on div "Class kiosk mode Roll call 6:00 AM - 7:00 AM, [DATE] Attendees 16 places booked…" at bounding box center [632, 197] width 348 height 331
click at [764, 373] on button "View" at bounding box center [779, 376] width 36 height 16
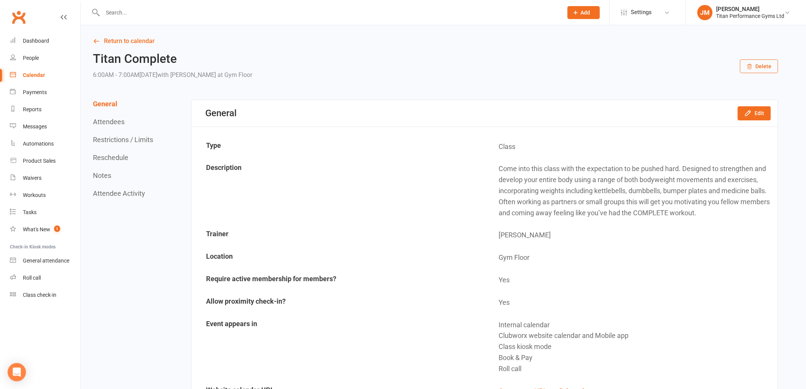
click at [119, 158] on button "Reschedule" at bounding box center [110, 158] width 35 height 8
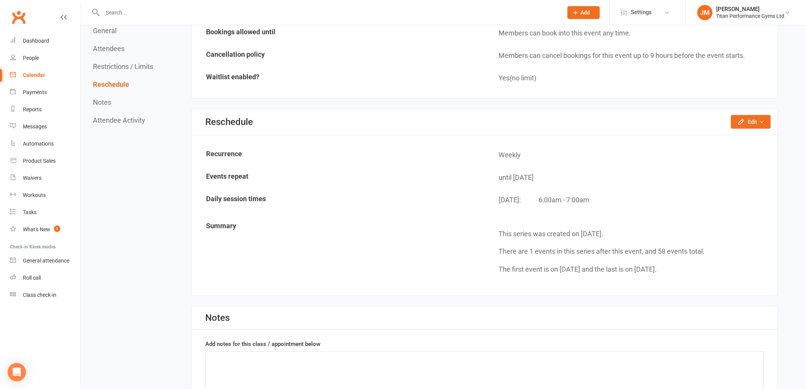
scroll to position [1431, 0]
click at [748, 118] on button "Edit" at bounding box center [751, 121] width 40 height 14
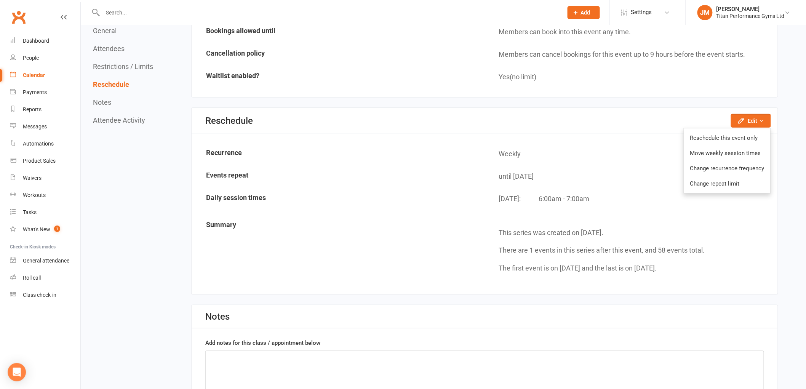
click at [729, 194] on div "[DATE]: 6:00am - 7:00am" at bounding box center [635, 202] width 273 height 16
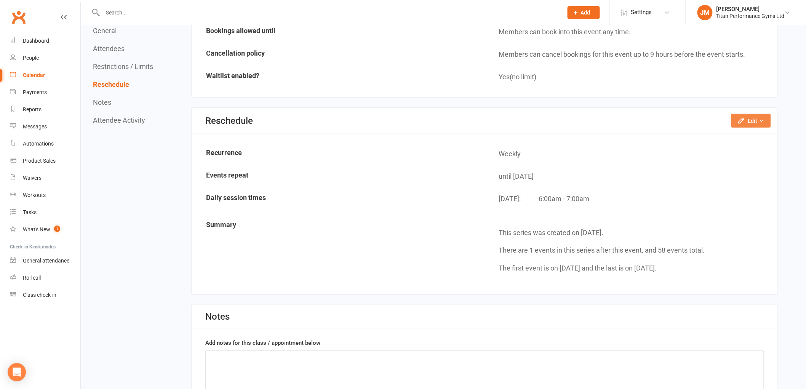
click at [754, 115] on button "Edit" at bounding box center [751, 121] width 40 height 14
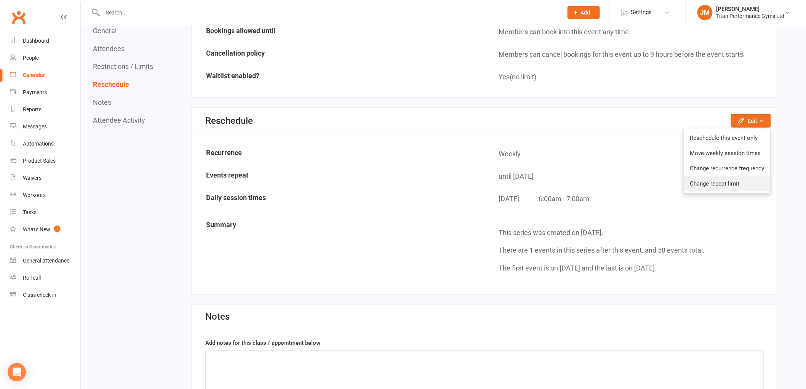
click at [731, 183] on link "Change repeat limit" at bounding box center [727, 183] width 86 height 15
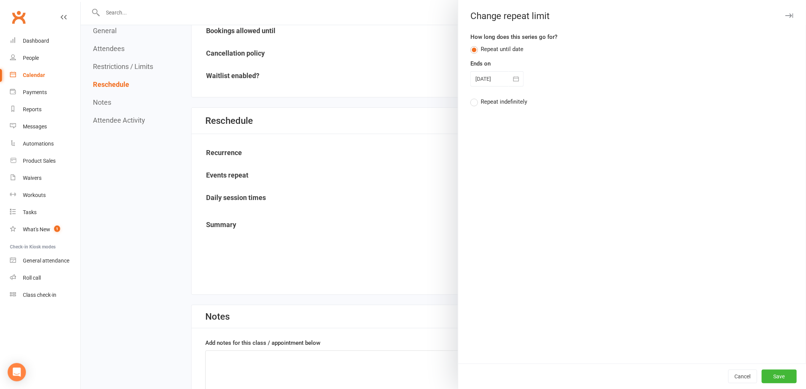
click at [515, 77] on icon "button" at bounding box center [516, 79] width 8 height 8
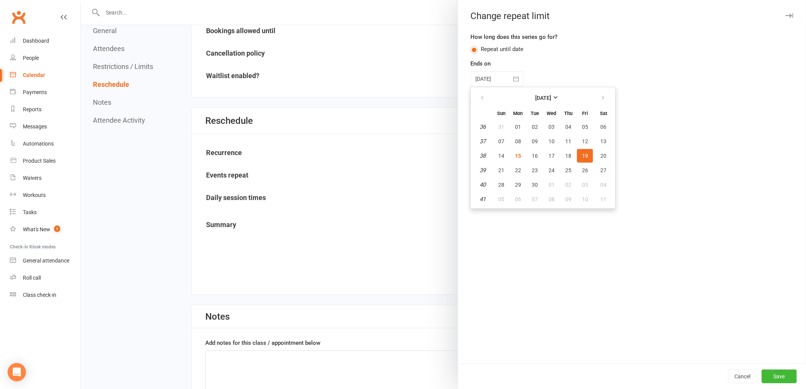
click at [579, 159] on button "19" at bounding box center [585, 156] width 16 height 14
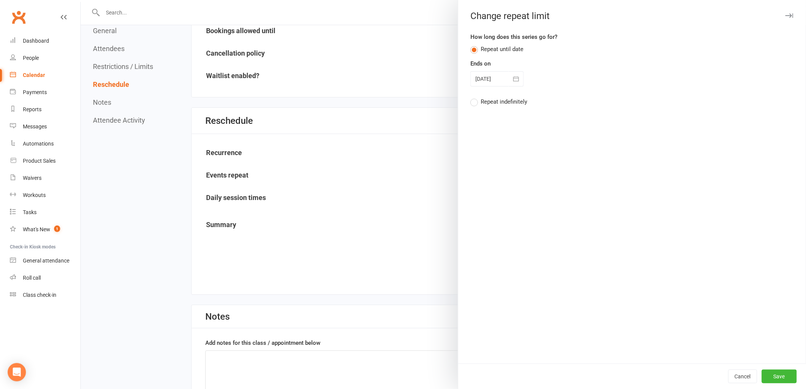
click at [512, 75] on icon "button" at bounding box center [516, 79] width 8 height 8
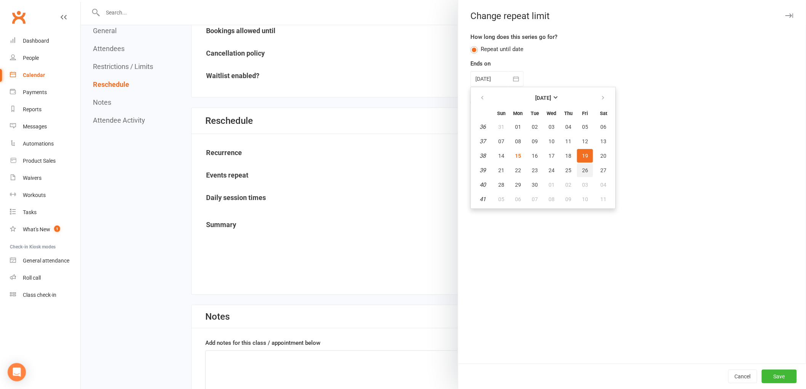
click at [582, 167] on span "26" at bounding box center [585, 170] width 6 height 6
type input "[DATE]"
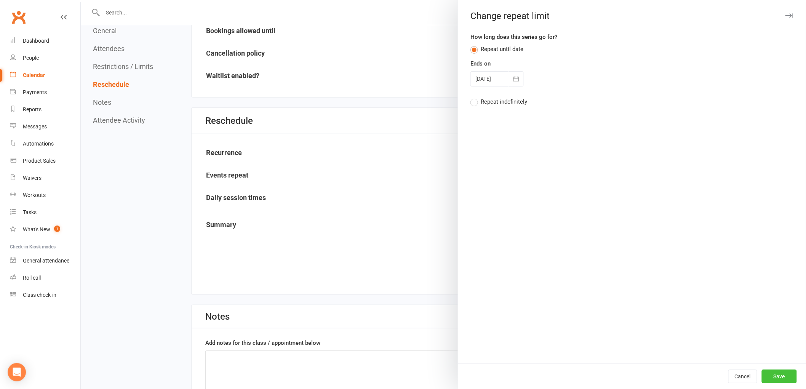
click at [770, 379] on button "Save" at bounding box center [779, 376] width 35 height 14
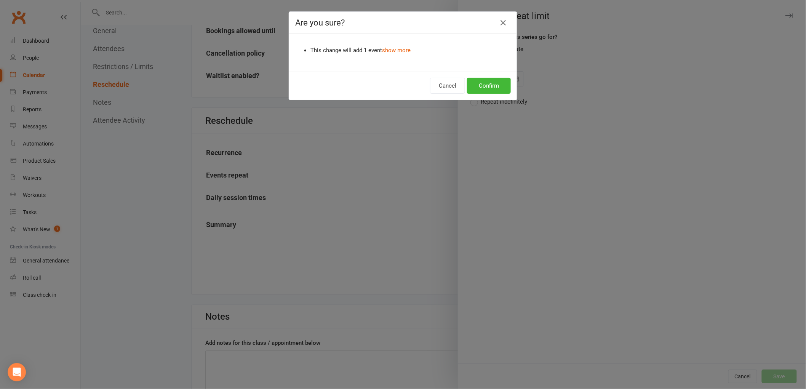
click at [493, 77] on div "Cancel Confirm" at bounding box center [403, 86] width 228 height 28
click at [489, 86] on button "Confirm" at bounding box center [489, 86] width 44 height 16
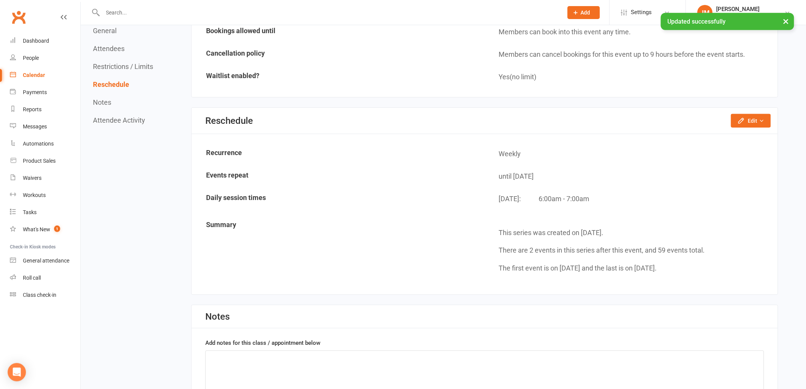
click at [52, 73] on link "Calendar" at bounding box center [45, 75] width 70 height 17
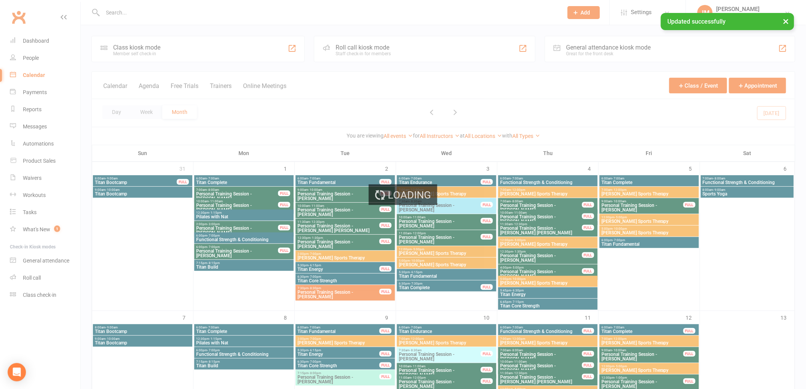
click at [531, 136] on div "Loading" at bounding box center [403, 194] width 806 height 389
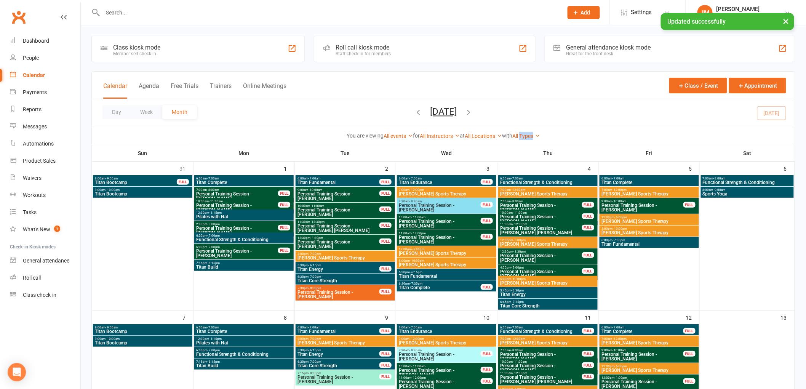
click at [531, 136] on link "All Types" at bounding box center [526, 136] width 28 height 6
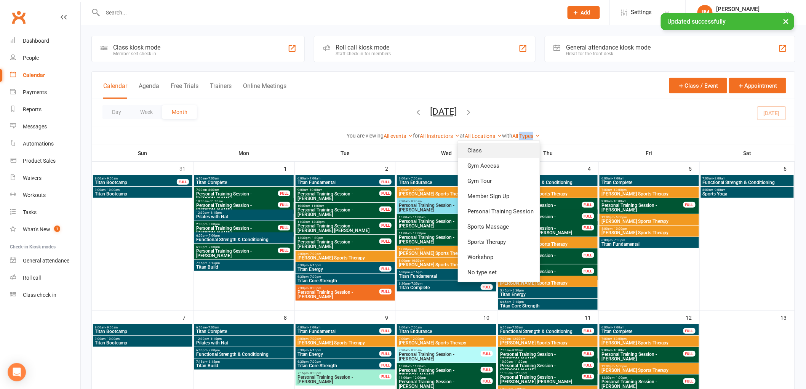
click at [507, 149] on link "Class" at bounding box center [499, 150] width 82 height 15
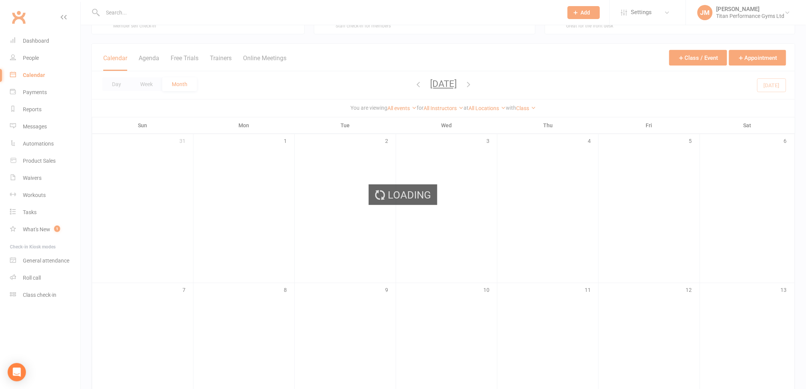
scroll to position [85, 0]
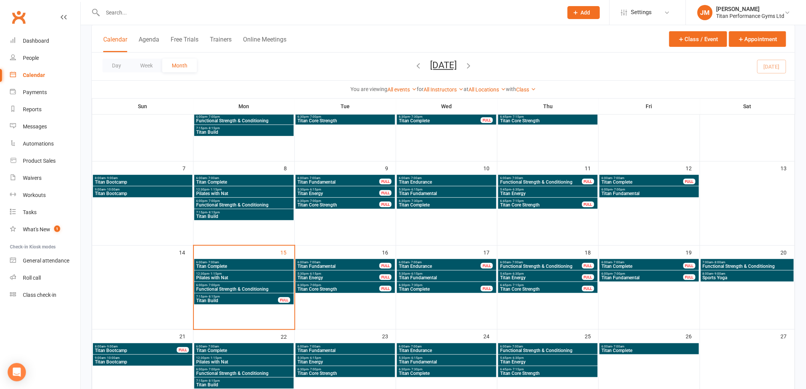
click at [634, 277] on span "Titan Fundamental" at bounding box center [642, 277] width 83 height 5
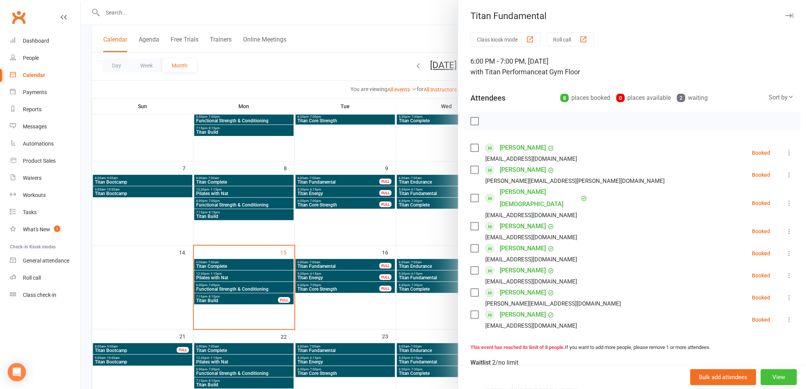
click at [763, 374] on button "View" at bounding box center [779, 377] width 36 height 16
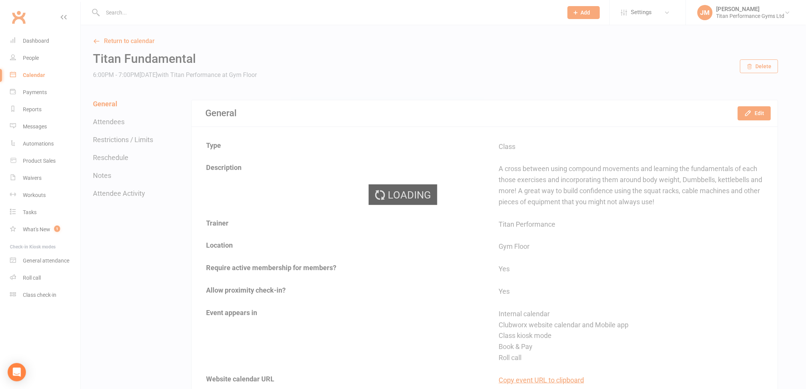
click at [104, 158] on div "Loading" at bounding box center [403, 194] width 806 height 389
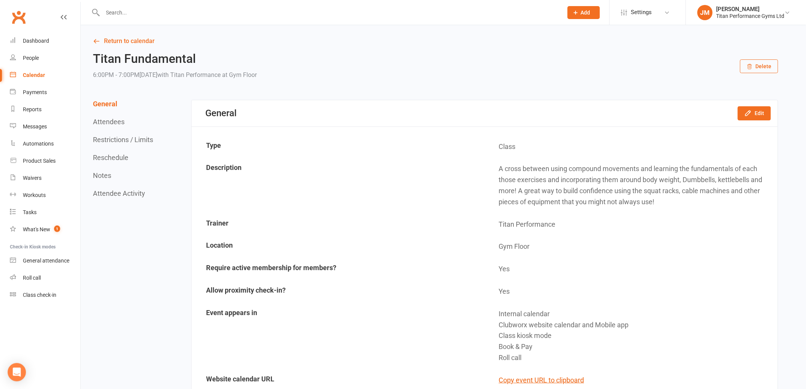
click at [104, 158] on button "Reschedule" at bounding box center [110, 158] width 35 height 8
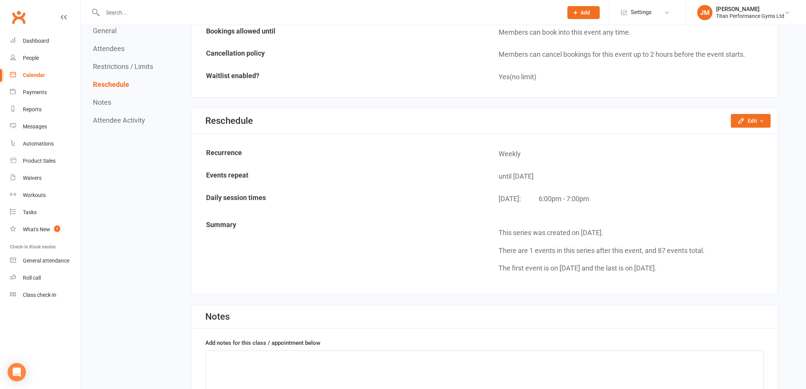
scroll to position [901, 0]
click at [771, 117] on div "Reschedule Edit Reschedule this event only Move weekly session times Change rec…" at bounding box center [485, 120] width 586 height 26
click at [768, 117] on button "Edit" at bounding box center [751, 120] width 40 height 14
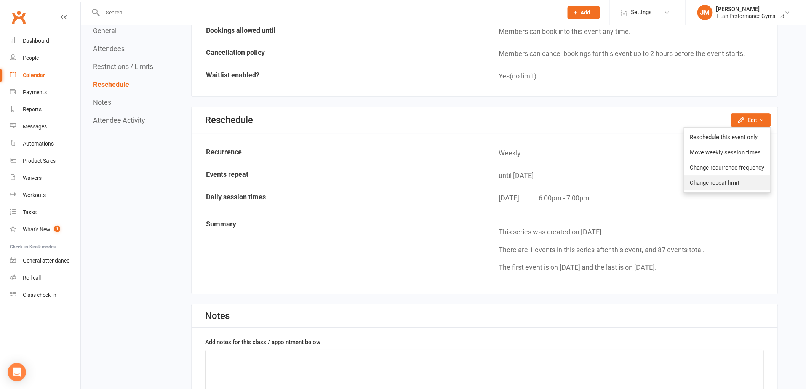
click at [738, 175] on link "Change repeat limit" at bounding box center [727, 182] width 86 height 15
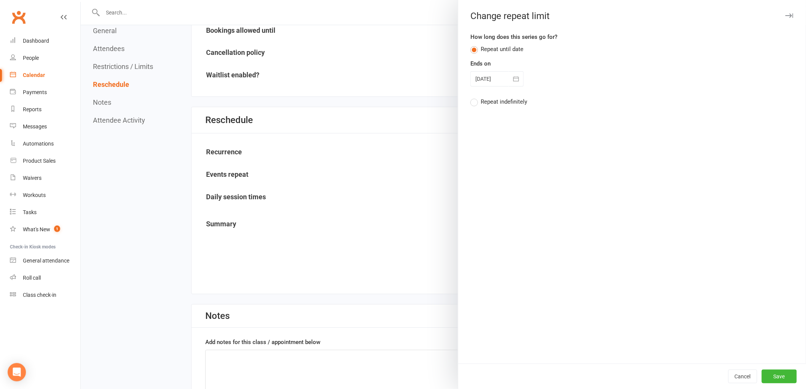
click at [520, 82] on button "button" at bounding box center [516, 78] width 15 height 15
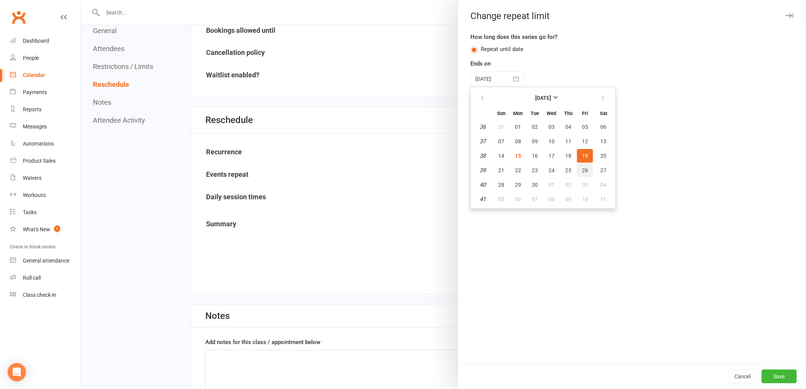
click at [582, 168] on button "26" at bounding box center [585, 170] width 16 height 14
type input "[DATE]"
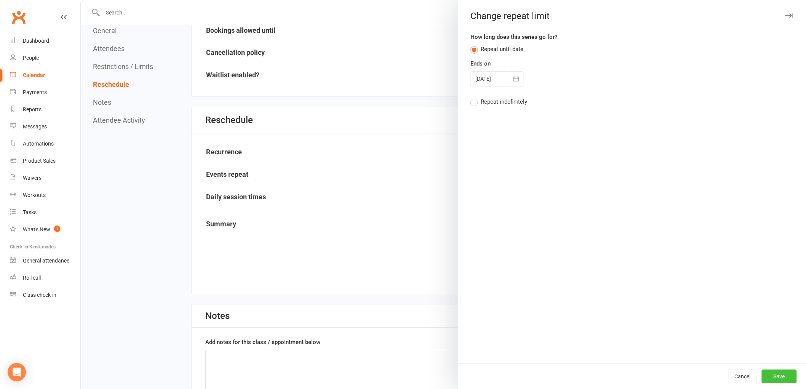
drag, startPoint x: 774, startPoint y: 373, endPoint x: 761, endPoint y: 385, distance: 18.3
click at [774, 374] on button "Save" at bounding box center [779, 376] width 35 height 14
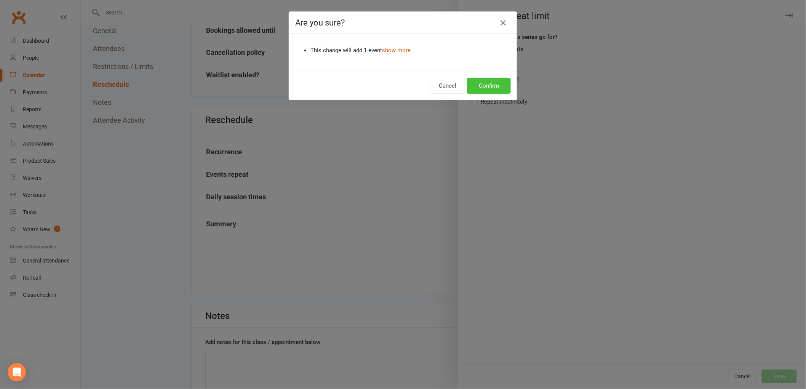
drag, startPoint x: 499, startPoint y: 84, endPoint x: 486, endPoint y: 94, distance: 16.3
click at [497, 84] on button "Confirm" at bounding box center [489, 86] width 44 height 16
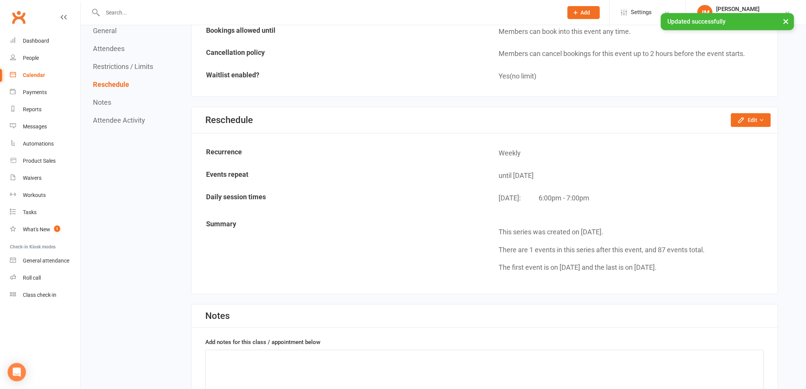
click at [29, 76] on div "Calendar" at bounding box center [34, 75] width 22 height 6
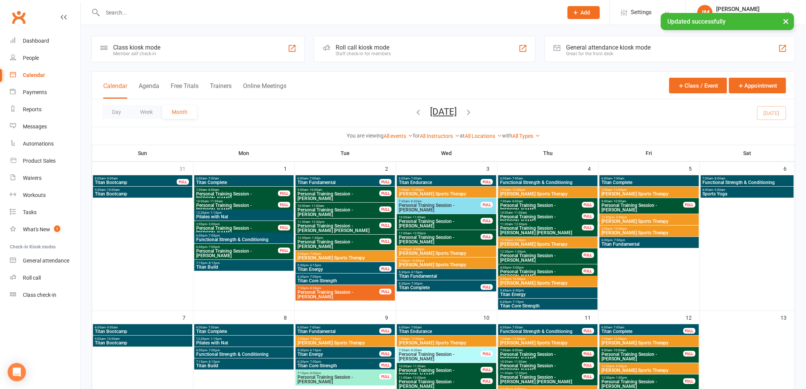
click at [532, 134] on link "All Types" at bounding box center [526, 136] width 28 height 6
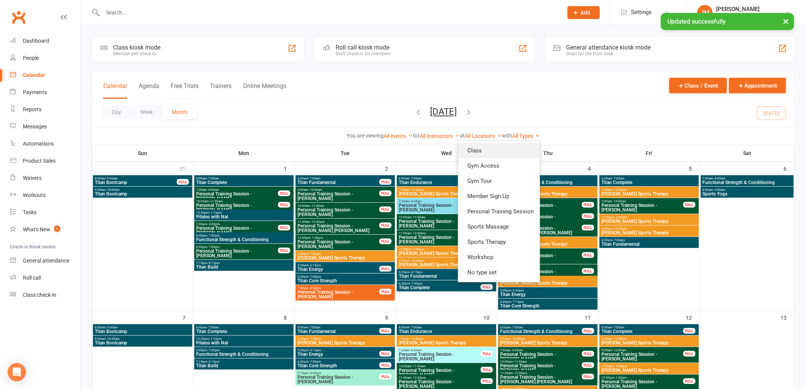
click at [517, 150] on link "Class" at bounding box center [499, 150] width 82 height 15
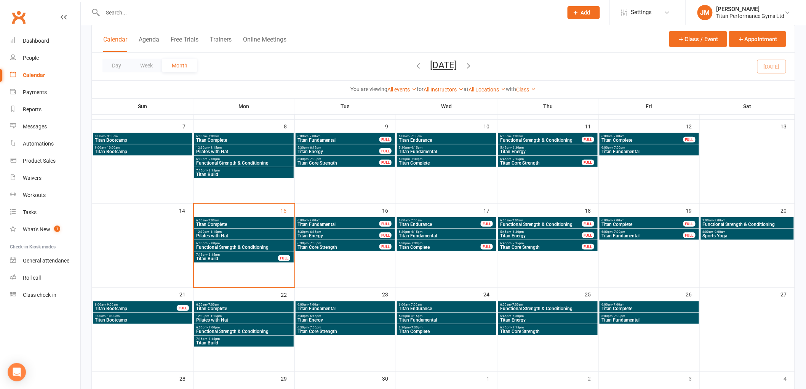
scroll to position [127, 0]
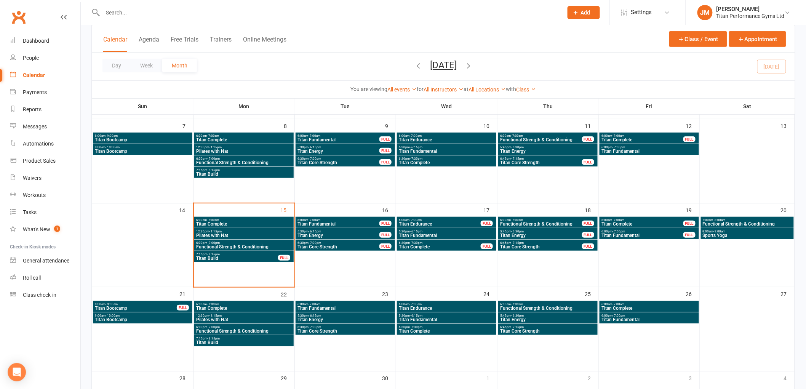
click at [732, 222] on span "Functional Strength & Conditioning" at bounding box center [747, 224] width 90 height 5
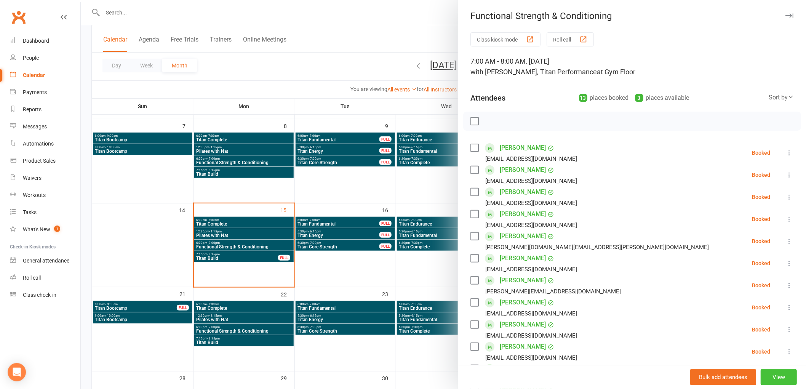
click at [771, 375] on button "View" at bounding box center [779, 377] width 36 height 16
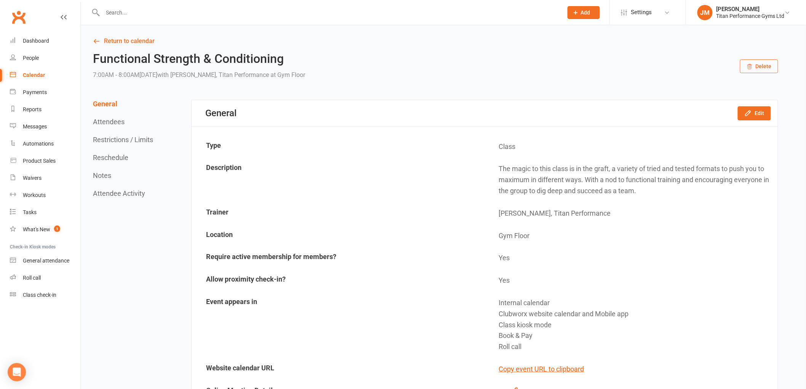
click at [118, 157] on button "Reschedule" at bounding box center [110, 158] width 35 height 8
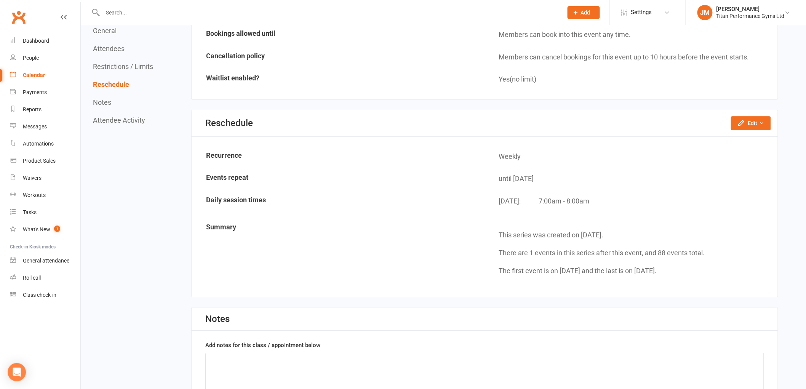
scroll to position [968, 0]
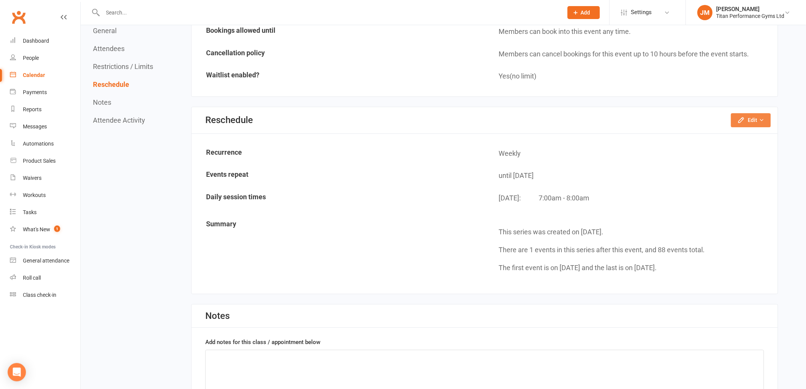
click at [744, 118] on icon "button" at bounding box center [741, 120] width 5 height 5
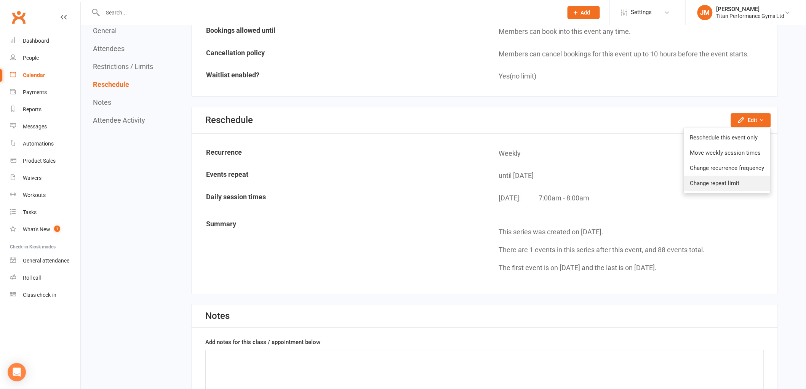
click at [716, 180] on link "Change repeat limit" at bounding box center [727, 183] width 86 height 15
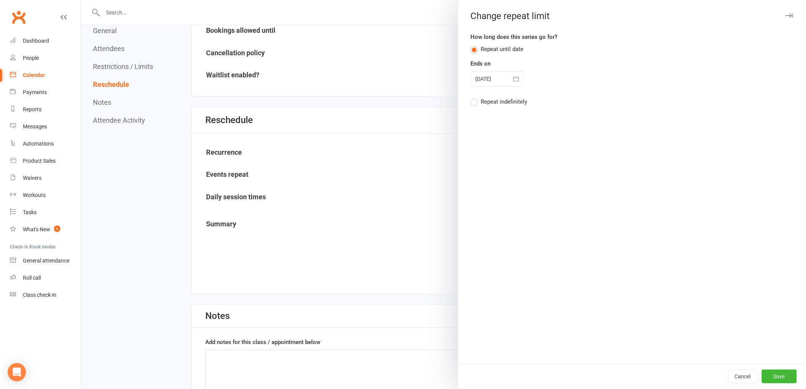
drag, startPoint x: 519, startPoint y: 81, endPoint x: 527, endPoint y: 126, distance: 46.0
click at [519, 81] on button "button" at bounding box center [516, 78] width 15 height 15
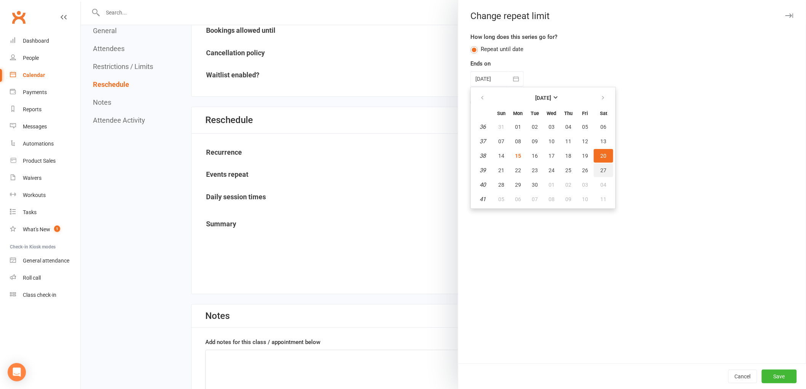
drag, startPoint x: 592, startPoint y: 165, endPoint x: 602, endPoint y: 173, distance: 12.8
click at [594, 165] on button "27" at bounding box center [603, 170] width 19 height 14
type input "[DATE]"
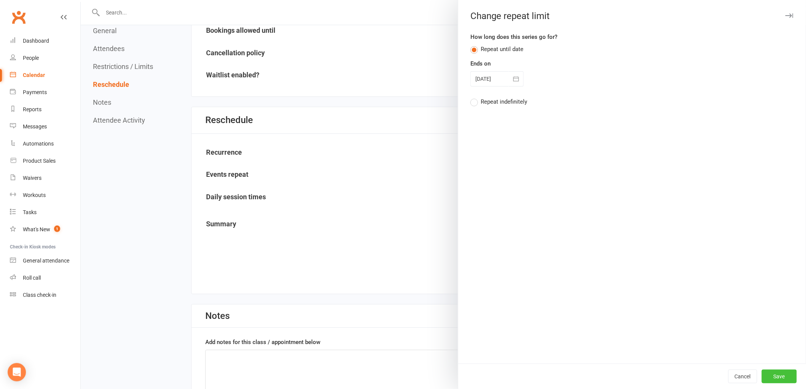
click at [781, 376] on button "Save" at bounding box center [779, 376] width 35 height 14
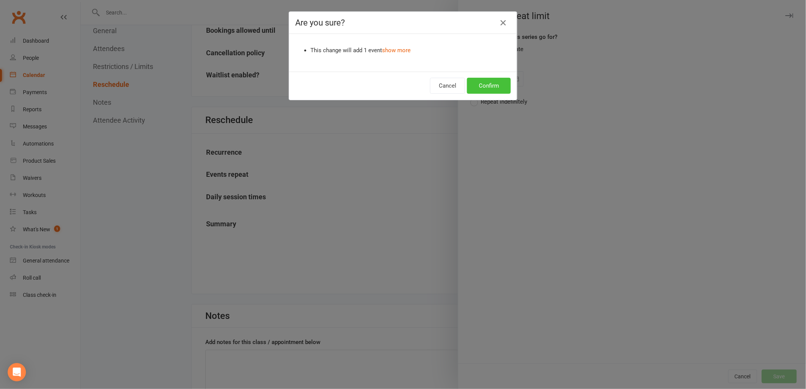
click at [479, 88] on button "Confirm" at bounding box center [489, 86] width 44 height 16
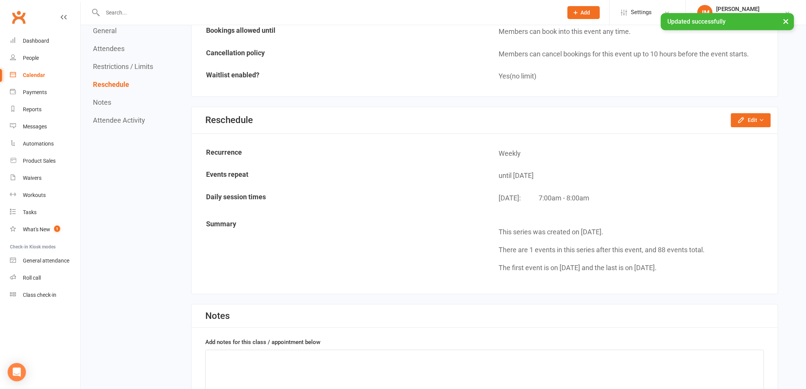
click at [48, 76] on link "Calendar" at bounding box center [45, 75] width 70 height 17
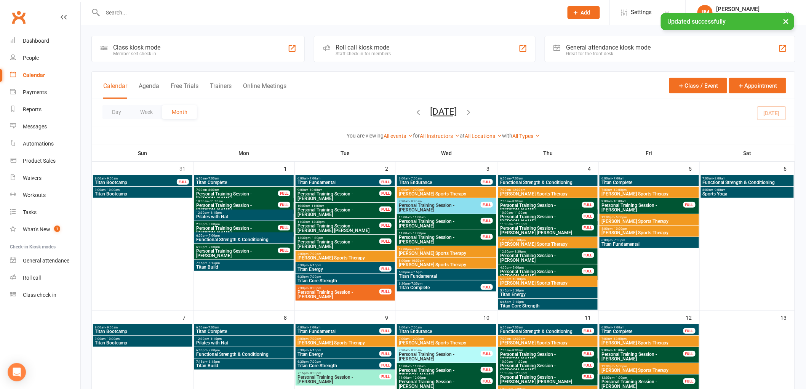
click at [528, 136] on link "All Types" at bounding box center [526, 136] width 28 height 6
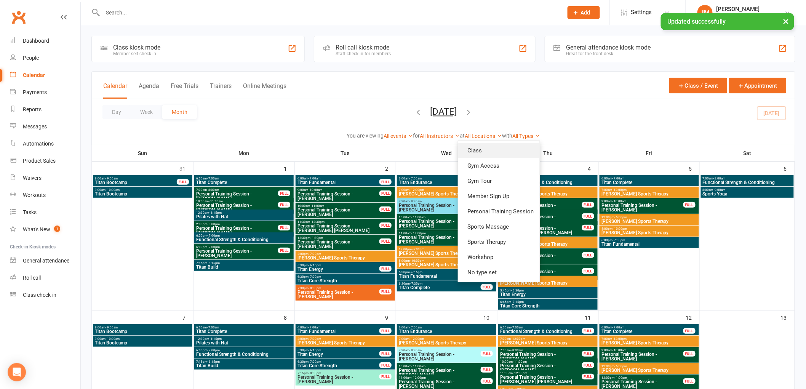
click at [517, 146] on link "Class" at bounding box center [499, 150] width 82 height 15
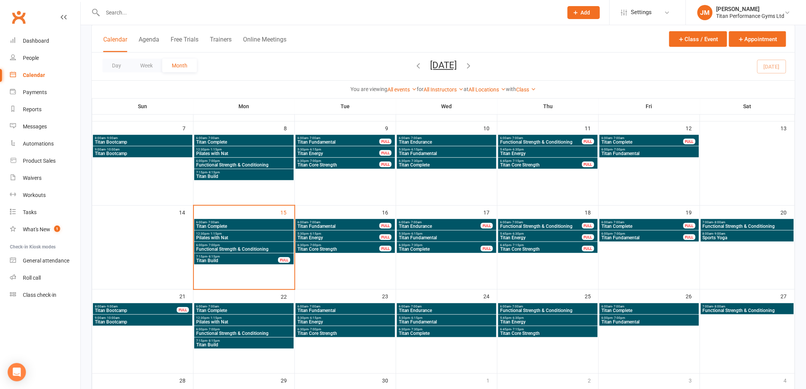
scroll to position [127, 0]
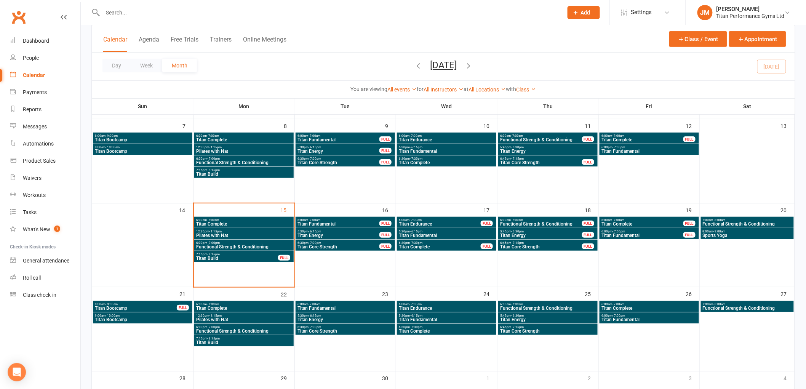
click at [732, 235] on span "Sports Yoga" at bounding box center [747, 235] width 90 height 5
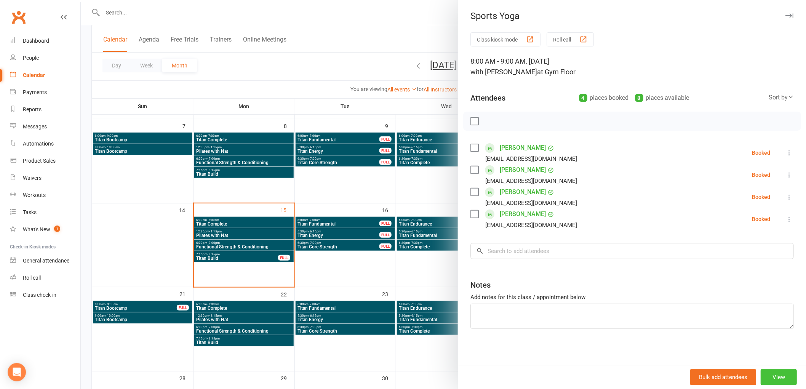
click at [772, 377] on button "View" at bounding box center [779, 377] width 36 height 16
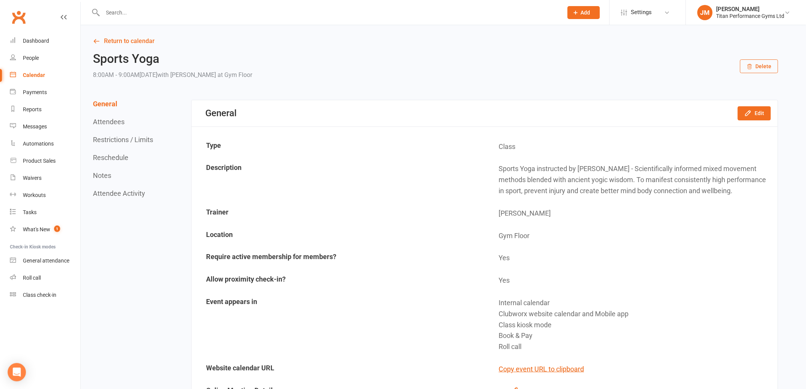
click at [115, 160] on button "Reschedule" at bounding box center [110, 158] width 35 height 8
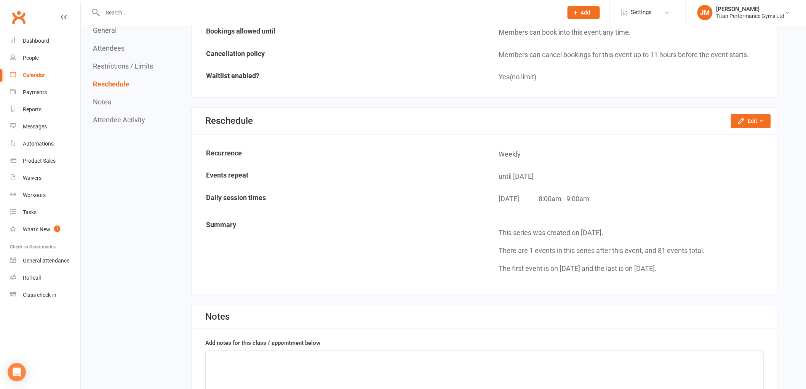
scroll to position [745, 0]
click at [748, 117] on button "Edit" at bounding box center [751, 120] width 40 height 14
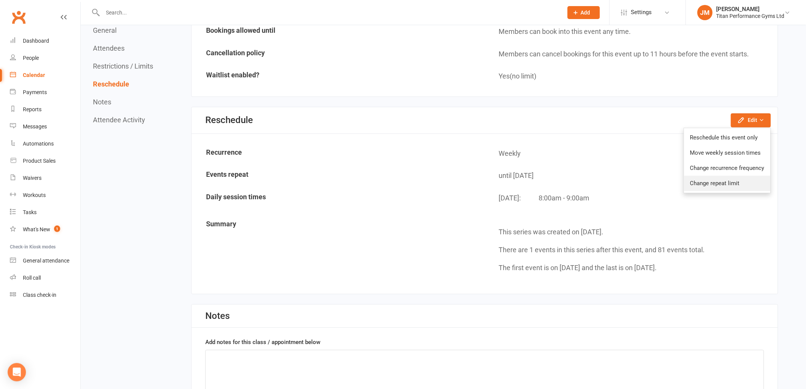
click at [745, 176] on link "Change repeat limit" at bounding box center [727, 183] width 86 height 15
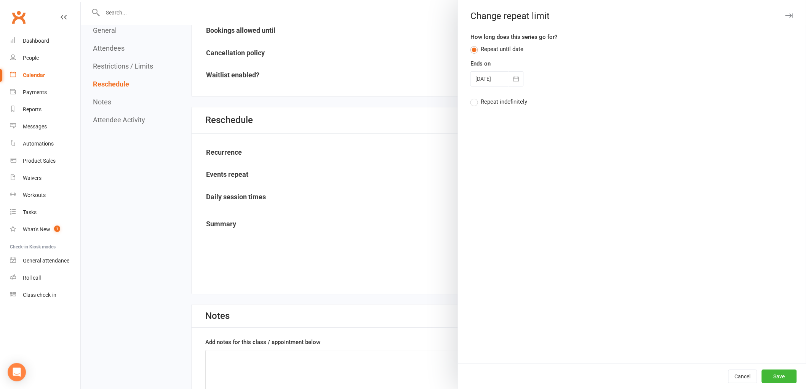
click at [492, 82] on div at bounding box center [496, 78] width 53 height 15
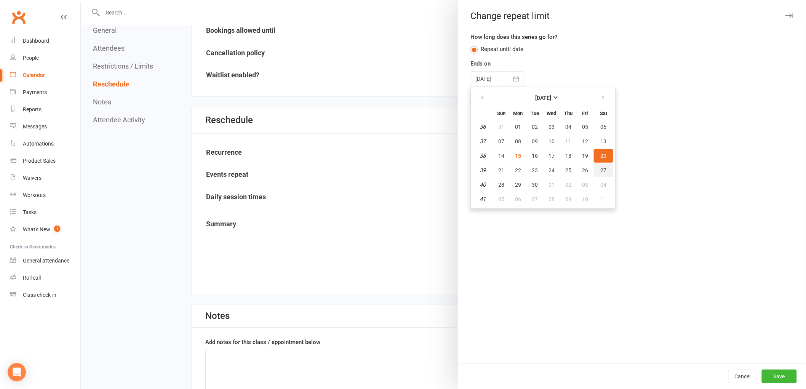
click at [601, 167] on span "27" at bounding box center [604, 170] width 6 height 6
type input "[DATE]"
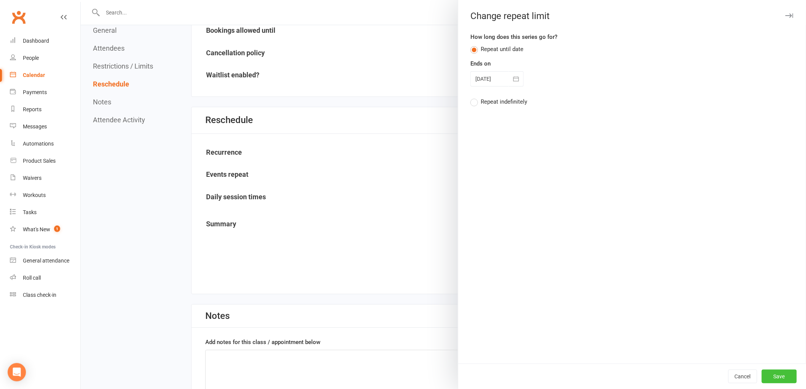
click at [767, 378] on button "Save" at bounding box center [779, 376] width 35 height 14
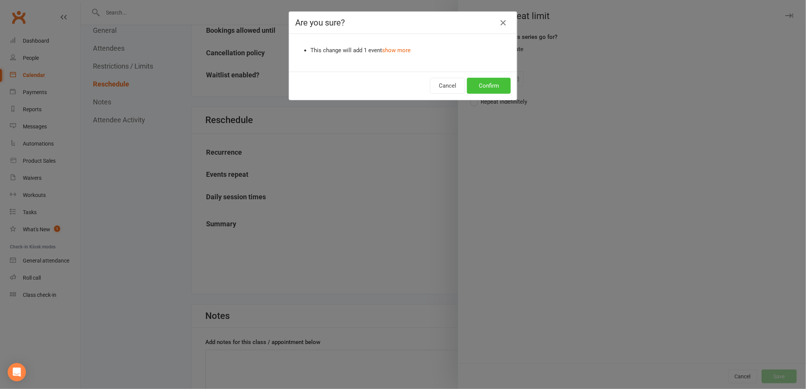
click at [493, 81] on button "Confirm" at bounding box center [489, 86] width 44 height 16
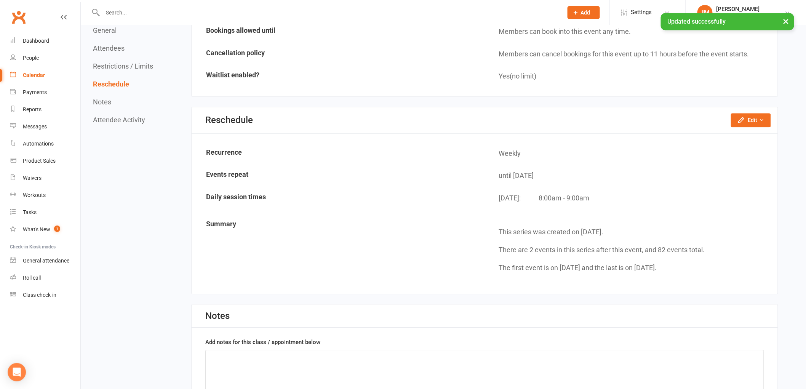
click at [29, 75] on div "Calendar" at bounding box center [34, 75] width 22 height 6
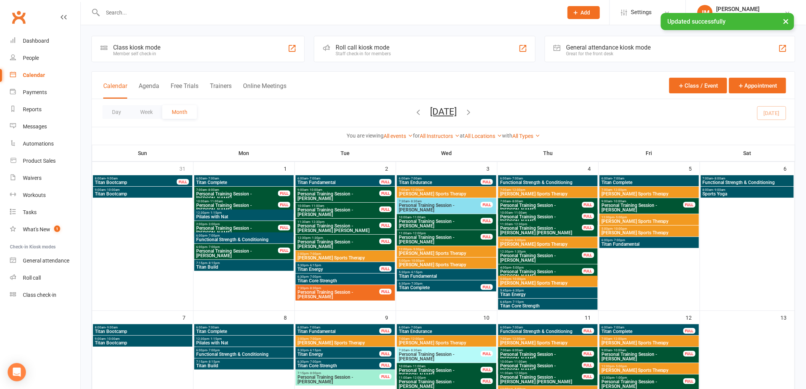
click at [520, 138] on link "All Types" at bounding box center [526, 136] width 28 height 6
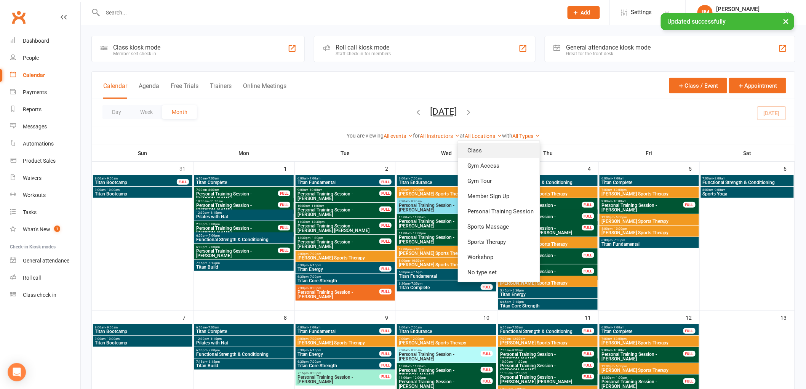
click at [512, 152] on link "Class" at bounding box center [499, 150] width 82 height 15
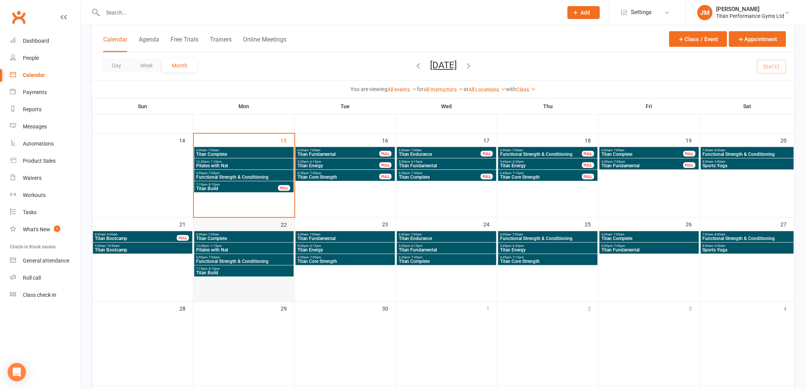
scroll to position [211, 0]
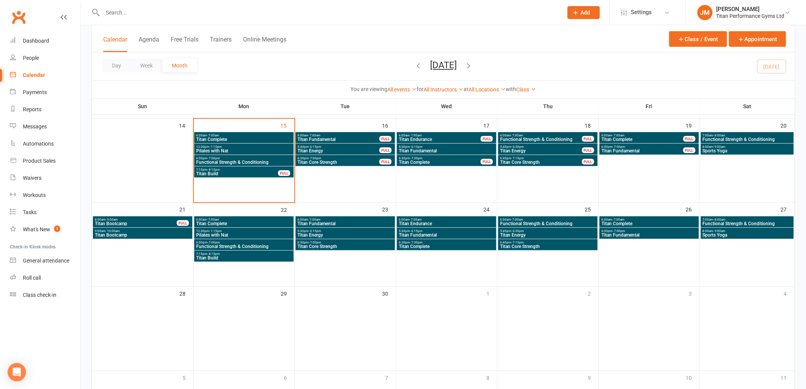
click at [142, 221] on span "Titan Bootcamp" at bounding box center [135, 223] width 83 height 5
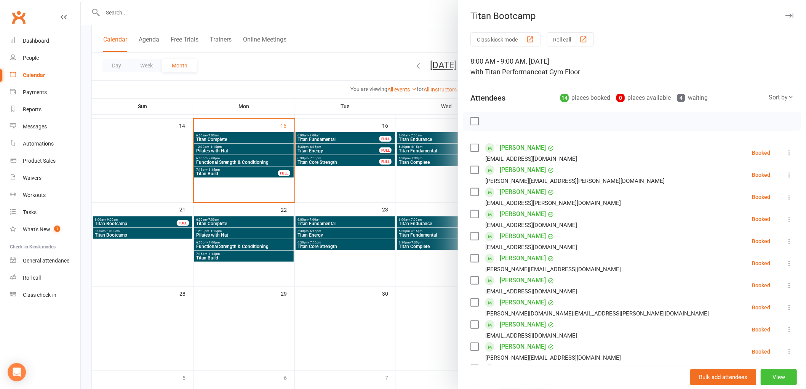
click at [766, 375] on button "View" at bounding box center [779, 377] width 36 height 16
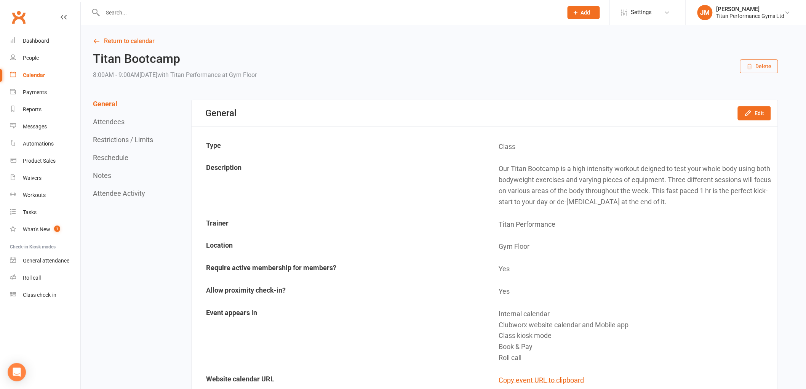
click at [104, 158] on button "Reschedule" at bounding box center [110, 158] width 35 height 8
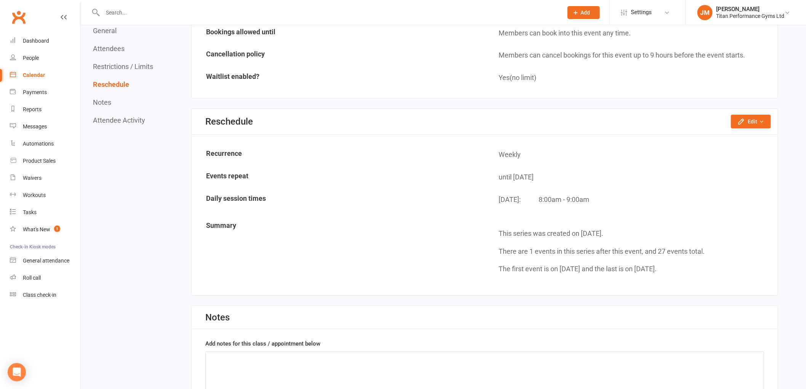
scroll to position [1099, 0]
click at [737, 113] on button "Edit" at bounding box center [751, 120] width 40 height 14
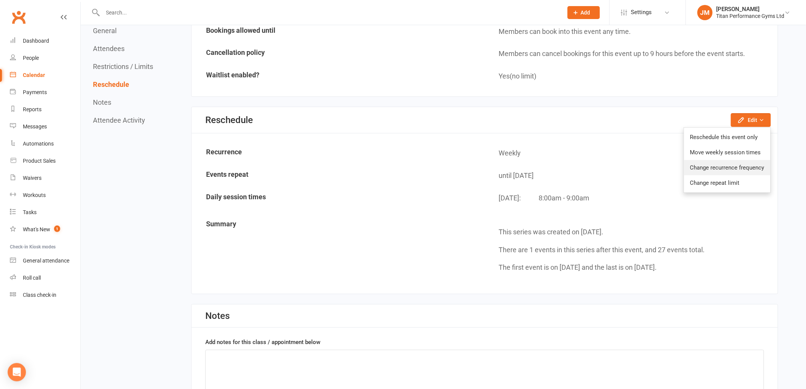
click at [705, 168] on link "Change recurrence frequency" at bounding box center [727, 167] width 86 height 15
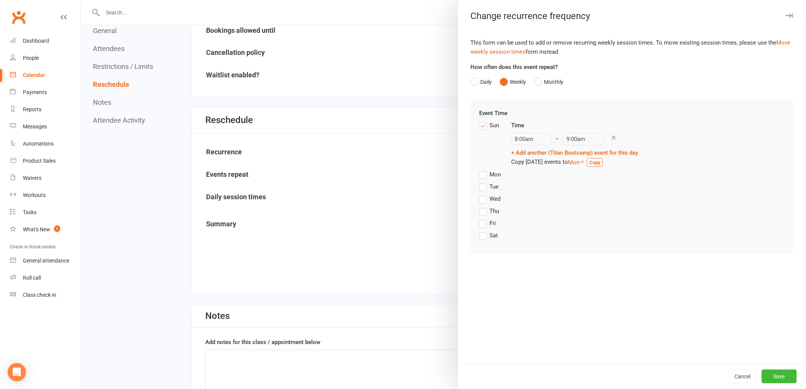
click at [353, 114] on div at bounding box center [443, 194] width 725 height 389
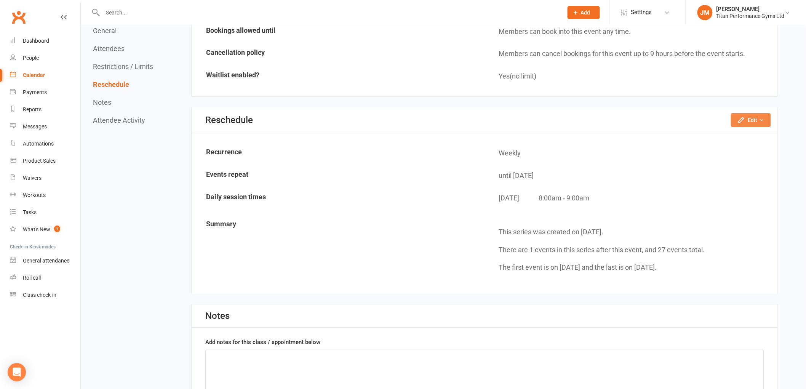
click at [766, 117] on button "Edit" at bounding box center [751, 120] width 40 height 14
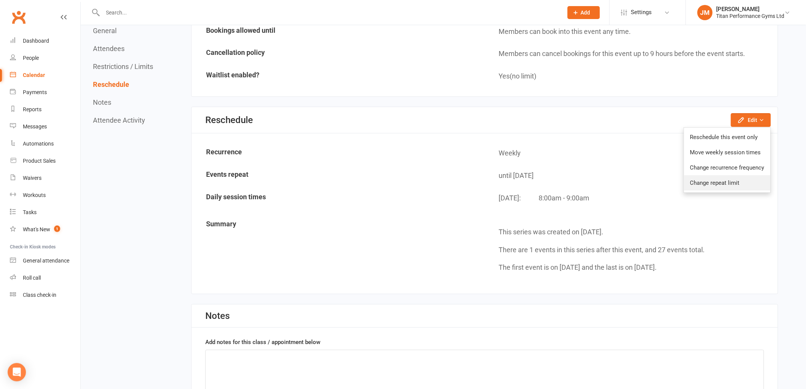
click at [714, 177] on link "Change repeat limit" at bounding box center [727, 182] width 86 height 15
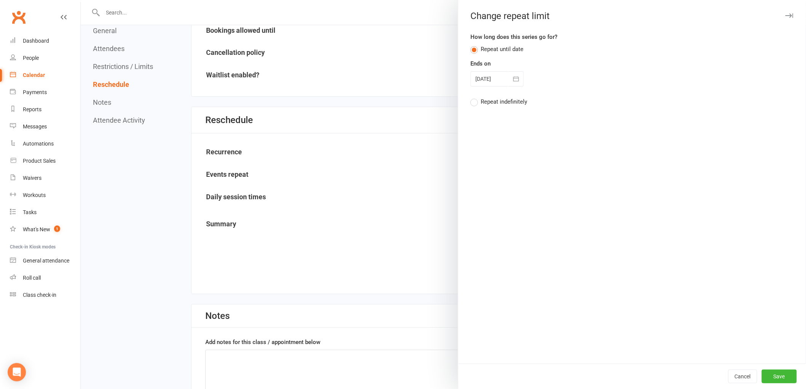
click at [497, 86] on div "How long does this series go for? Repeat until date Ends on [DATE] [DATE] Sun M…" at bounding box center [631, 71] width 323 height 79
click at [516, 78] on icon "button" at bounding box center [516, 79] width 8 height 8
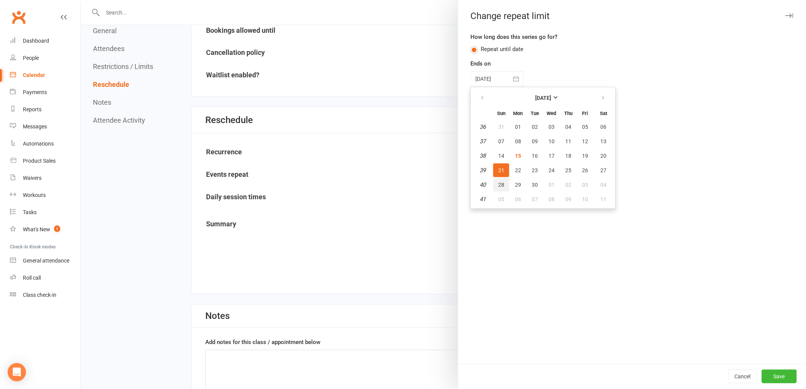
click at [500, 178] on button "28" at bounding box center [501, 185] width 16 height 14
type input "[DATE]"
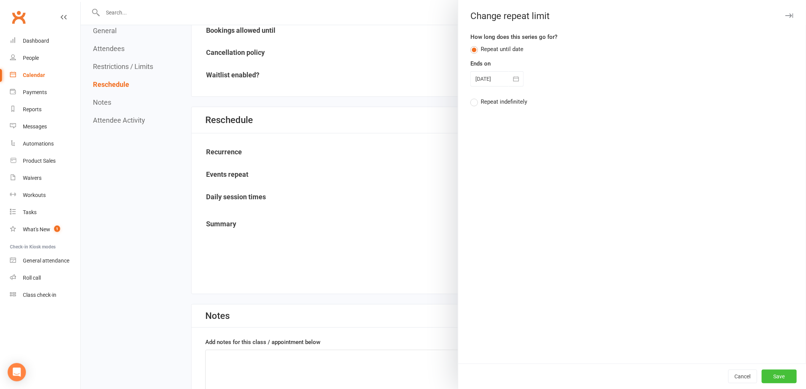
drag, startPoint x: 762, startPoint y: 378, endPoint x: 764, endPoint y: 371, distance: 7.1
click at [762, 377] on button "Save" at bounding box center [779, 376] width 35 height 14
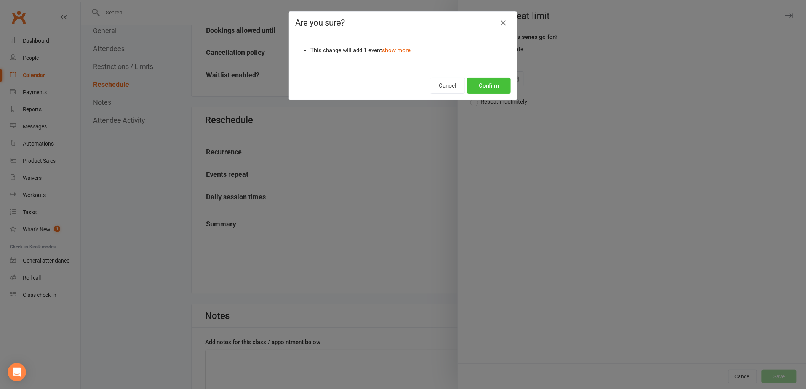
click at [482, 85] on button "Confirm" at bounding box center [489, 86] width 44 height 16
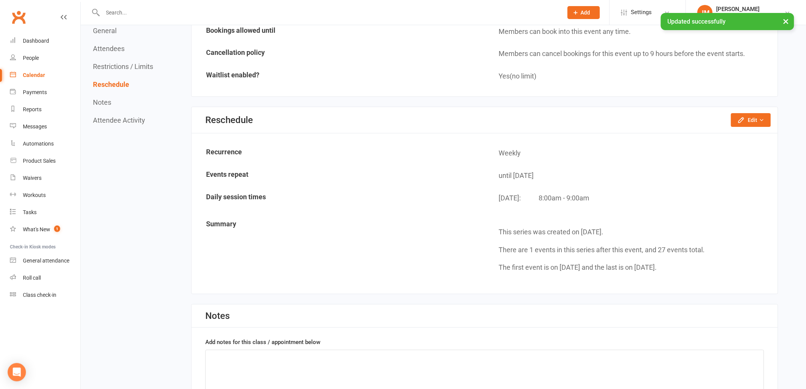
click at [32, 76] on div "Calendar" at bounding box center [34, 75] width 22 height 6
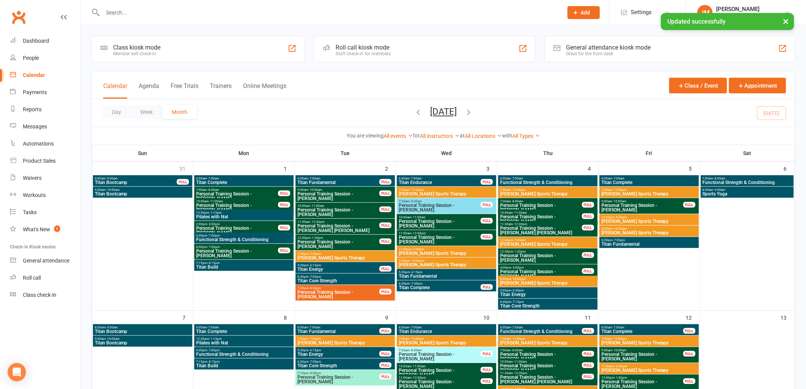
drag, startPoint x: 517, startPoint y: 135, endPoint x: 515, endPoint y: 141, distance: 6.4
click at [517, 135] on div "All Types Class Gym Access Gym Tour Member Sign Up Personal Training Session Sp…" at bounding box center [526, 136] width 28 height 8
drag, startPoint x: 529, startPoint y: 141, endPoint x: 532, endPoint y: 138, distance: 4.3
click at [530, 141] on div "You are viewing All events All events Empty events Full events Non-empty events…" at bounding box center [443, 136] width 703 height 18
click at [532, 138] on link "All Types" at bounding box center [526, 136] width 28 height 6
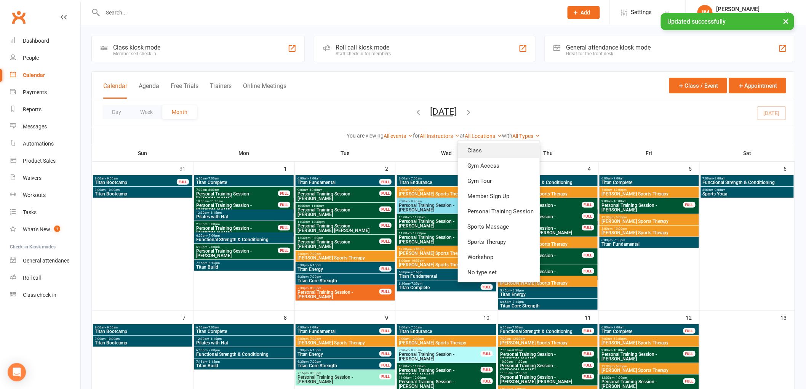
click at [526, 150] on link "Class" at bounding box center [499, 150] width 82 height 15
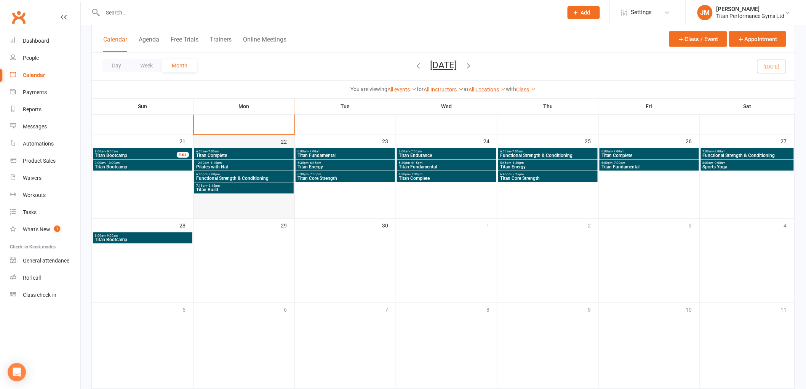
scroll to position [259, 0]
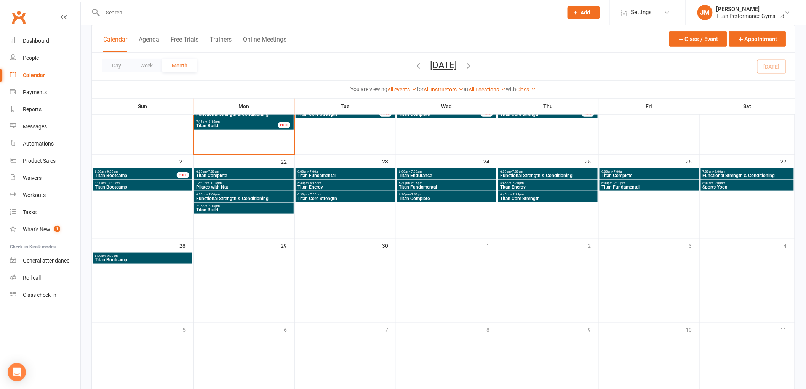
click at [179, 189] on span "Titan Bootcamp" at bounding box center [142, 187] width 96 height 5
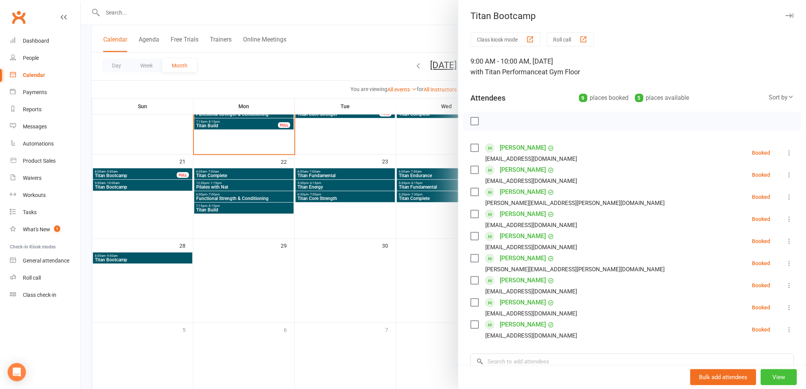
drag, startPoint x: 764, startPoint y: 371, endPoint x: 770, endPoint y: 373, distance: 5.7
click at [763, 372] on button "View" at bounding box center [779, 377] width 36 height 16
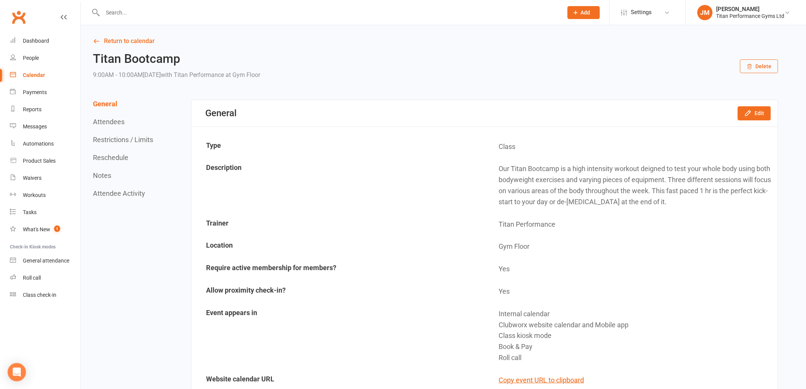
click at [109, 156] on button "Reschedule" at bounding box center [110, 158] width 35 height 8
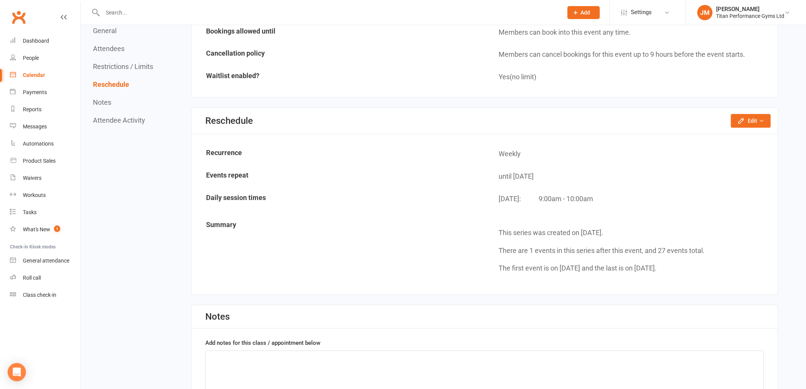
scroll to position [879, 0]
click at [769, 114] on button "Edit" at bounding box center [751, 121] width 40 height 14
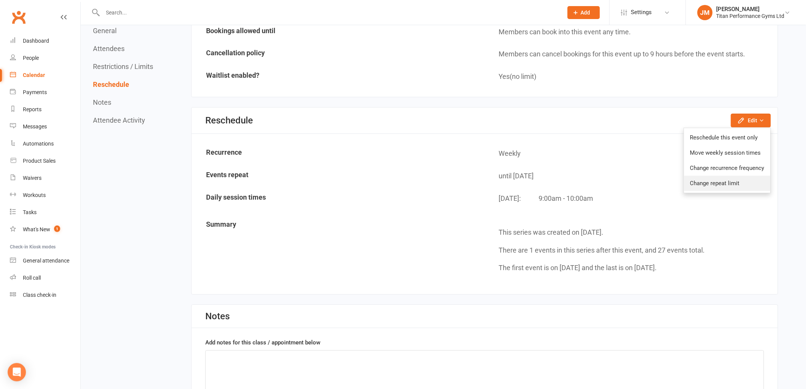
click at [723, 176] on link "Change repeat limit" at bounding box center [727, 183] width 86 height 15
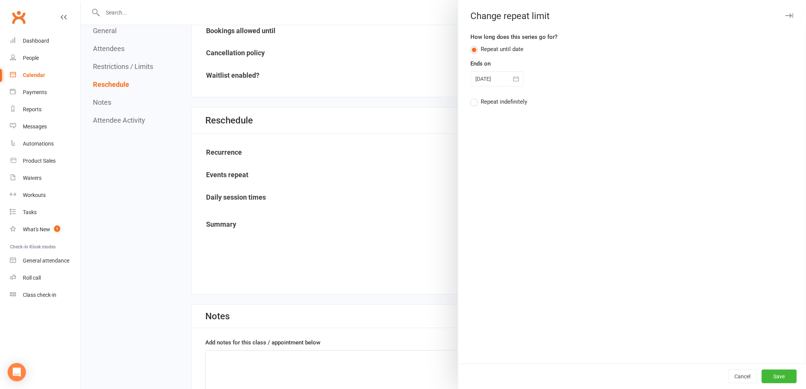
click at [487, 78] on div at bounding box center [496, 78] width 53 height 15
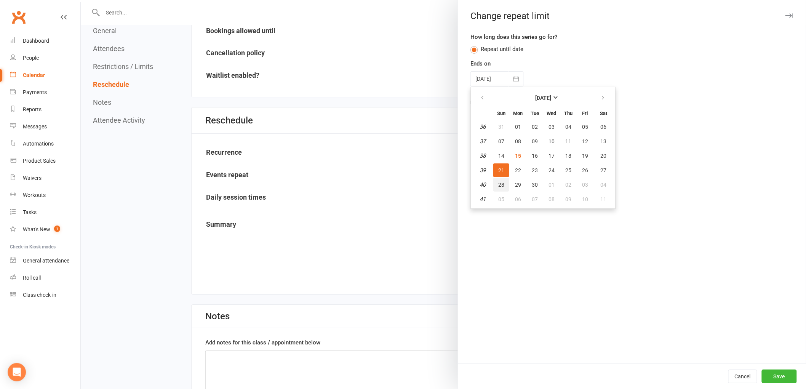
drag, startPoint x: 500, startPoint y: 181, endPoint x: 512, endPoint y: 187, distance: 12.8
click at [499, 182] on span "28" at bounding box center [501, 185] width 6 height 6
type input "[DATE]"
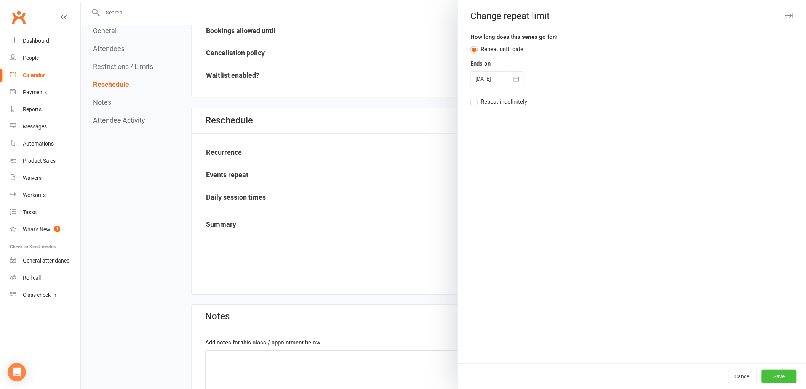
drag, startPoint x: 787, startPoint y: 374, endPoint x: 793, endPoint y: 379, distance: 6.8
click at [788, 376] on button "Save" at bounding box center [779, 376] width 35 height 14
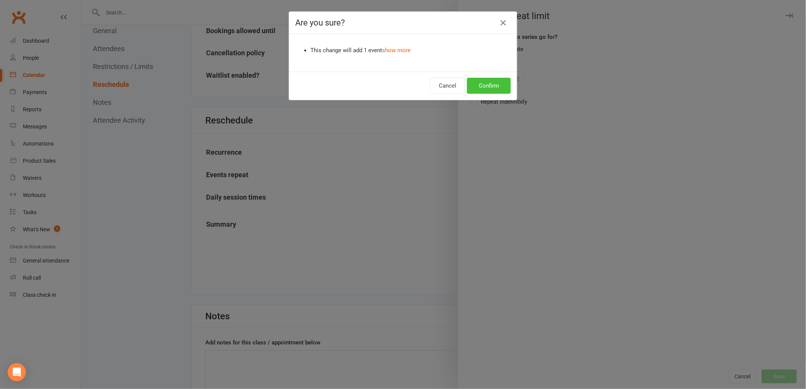
click at [476, 89] on button "Confirm" at bounding box center [489, 86] width 44 height 16
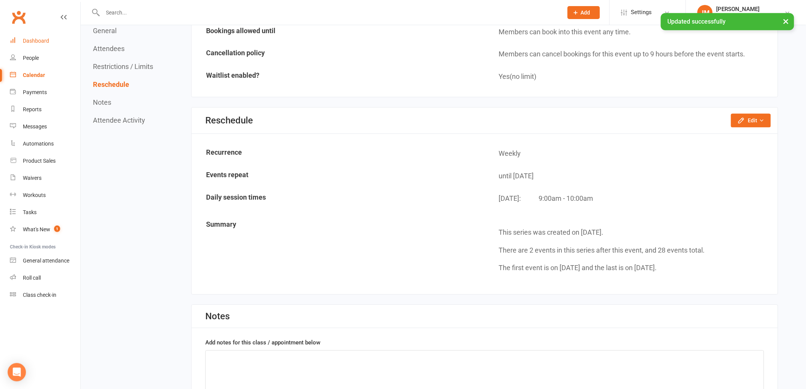
click at [28, 40] on div "Dashboard" at bounding box center [36, 41] width 26 height 6
